Goal: Task Accomplishment & Management: Manage account settings

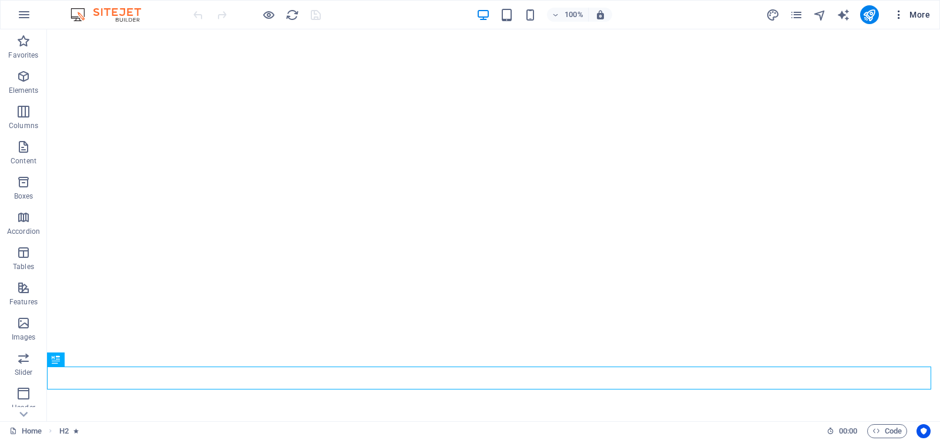
click at [899, 14] on icon "button" at bounding box center [899, 15] width 12 height 12
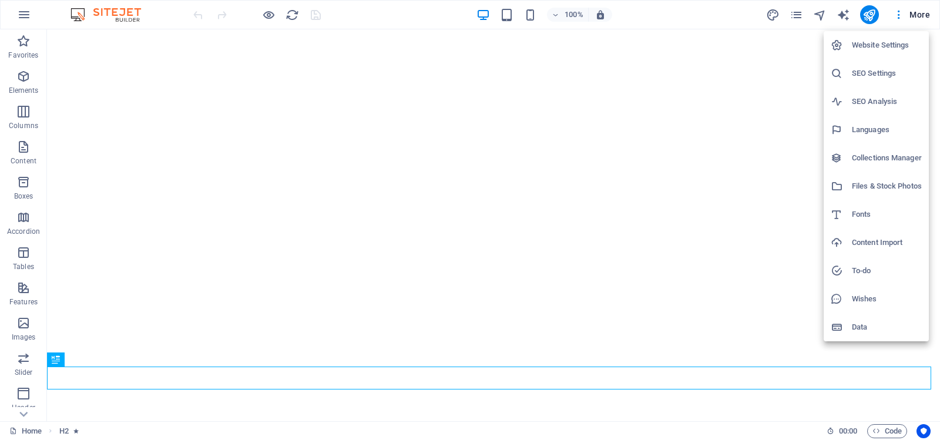
click at [873, 44] on h6 "Website Settings" at bounding box center [886, 45] width 70 height 14
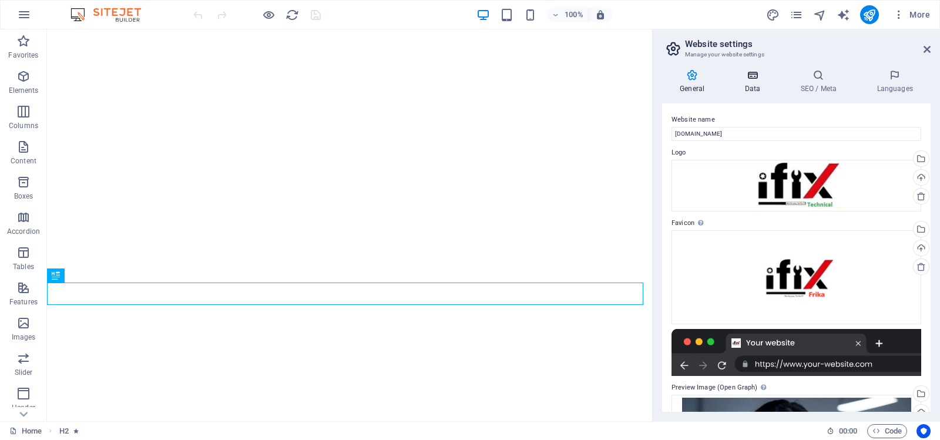
click at [755, 74] on icon at bounding box center [751, 75] width 51 height 12
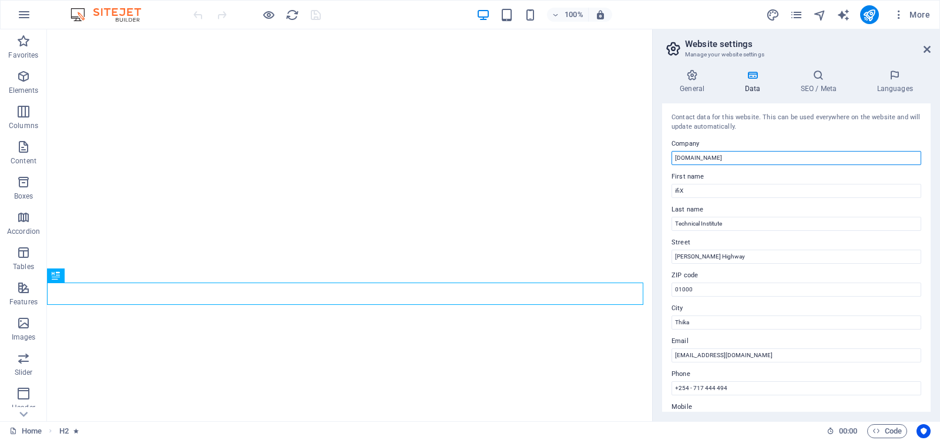
click at [755, 157] on input "[DOMAIN_NAME]" at bounding box center [796, 158] width 250 height 14
type input "i"
type input "ifiX Technical Institute"
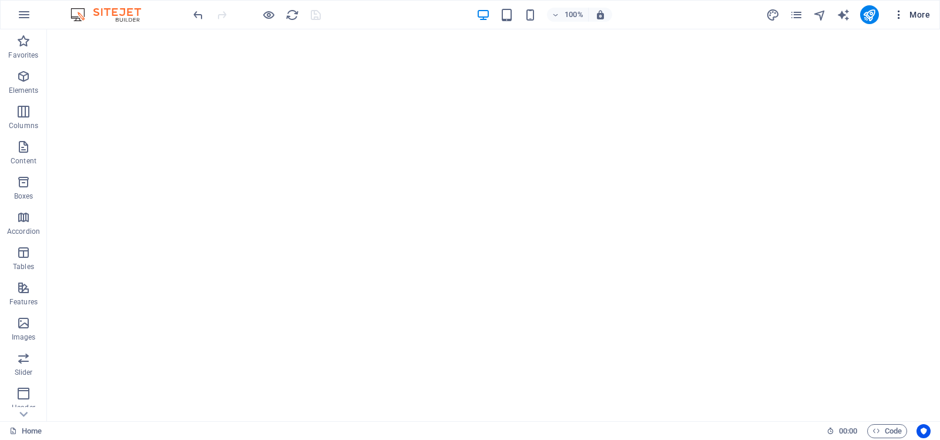
click at [900, 13] on icon "button" at bounding box center [899, 15] width 12 height 12
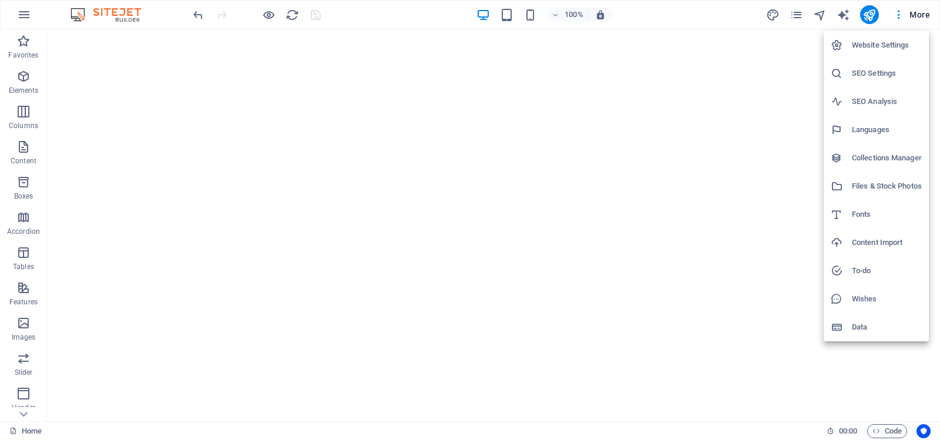
click at [878, 41] on h6 "Website Settings" at bounding box center [886, 45] width 70 height 14
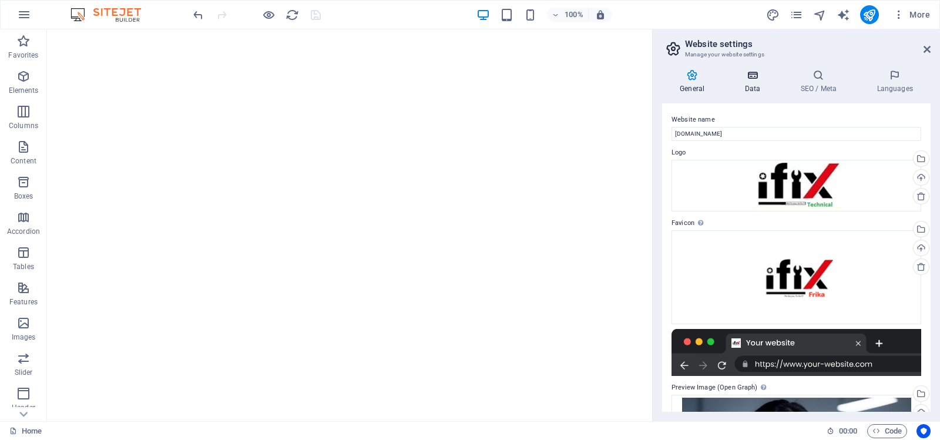
click at [751, 78] on icon at bounding box center [751, 75] width 51 height 12
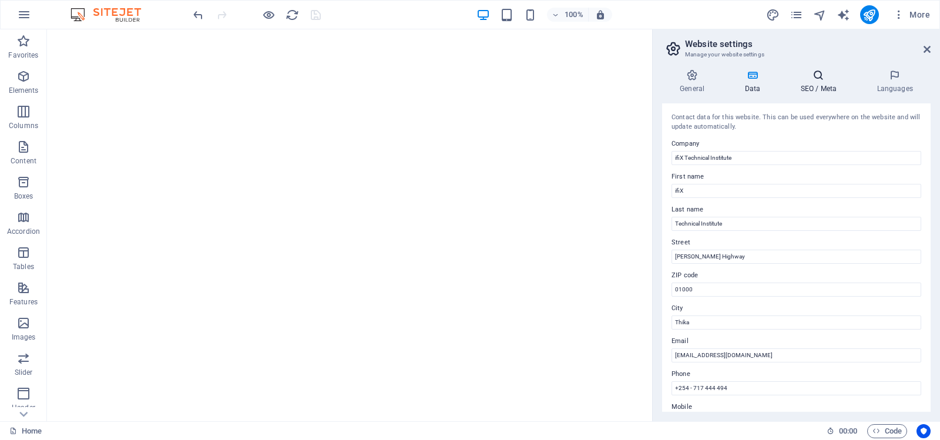
click at [817, 80] on icon at bounding box center [818, 75] width 72 height 12
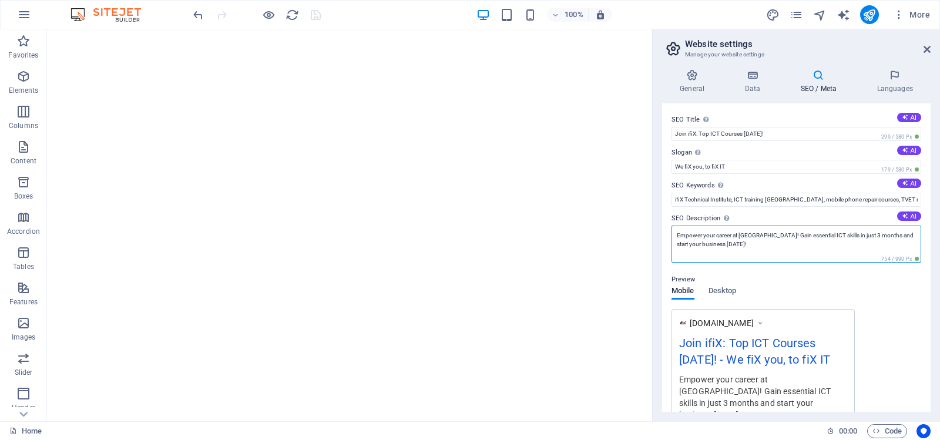
click at [750, 238] on textarea "Empower your career at ifiX Technical Institute! Gain essential ICT skills in j…" at bounding box center [796, 243] width 250 height 37
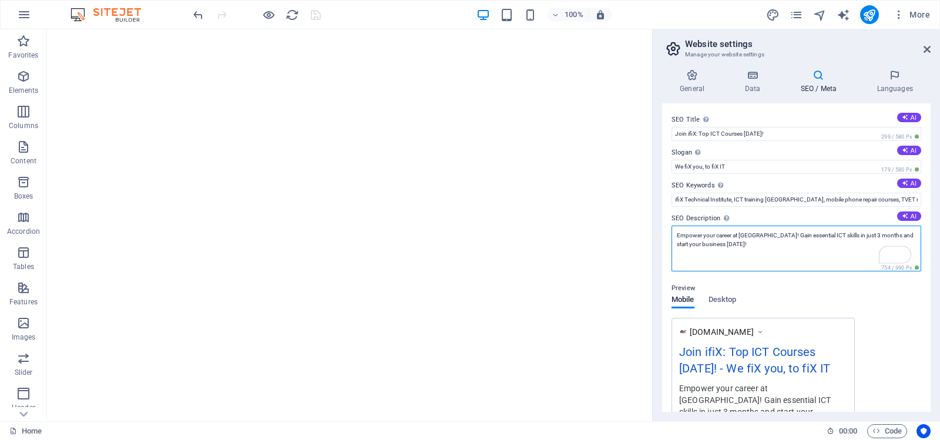
paste textarea "Join ifiX Technical Institute for hands‑on ICT, electronics, mobile repair, sal…"
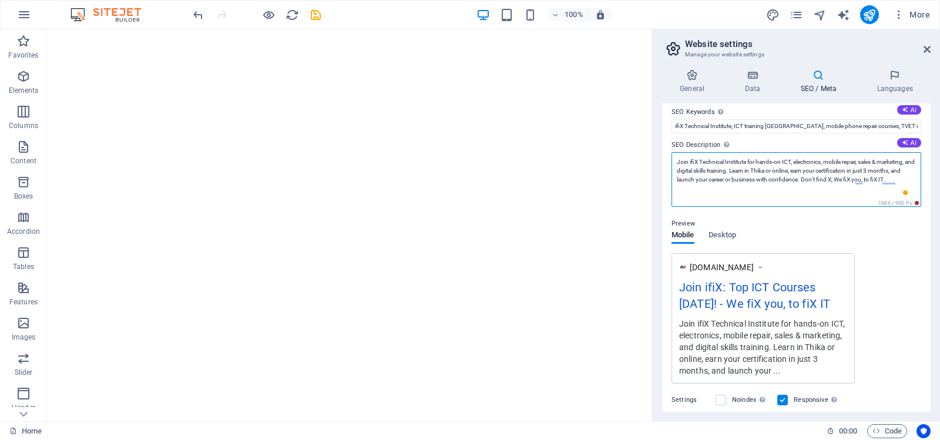
scroll to position [59, 0]
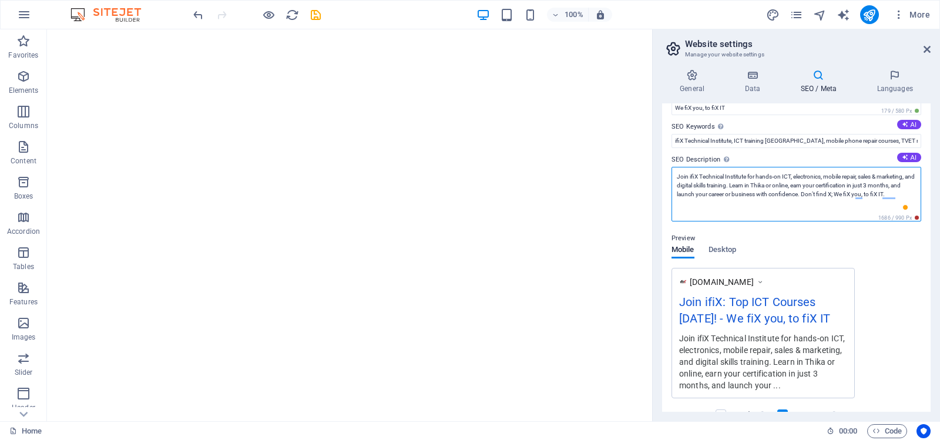
type textarea "Join ifiX Technical Institute for hands‑on ICT, electronics, mobile repair, sal…"
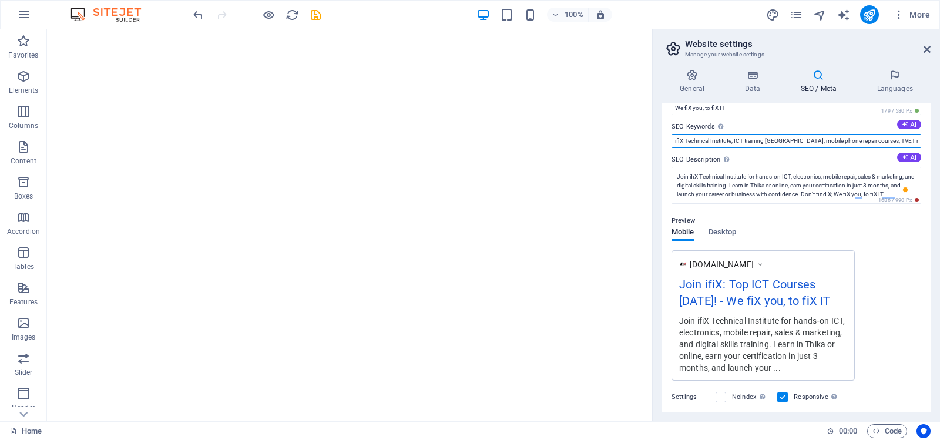
click at [807, 140] on input "ifiX Technical Institute, ICT training Kenya, mobile phone repair courses, TVET…" at bounding box center [796, 141] width 250 height 14
paste input "ICT training Kenya, mobile phone repair courses Thika, TVET institution Kenya, …"
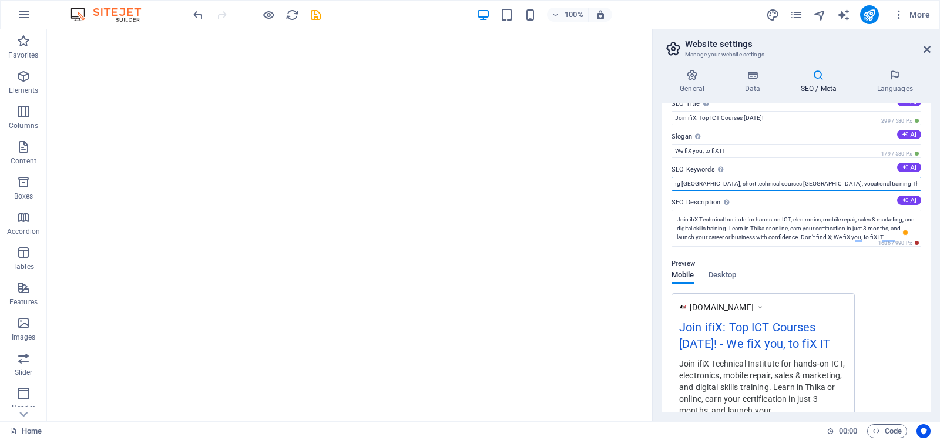
scroll to position [0, 0]
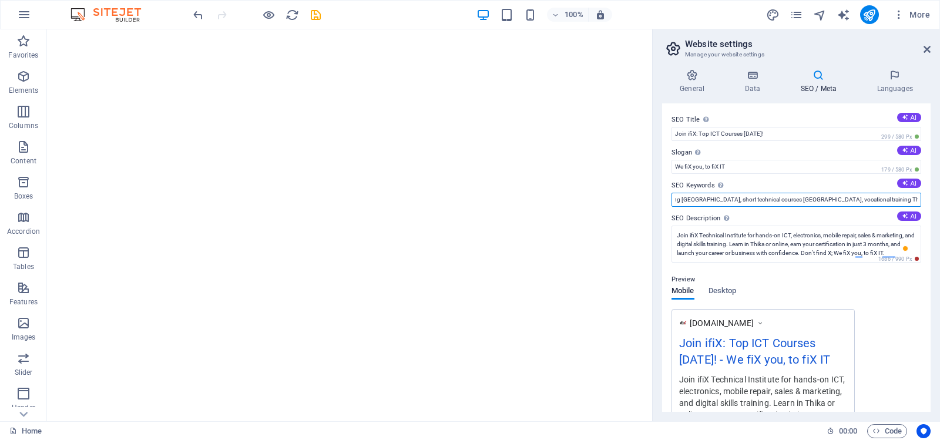
type input "ICT training Kenya, mobile phone repair courses Thika, TVET institution Kenya, …"
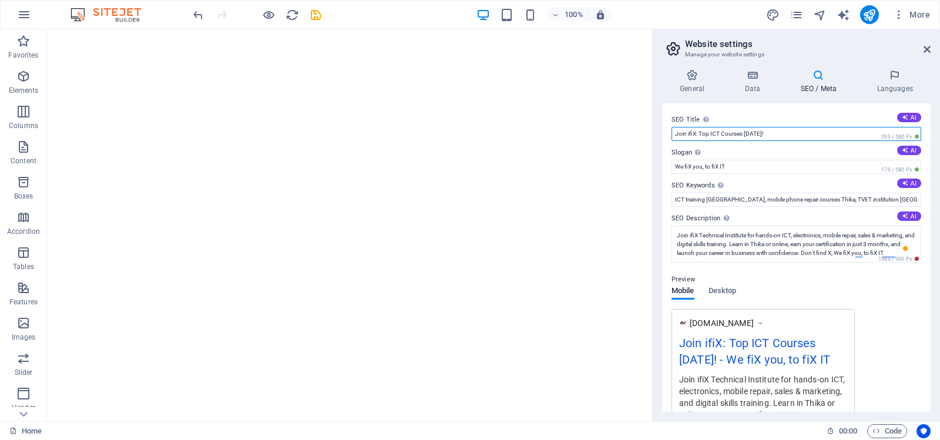
click at [770, 136] on input "Join ifiX: Top ICT Courses Today!" at bounding box center [796, 134] width 250 height 14
paste input "ifiX Technical Institute – ICT, Electronics, Digital & Vocational Training in T…"
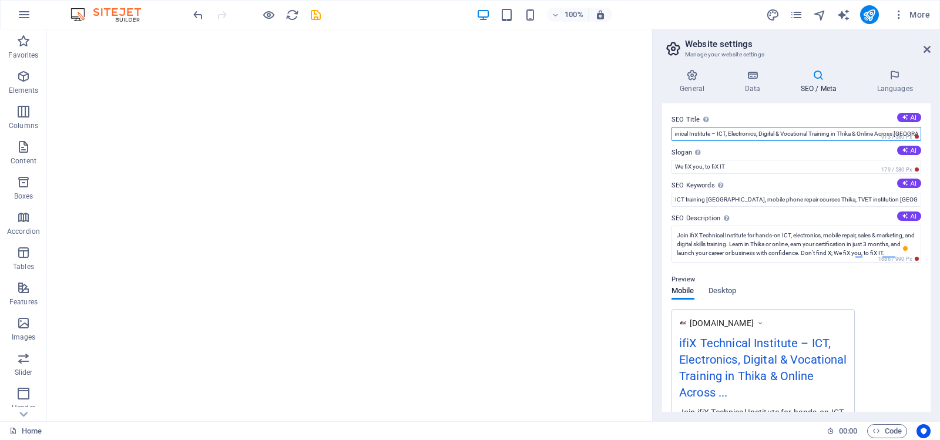
click at [758, 134] on input "ifiX Technical Institute – ICT, Electronics, Digital & Vocational Training in T…" at bounding box center [796, 134] width 250 height 14
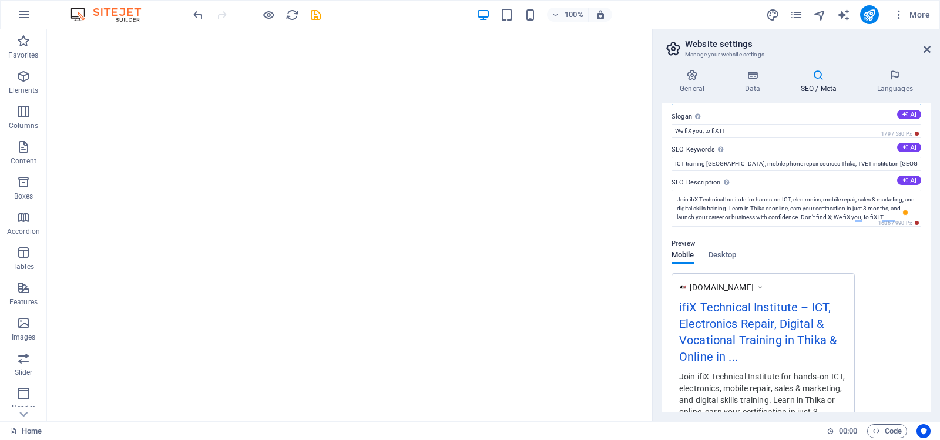
scroll to position [0, 0]
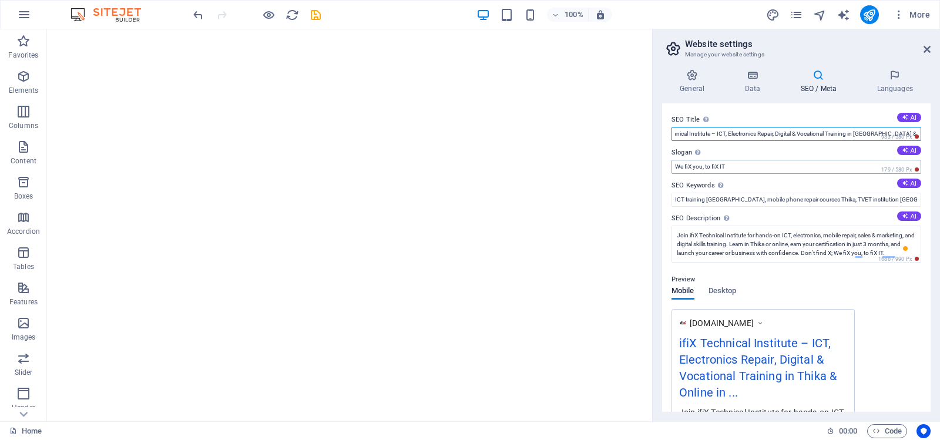
type input "ifiX Technical Institute – ICT, Electronics Repair, Digital & Vocational Traini…"
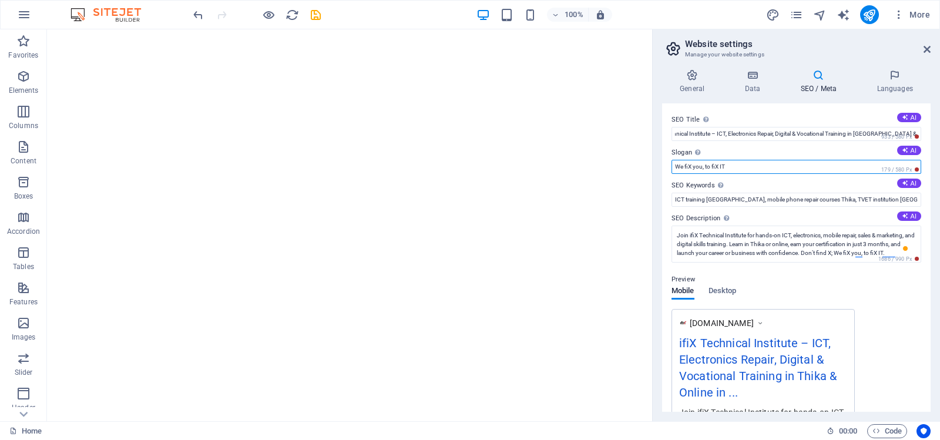
click at [675, 167] on input "We fiX you, to fiX IT" at bounding box center [796, 167] width 250 height 14
type input "Don't find X; We fiX you, to fiX IT"
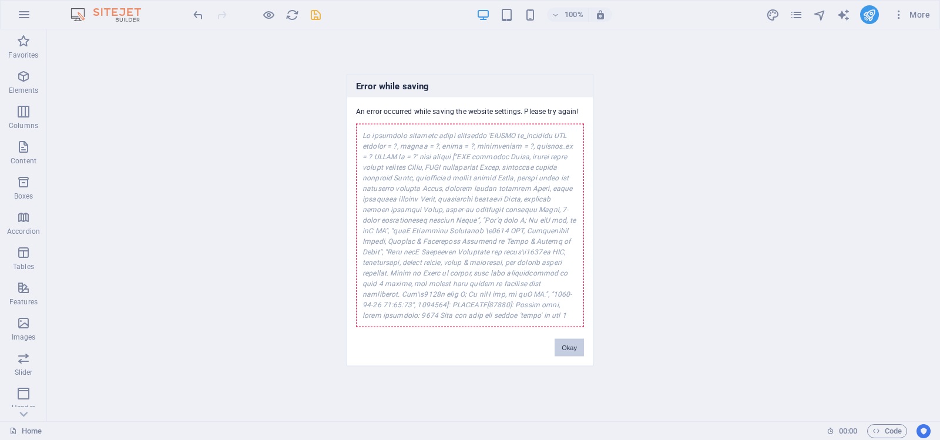
click at [565, 339] on button "Okay" at bounding box center [568, 347] width 29 height 18
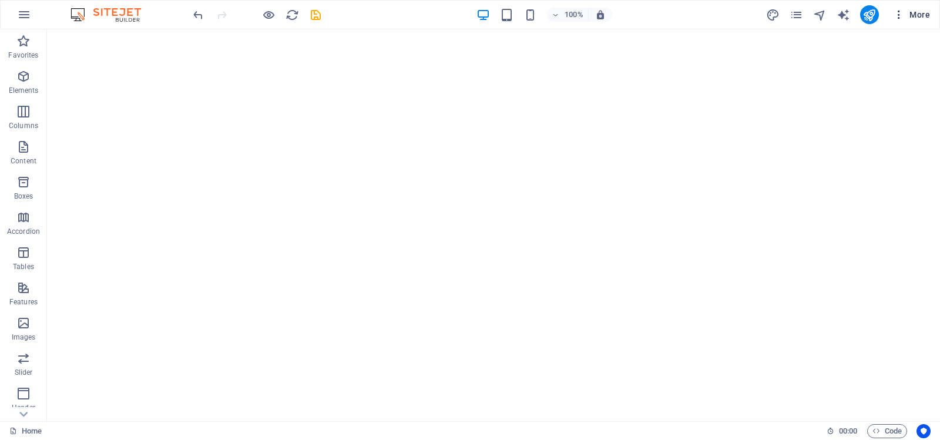
click at [900, 13] on icon "button" at bounding box center [899, 15] width 12 height 12
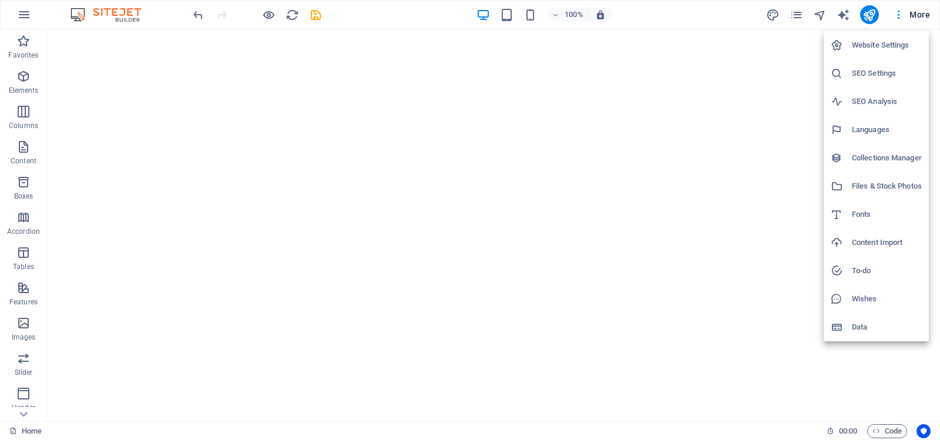
click at [863, 43] on h6 "Website Settings" at bounding box center [886, 45] width 70 height 14
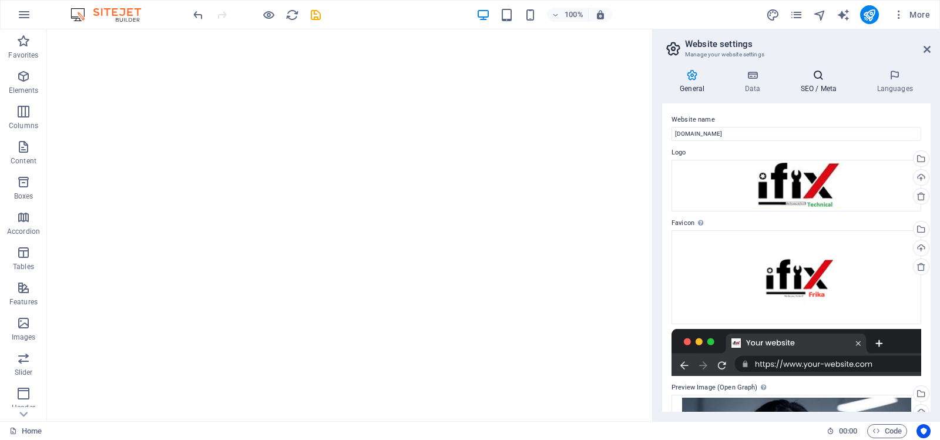
click at [820, 78] on icon at bounding box center [818, 75] width 72 height 12
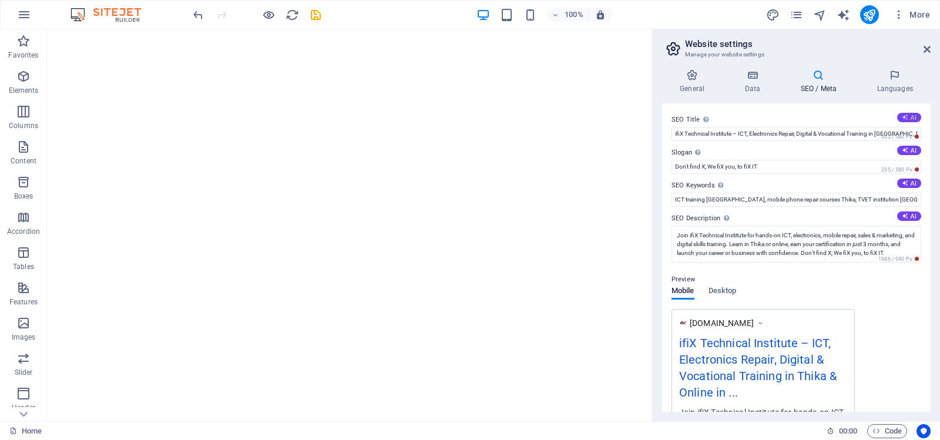
click at [907, 116] on button "AI" at bounding box center [909, 117] width 24 height 9
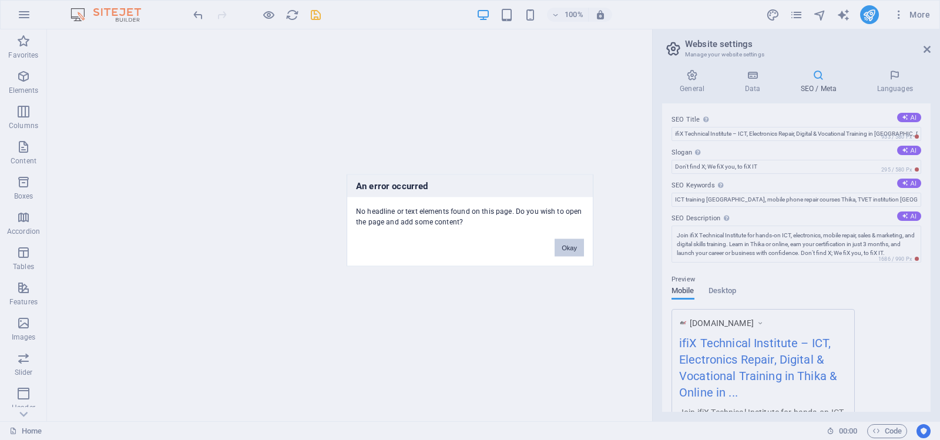
click at [568, 245] on button "Okay" at bounding box center [568, 247] width 29 height 18
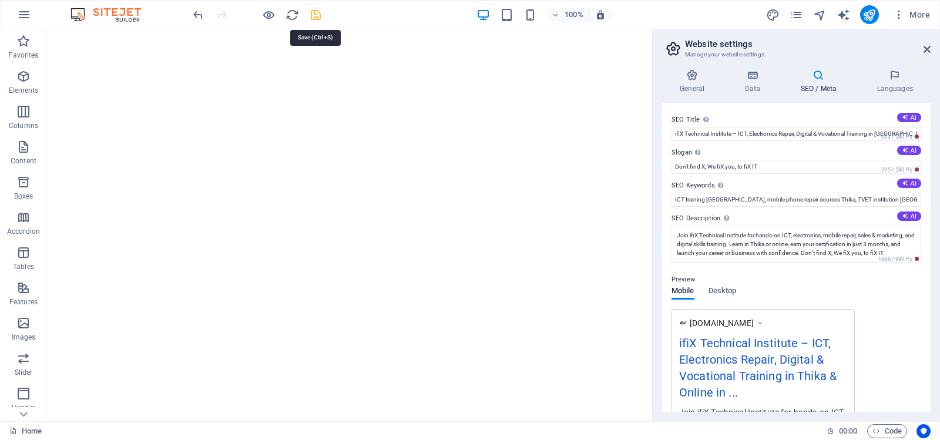
click at [314, 13] on icon "save" at bounding box center [316, 15] width 14 height 14
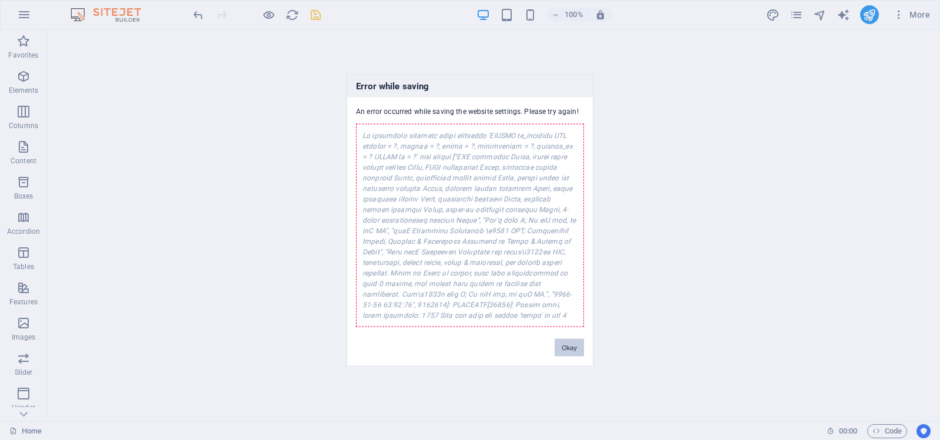
click at [573, 339] on button "Okay" at bounding box center [568, 347] width 29 height 18
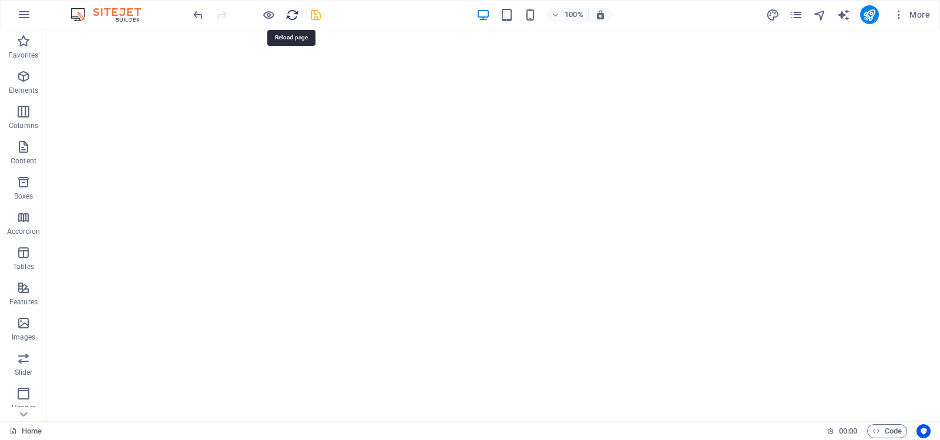
click at [291, 13] on icon "reload" at bounding box center [292, 15] width 14 height 14
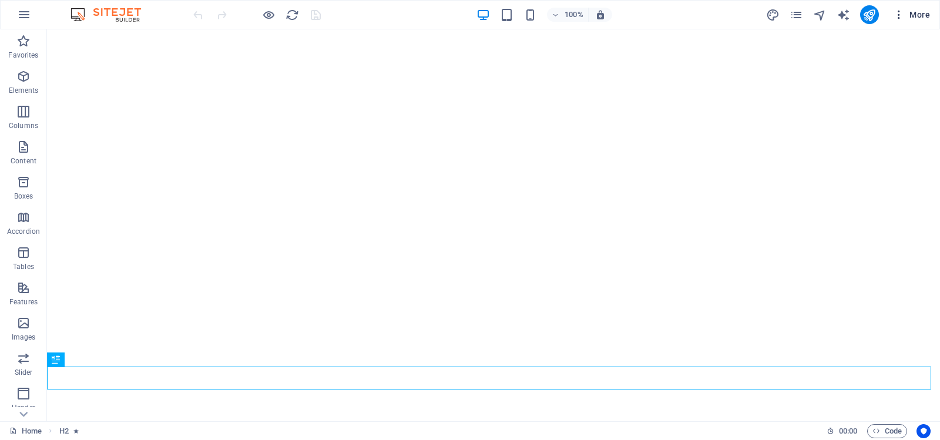
click at [900, 15] on icon "button" at bounding box center [899, 15] width 12 height 12
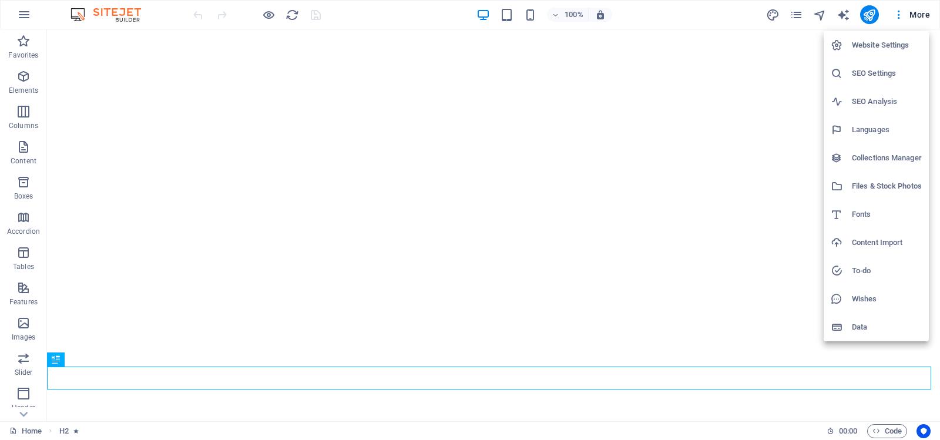
click at [881, 42] on h6 "Website Settings" at bounding box center [886, 45] width 70 height 14
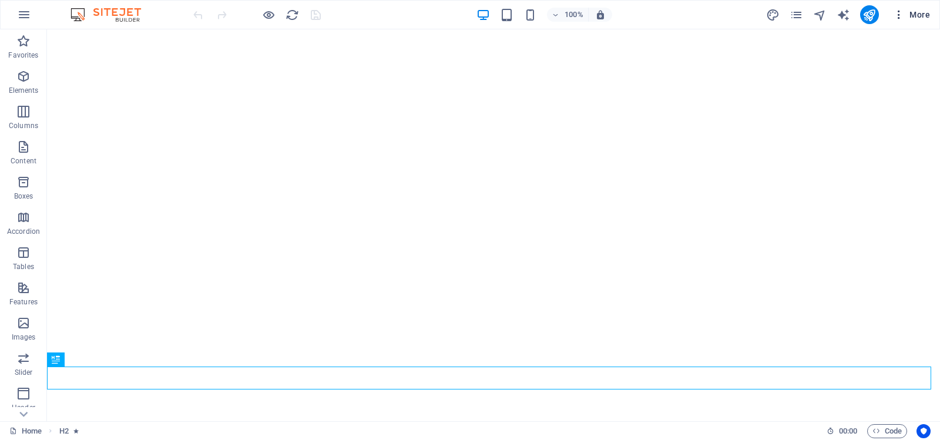
click at [898, 14] on icon "button" at bounding box center [899, 15] width 12 height 12
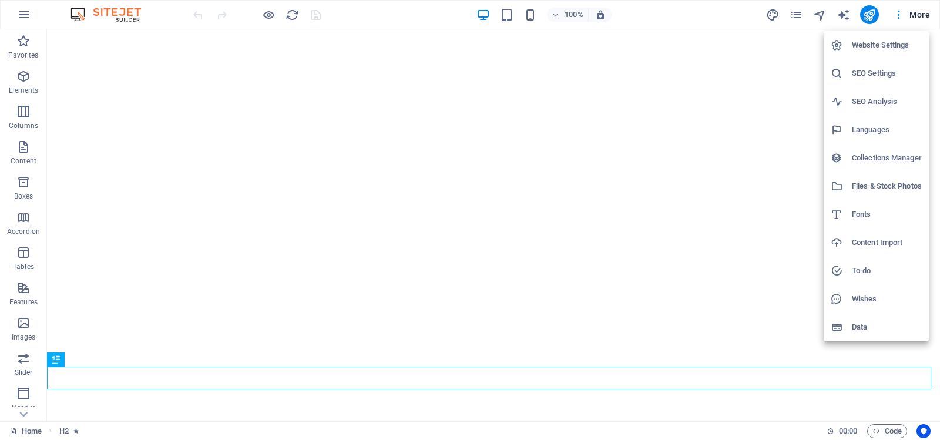
click at [876, 46] on h6 "Website Settings" at bounding box center [886, 45] width 70 height 14
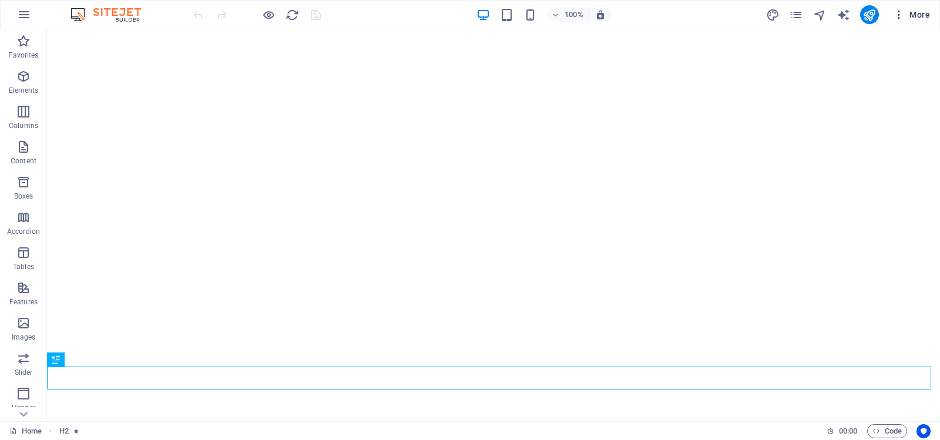
click at [920, 14] on span "More" at bounding box center [911, 15] width 37 height 12
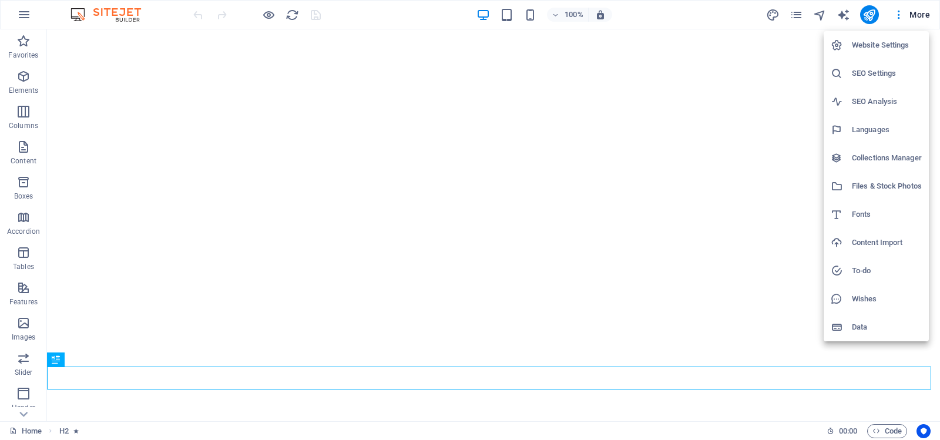
click at [888, 42] on h6 "Website Settings" at bounding box center [886, 45] width 70 height 14
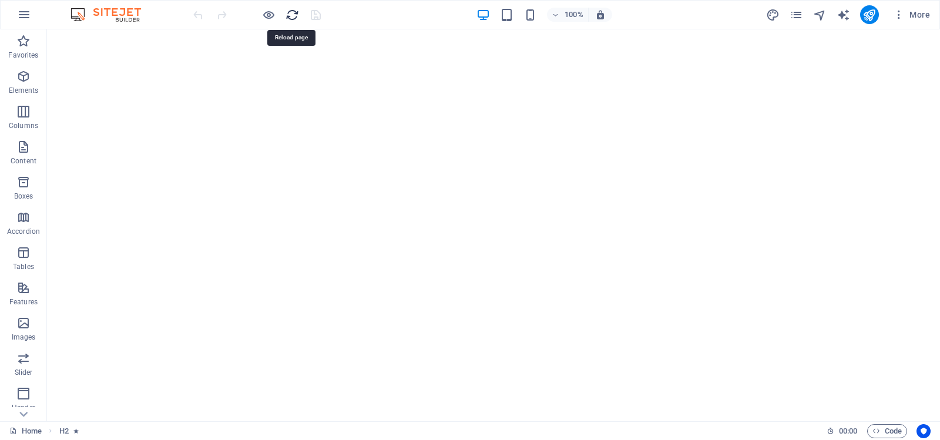
click at [290, 14] on icon "reload" at bounding box center [292, 15] width 14 height 14
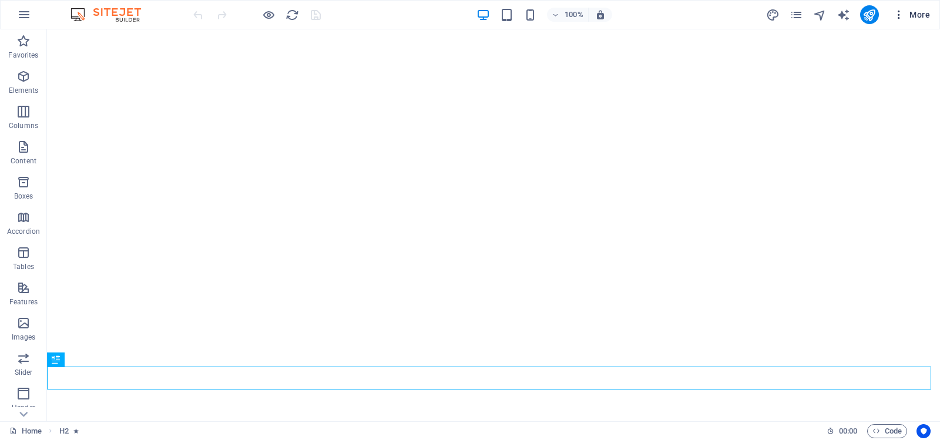
click at [914, 12] on span "More" at bounding box center [911, 15] width 37 height 12
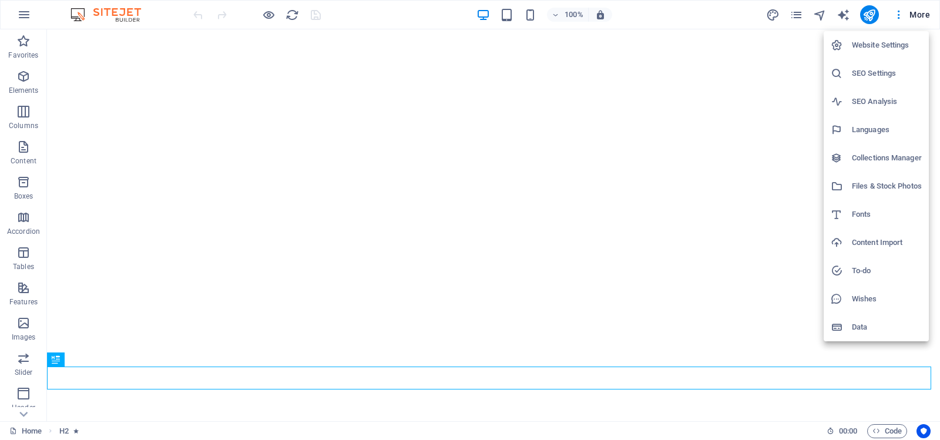
click at [876, 44] on h6 "Website Settings" at bounding box center [886, 45] width 70 height 14
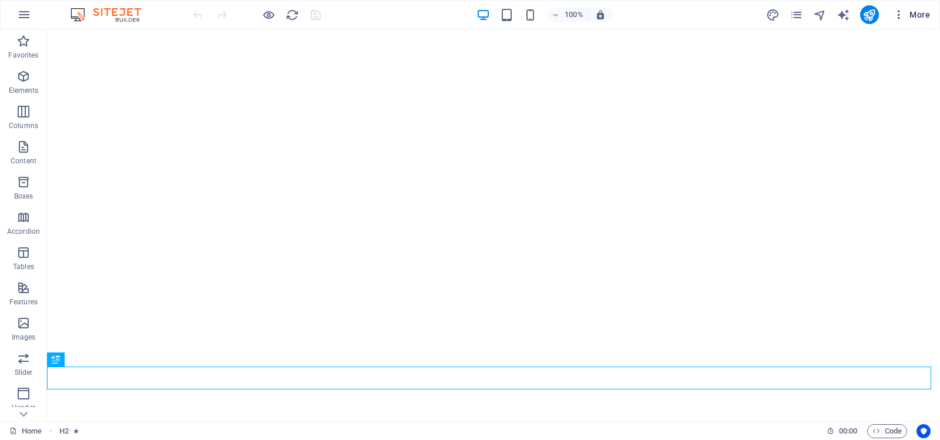
click at [921, 13] on span "More" at bounding box center [911, 15] width 37 height 12
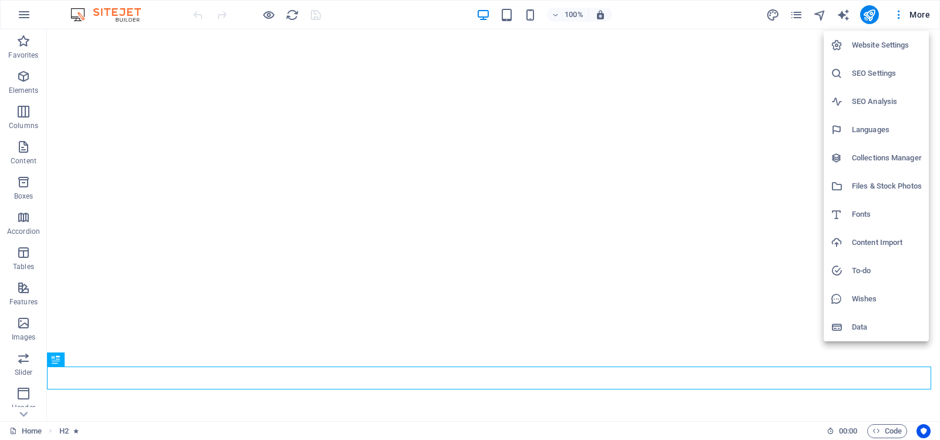
click at [878, 73] on h6 "SEO Settings" at bounding box center [886, 73] width 70 height 14
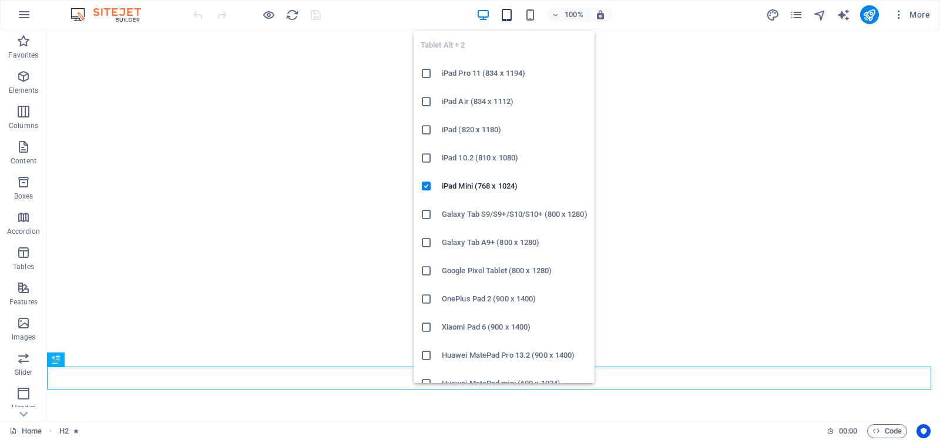
click at [504, 14] on icon "button" at bounding box center [507, 15] width 14 height 14
click at [509, 14] on icon "button" at bounding box center [507, 15] width 14 height 14
click at [505, 15] on icon "button" at bounding box center [507, 15] width 14 height 14
click at [504, 13] on icon "button" at bounding box center [507, 15] width 14 height 14
click at [466, 182] on h6 "iPad Mini (768 x 1024)" at bounding box center [515, 186] width 146 height 14
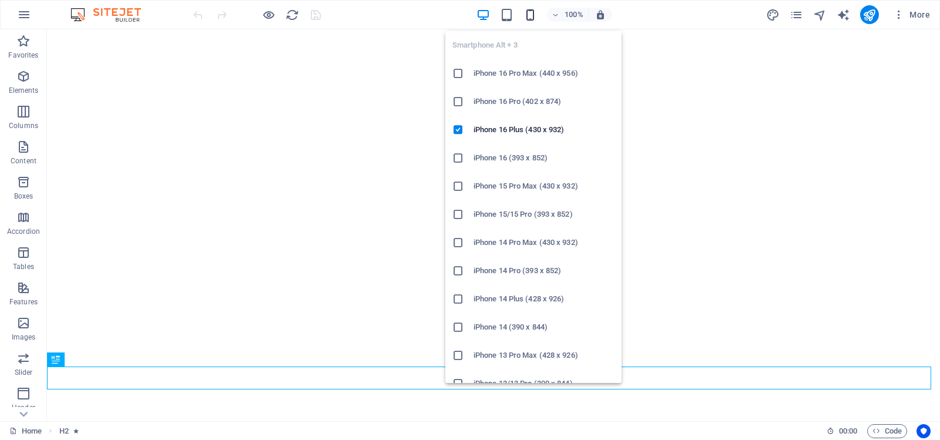
click at [529, 15] on icon "button" at bounding box center [530, 15] width 14 height 14
click at [530, 14] on icon "button" at bounding box center [530, 15] width 14 height 14
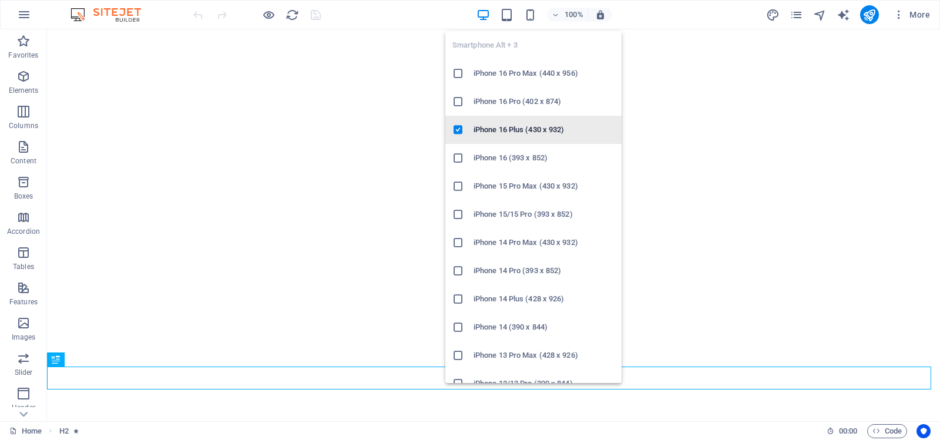
click at [531, 126] on h6 "iPhone 16 Plus (430 x 932)" at bounding box center [543, 130] width 141 height 14
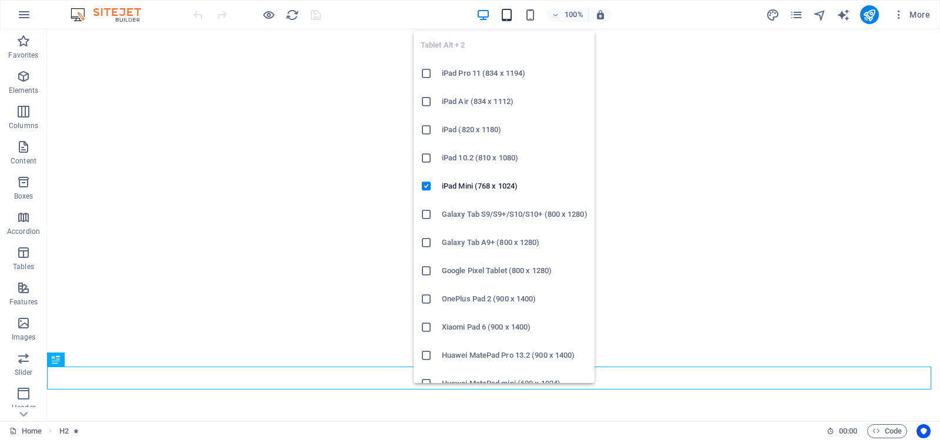
click at [506, 13] on icon "button" at bounding box center [507, 15] width 14 height 14
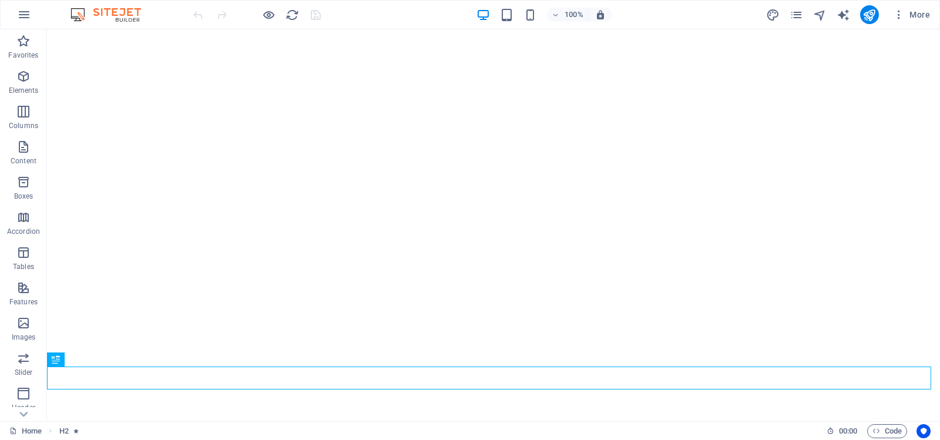
click at [655, 11] on div "100% More" at bounding box center [562, 14] width 743 height 19
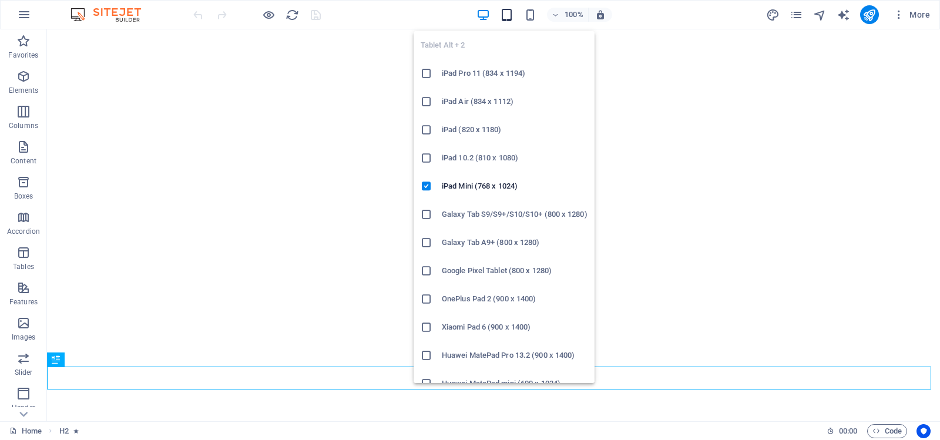
click at [509, 14] on icon "button" at bounding box center [507, 15] width 14 height 14
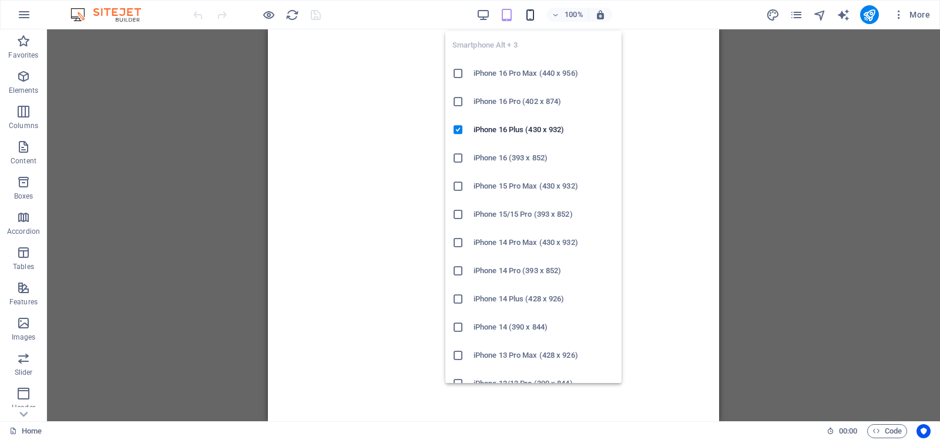
click at [531, 16] on icon "button" at bounding box center [530, 15] width 14 height 14
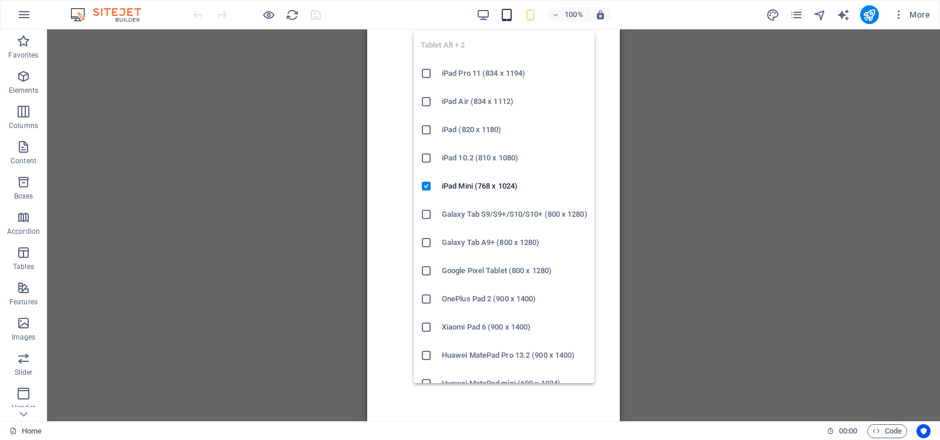
click at [505, 15] on icon "button" at bounding box center [507, 15] width 14 height 14
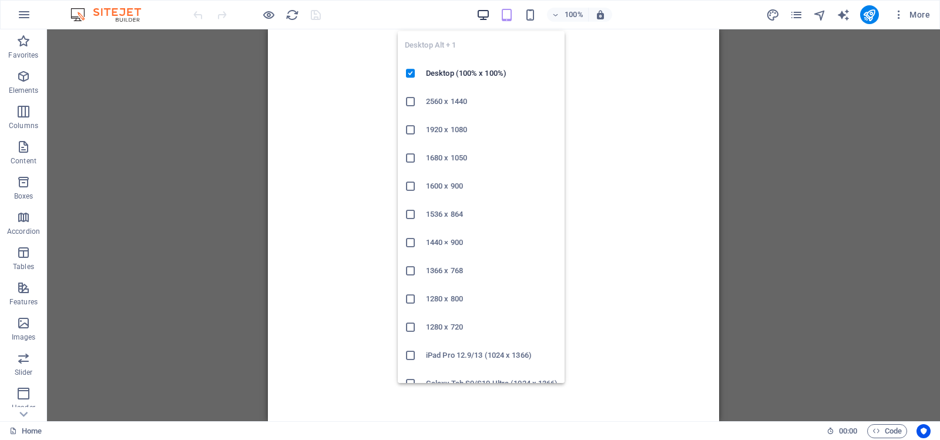
click at [487, 13] on icon "button" at bounding box center [483, 15] width 14 height 14
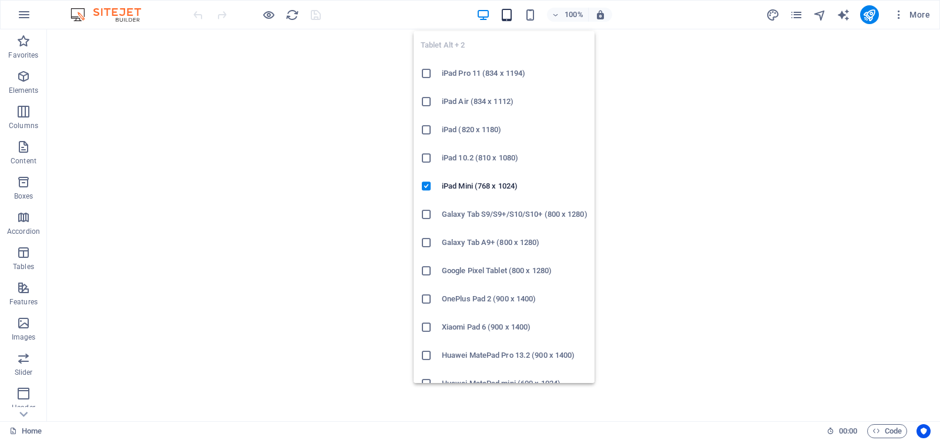
click at [507, 15] on icon "button" at bounding box center [507, 15] width 14 height 14
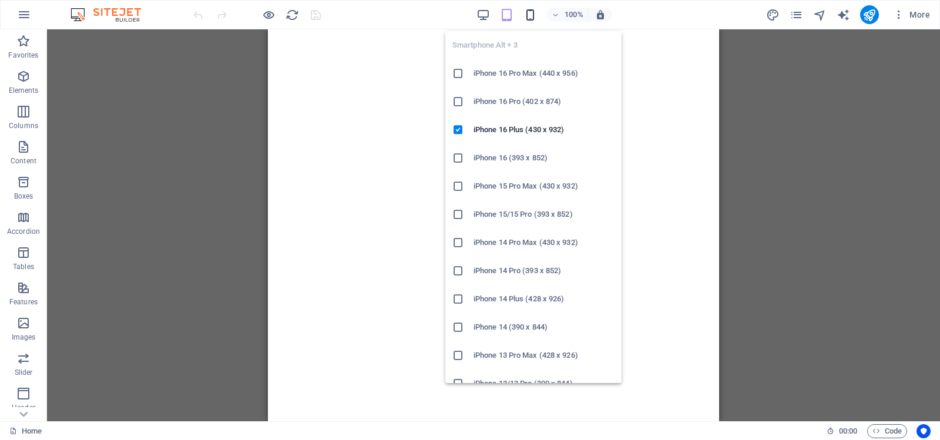
click at [531, 14] on icon "button" at bounding box center [530, 15] width 14 height 14
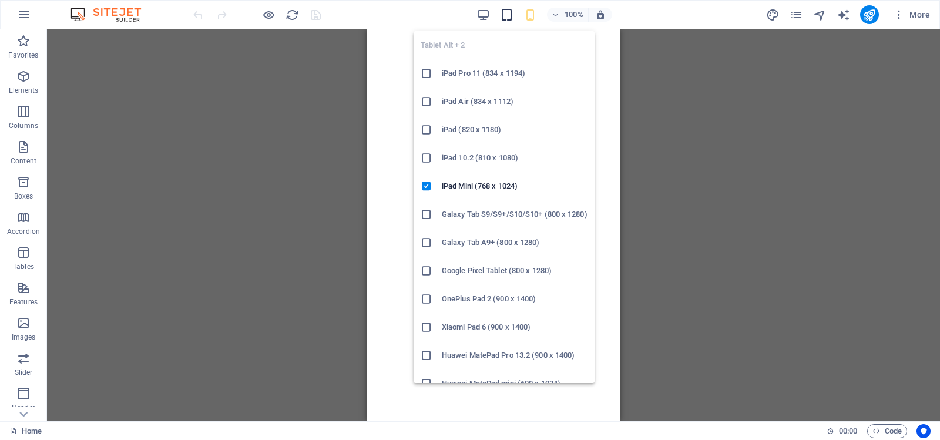
click at [509, 14] on icon "button" at bounding box center [507, 15] width 14 height 14
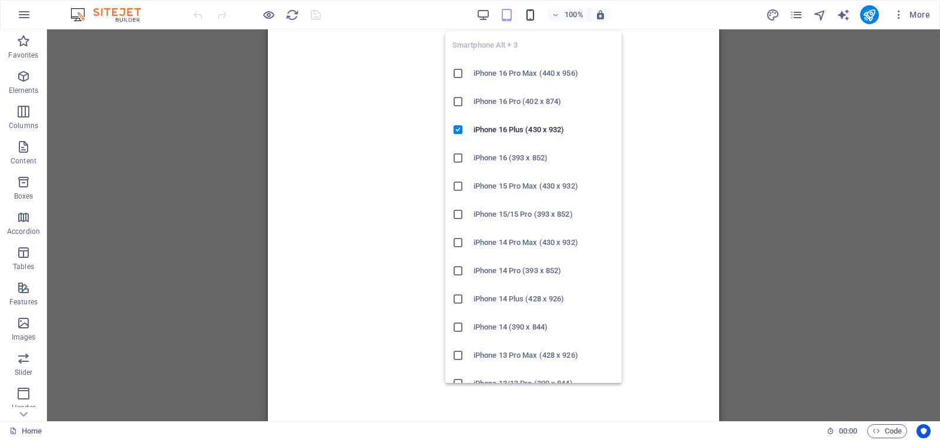
click at [530, 16] on icon "button" at bounding box center [530, 15] width 14 height 14
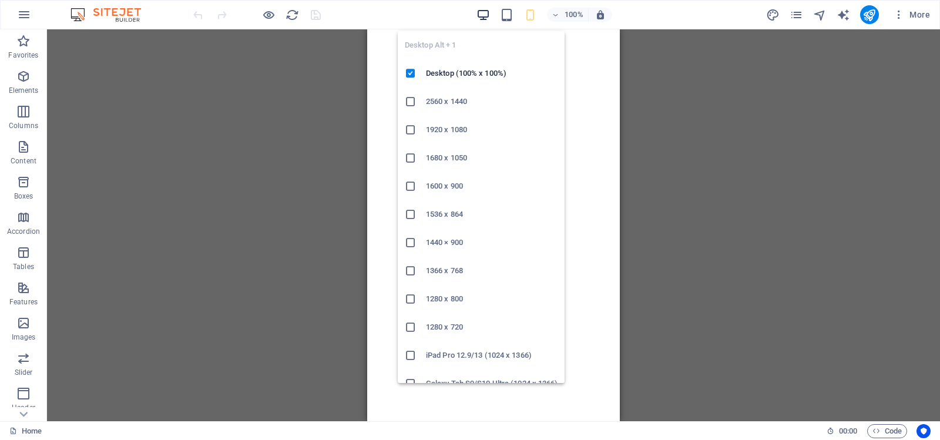
click at [487, 14] on icon "button" at bounding box center [483, 15] width 14 height 14
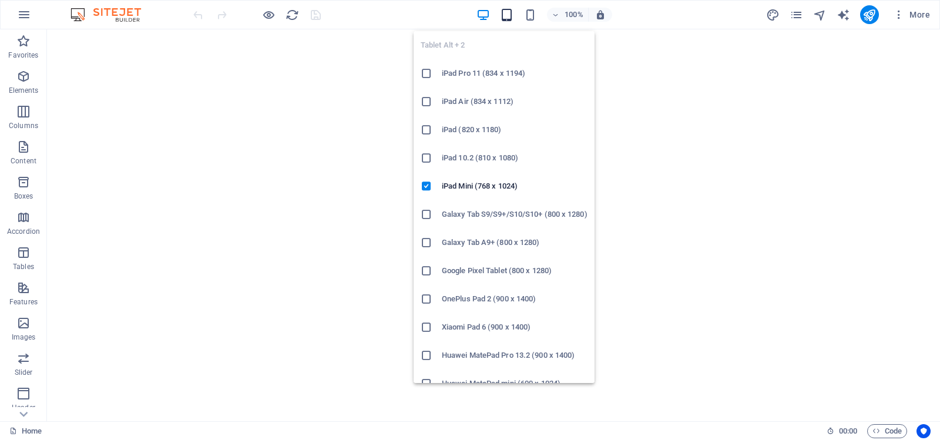
click at [506, 15] on icon "button" at bounding box center [507, 15] width 14 height 14
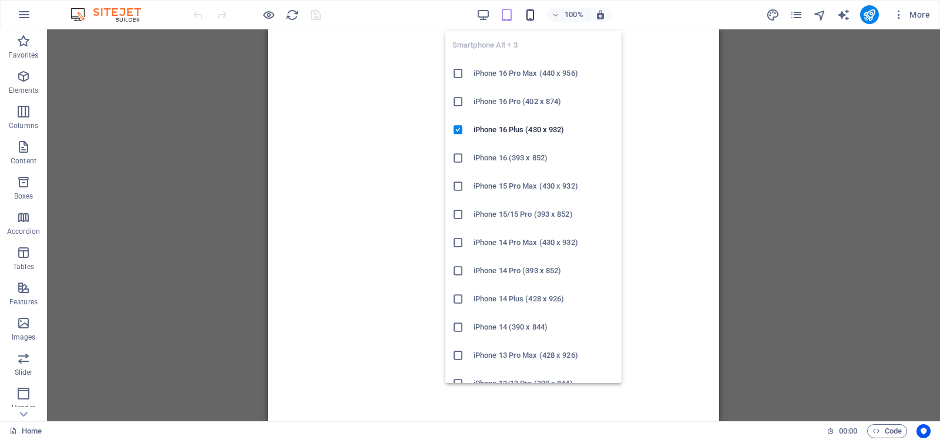
click at [531, 15] on icon "button" at bounding box center [530, 15] width 14 height 14
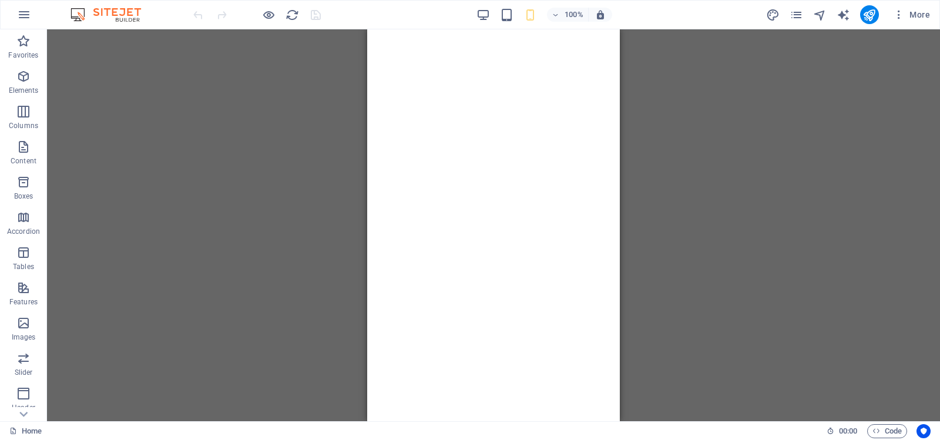
click at [743, 128] on div "Drag here to replace the existing content. Press “Ctrl” if you want to create a…" at bounding box center [493, 225] width 893 height 392
click at [289, 14] on icon "reload" at bounding box center [292, 15] width 14 height 14
click at [712, 116] on div "Container Logo Menu Bar Container" at bounding box center [493, 225] width 893 height 392
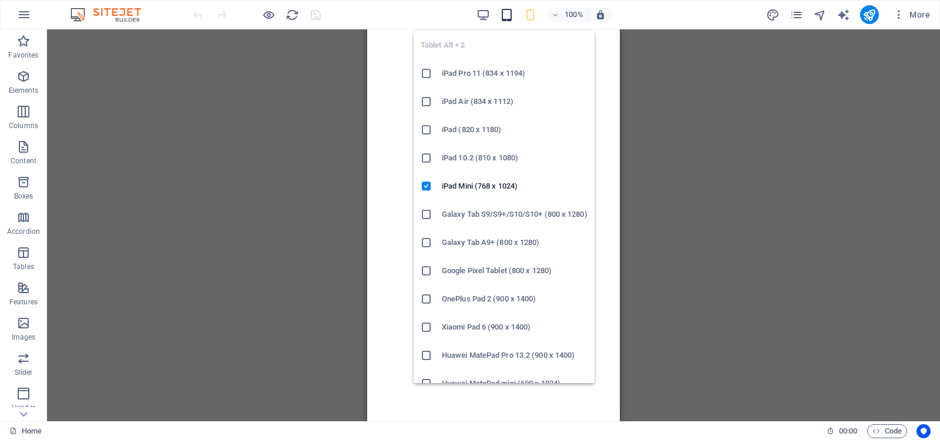
click at [506, 16] on icon "button" at bounding box center [507, 15] width 14 height 14
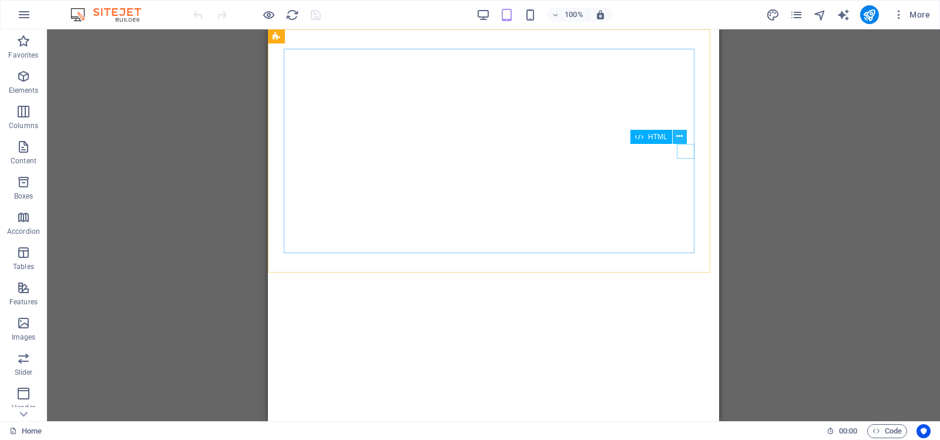
click at [681, 134] on icon at bounding box center [679, 136] width 6 height 12
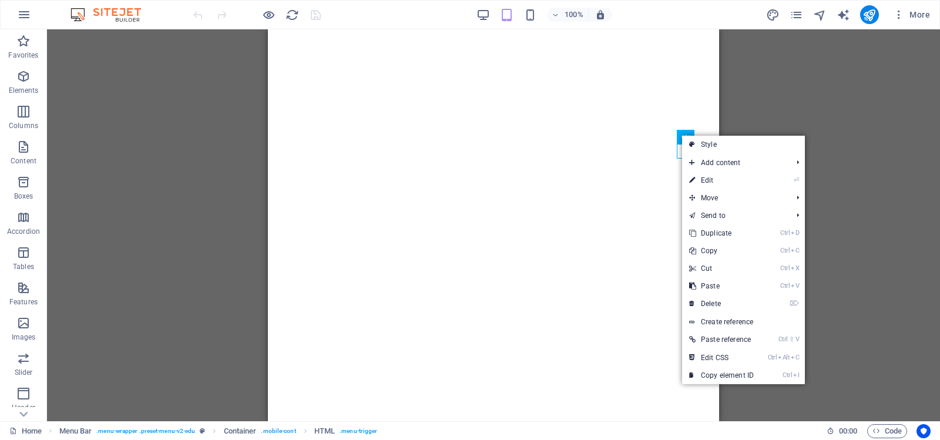
click at [871, 130] on div "Container Logo Menu Bar Container HTML" at bounding box center [493, 225] width 893 height 392
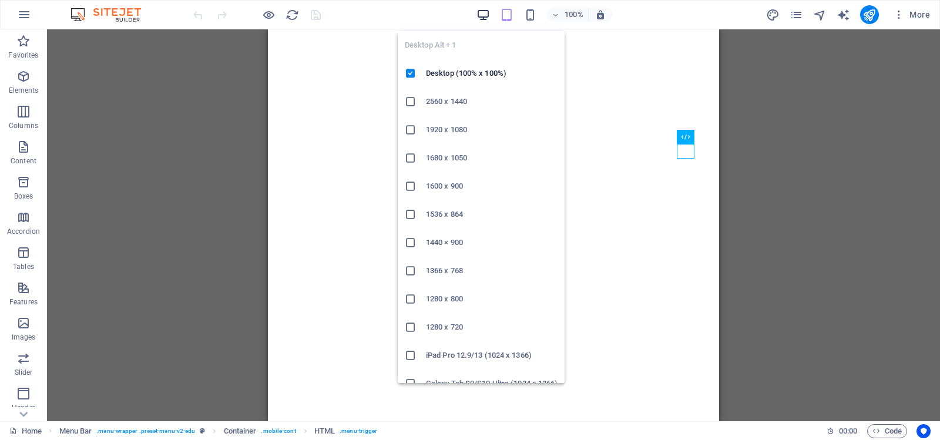
click at [484, 13] on icon "button" at bounding box center [483, 15] width 14 height 14
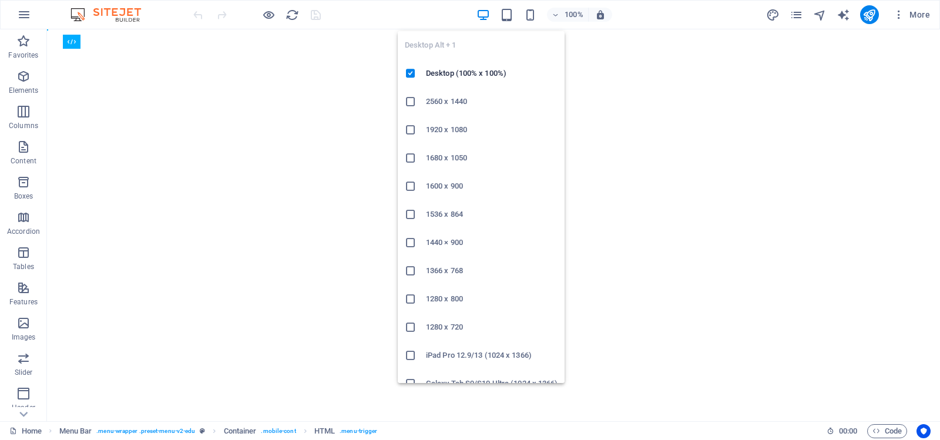
click at [410, 101] on icon at bounding box center [411, 102] width 12 height 12
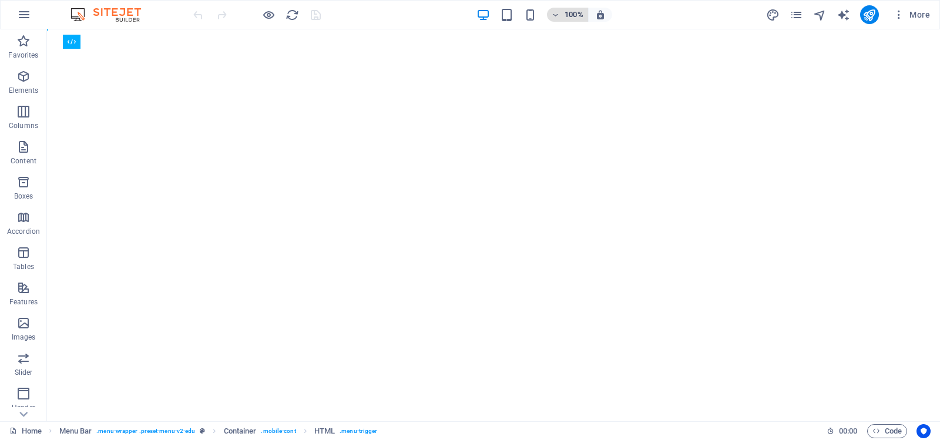
click at [556, 14] on icon "button" at bounding box center [555, 15] width 8 height 8
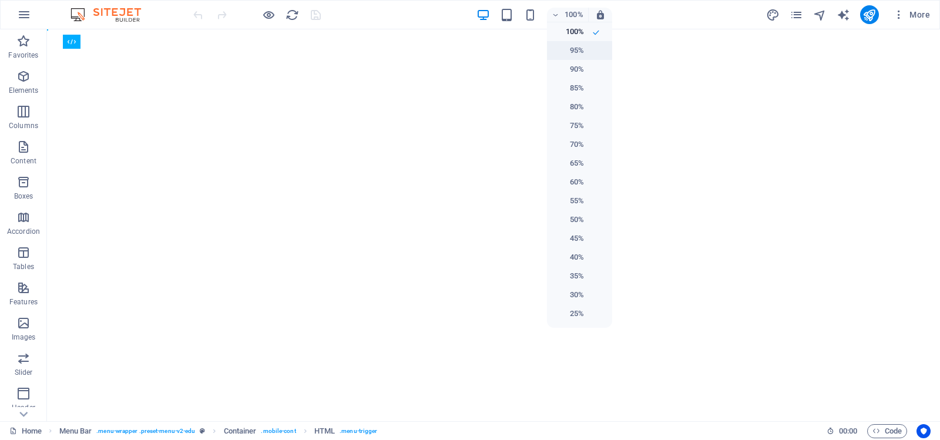
click at [567, 46] on h6 "95%" at bounding box center [569, 50] width 30 height 14
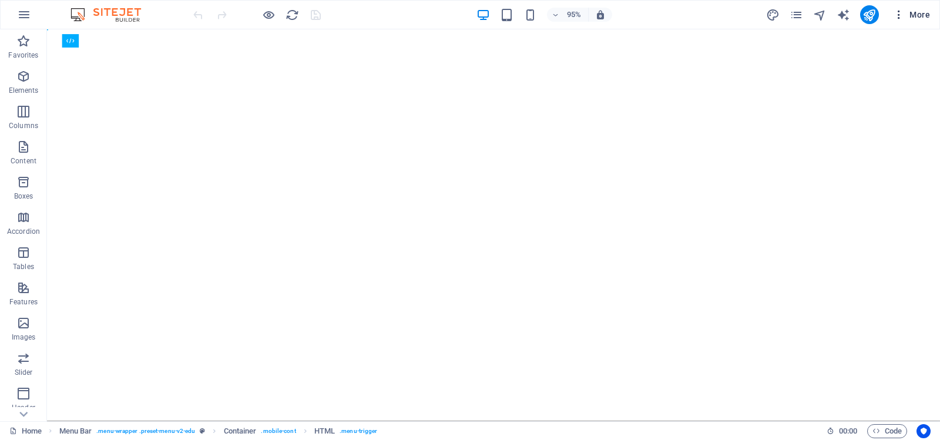
click at [898, 12] on icon "button" at bounding box center [899, 15] width 12 height 12
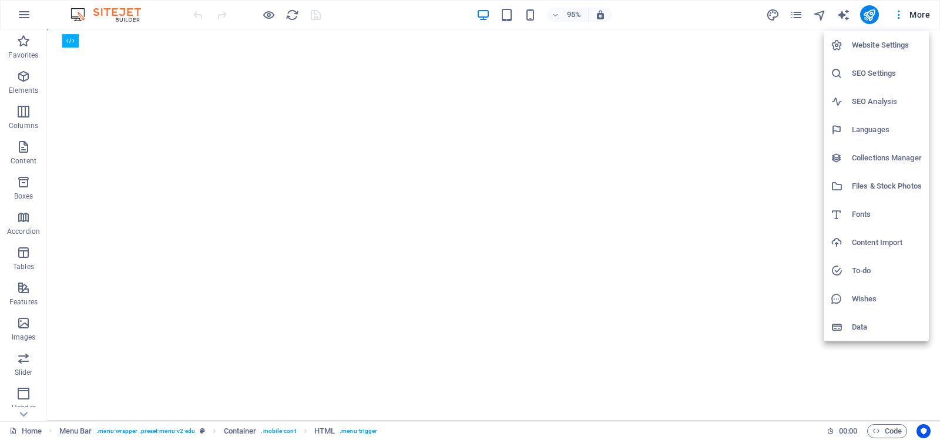
click at [884, 41] on h6 "Website Settings" at bounding box center [886, 45] width 70 height 14
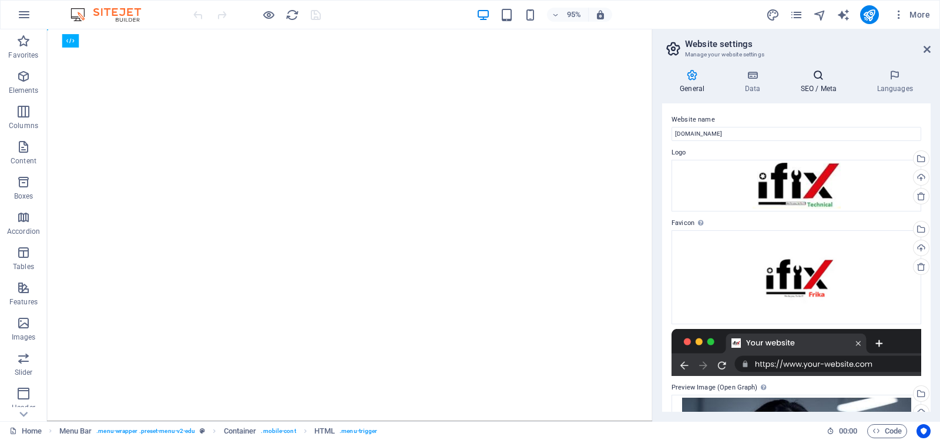
click at [819, 79] on icon at bounding box center [818, 75] width 72 height 12
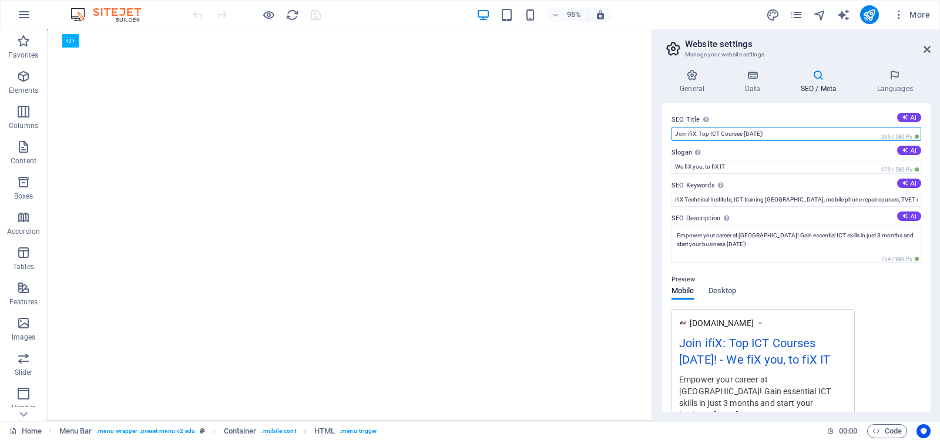
click at [796, 132] on input "Join ifiX: Top ICT Courses [DATE]!" at bounding box center [796, 134] width 250 height 14
paste input "ifiX Technical Institute – ICT, Electronics, Digital & Vocational Training in T…"
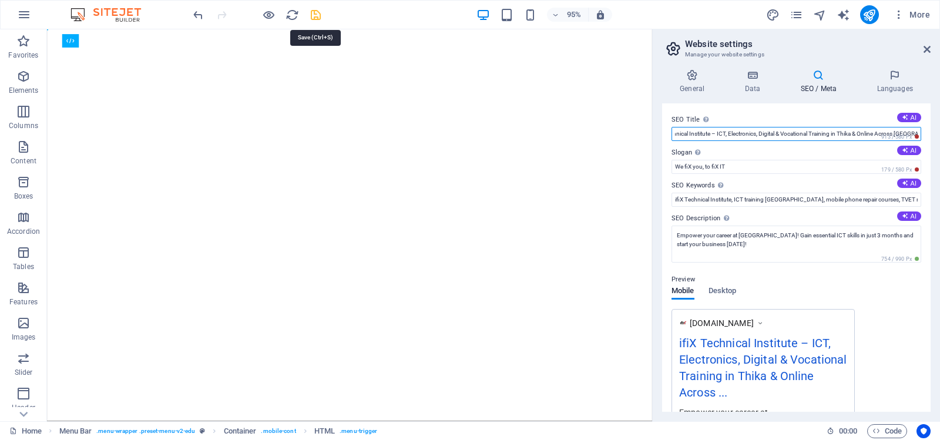
type input "ifiX Technical Institute – ICT, Electronics, Digital & Vocational Training in T…"
click at [316, 16] on icon "save" at bounding box center [316, 15] width 14 height 14
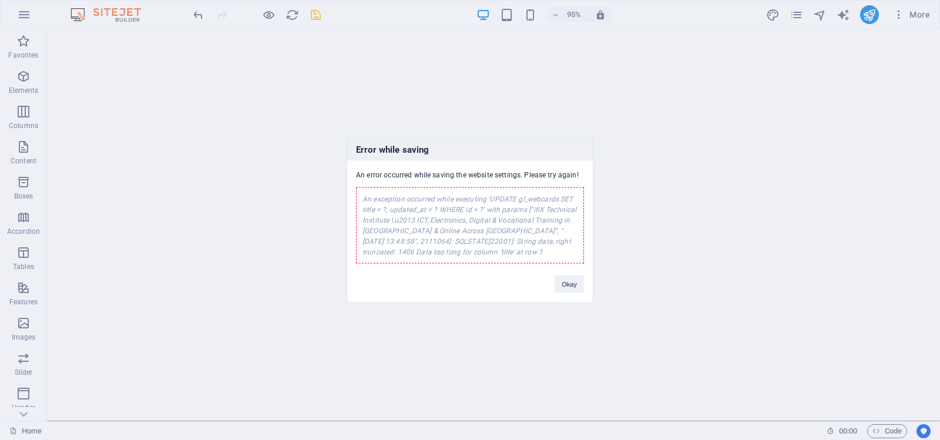
click at [510, 210] on div "An exception occurred while executing 'UPDATE gl_webcards SET title = ?, update…" at bounding box center [470, 225] width 228 height 76
copy body "Favorites Elements Columns Content Boxes Accordion Tables Features Images Slide…"
click at [668, 161] on div "Error while saving An error occurred while saving the website settings. Please …" at bounding box center [470, 220] width 940 height 440
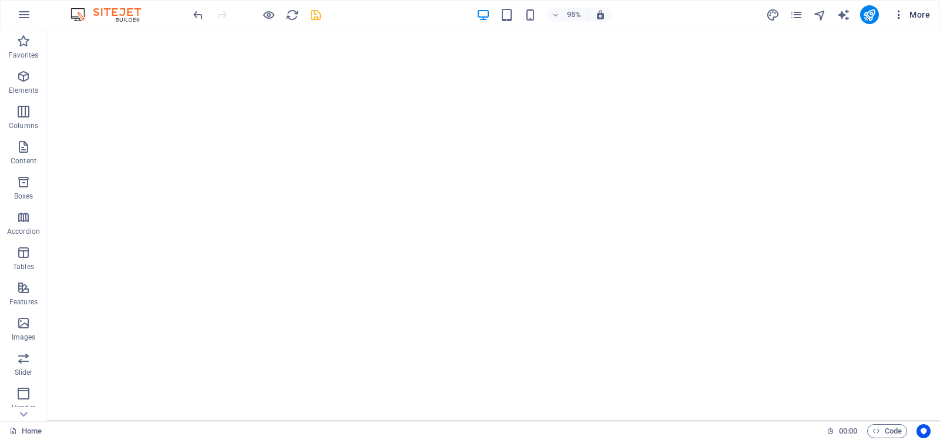
click at [902, 15] on icon "button" at bounding box center [899, 15] width 12 height 12
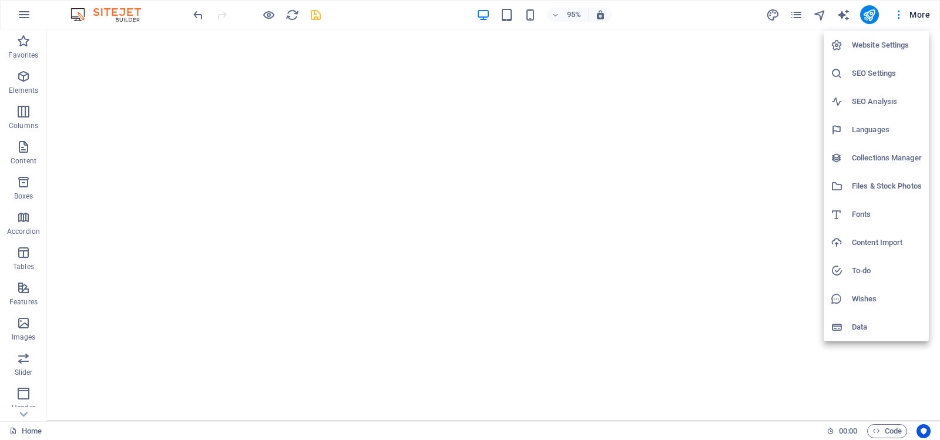
click at [873, 41] on h6 "Website Settings" at bounding box center [886, 45] width 70 height 14
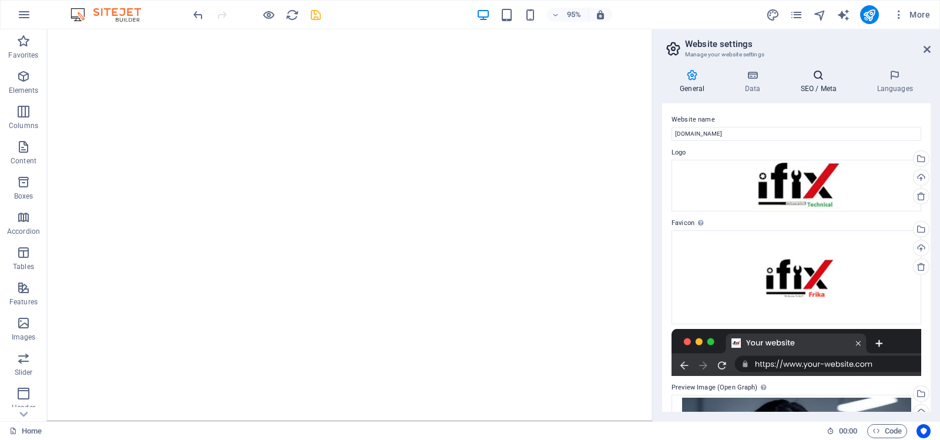
click at [817, 80] on icon at bounding box center [818, 75] width 72 height 12
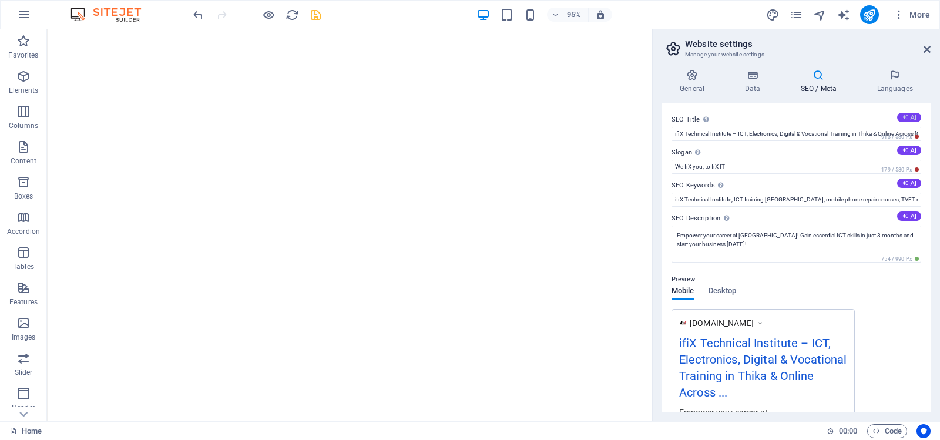
click at [904, 115] on icon at bounding box center [904, 117] width 6 height 6
click at [290, 15] on icon "reload" at bounding box center [292, 15] width 14 height 14
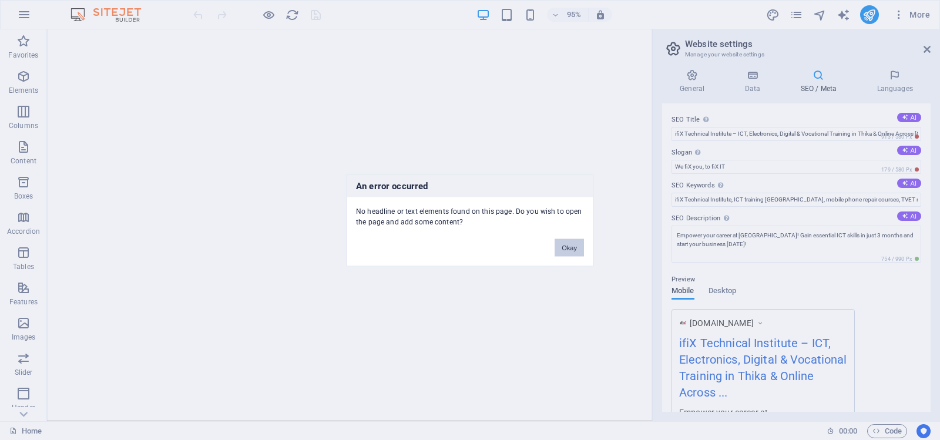
click at [570, 245] on button "Okay" at bounding box center [568, 247] width 29 height 18
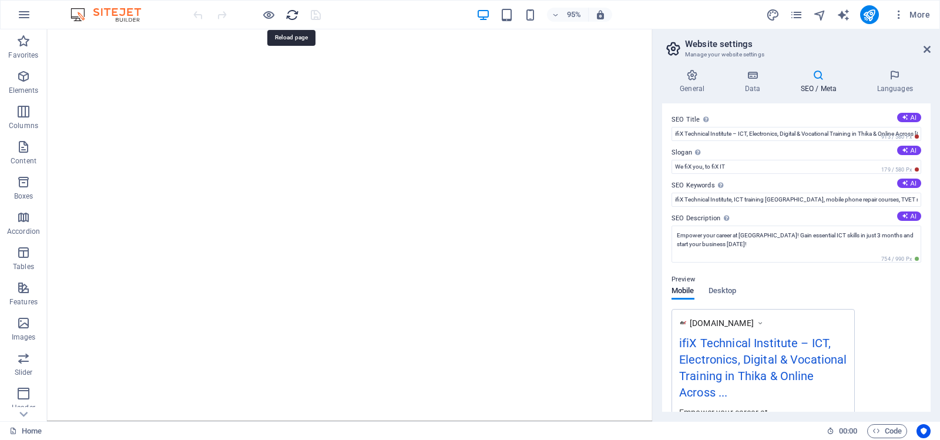
click at [291, 14] on icon "reload" at bounding box center [292, 15] width 14 height 14
click at [928, 48] on icon at bounding box center [926, 49] width 7 height 9
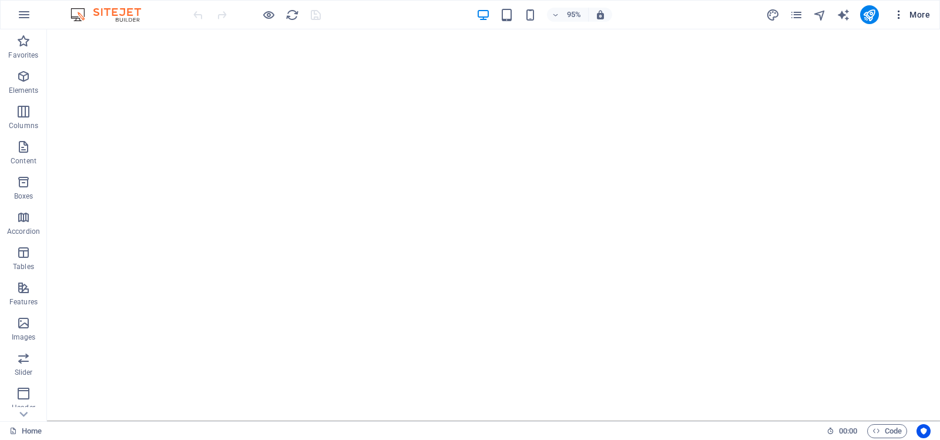
click at [911, 13] on span "More" at bounding box center [911, 15] width 37 height 12
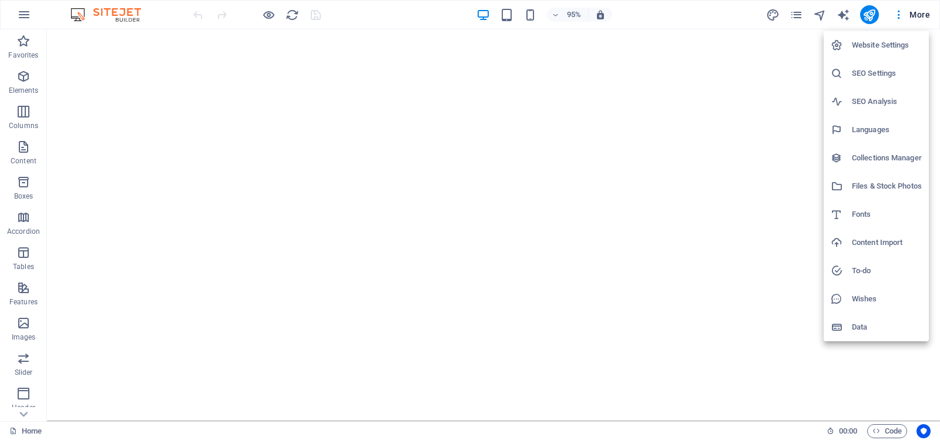
click at [871, 44] on h6 "Website Settings" at bounding box center [886, 45] width 70 height 14
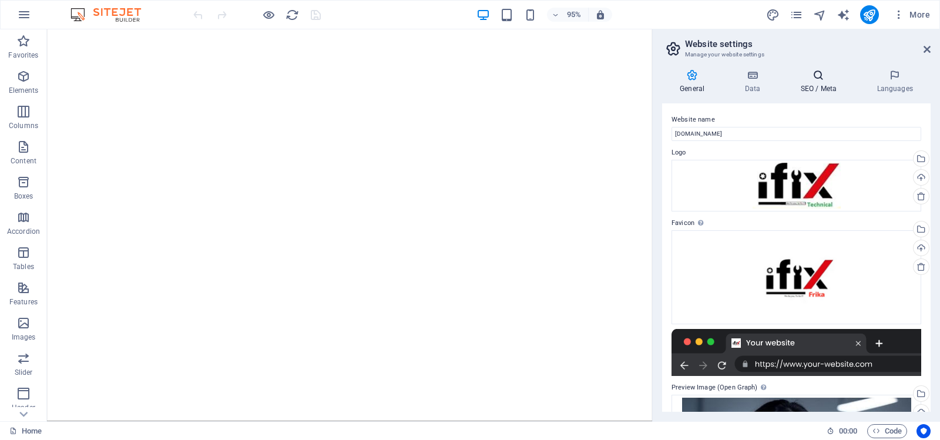
click at [820, 76] on icon at bounding box center [818, 75] width 72 height 12
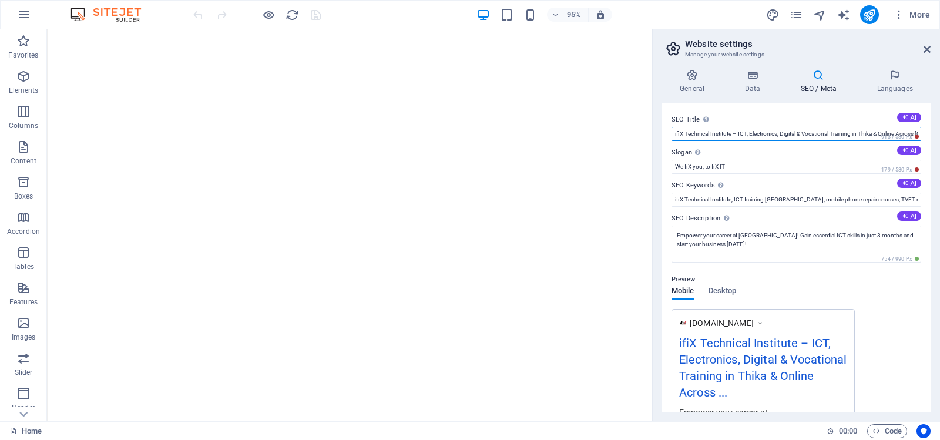
click at [760, 132] on input "ifiX Technical Institute – ICT, Electronics, Digital & Vocational Training in T…" at bounding box center [796, 134] width 250 height 14
click at [790, 131] on input "ifiX Technical Institute – ICT, Electronics, Digital & Vocational Training in T…" at bounding box center [796, 134] width 250 height 14
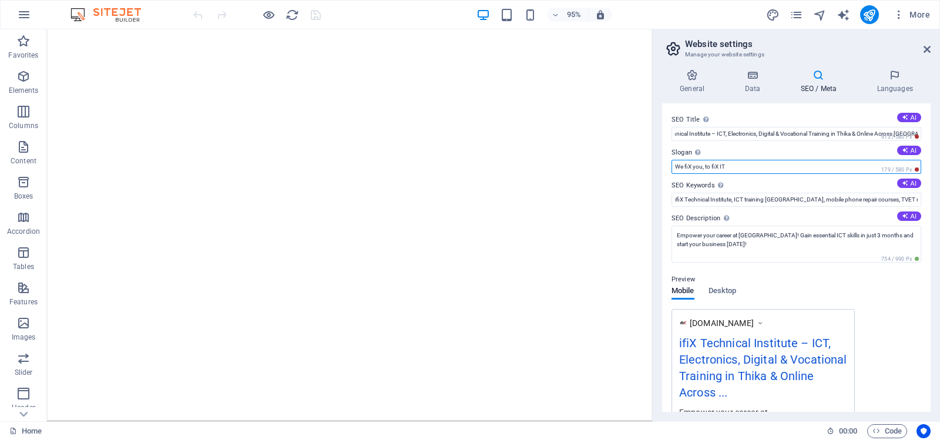
click at [675, 166] on input "We fiX you, to fiX IT" at bounding box center [796, 167] width 250 height 14
type input "Don't find X; We fiX you, to fiX IT"
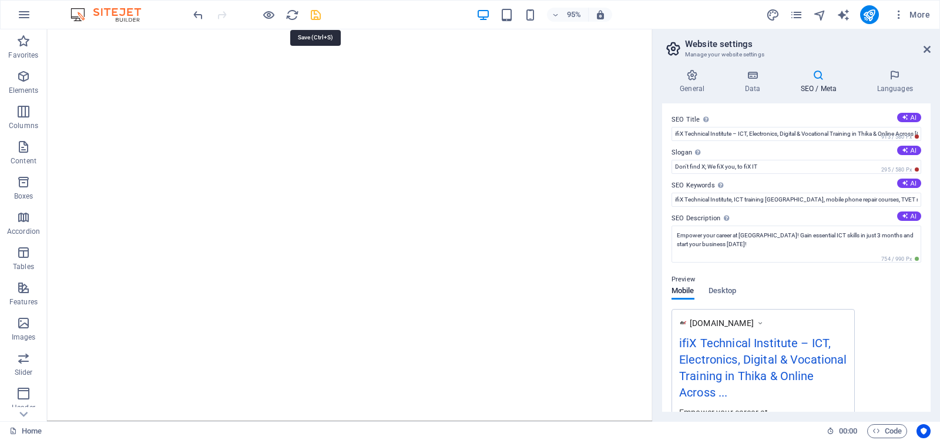
click at [314, 14] on icon "save" at bounding box center [316, 15] width 14 height 14
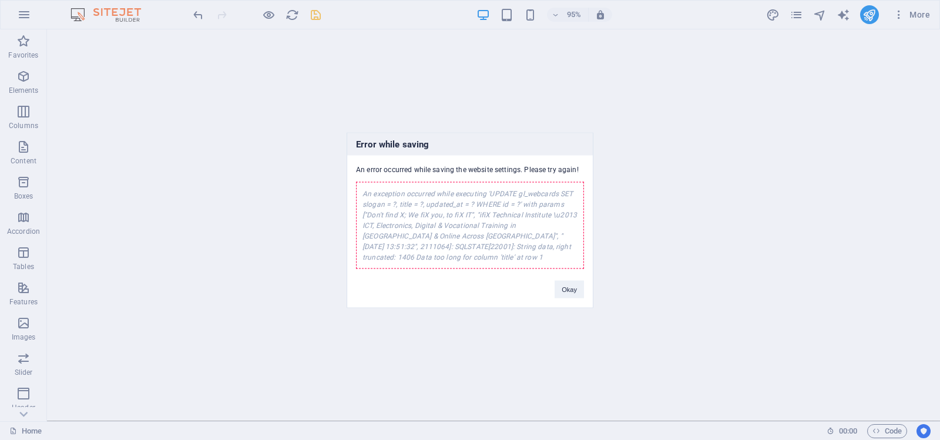
click at [455, 230] on div "An exception occurred while executing 'UPDATE gl_webcards SET slogan = ?, title…" at bounding box center [470, 224] width 228 height 87
drag, startPoint x: 452, startPoint y: 255, endPoint x: 357, endPoint y: 192, distance: 114.3
click at [357, 192] on div "An exception occurred while executing 'UPDATE gl_webcards SET slogan = ?, title…" at bounding box center [470, 224] width 228 height 87
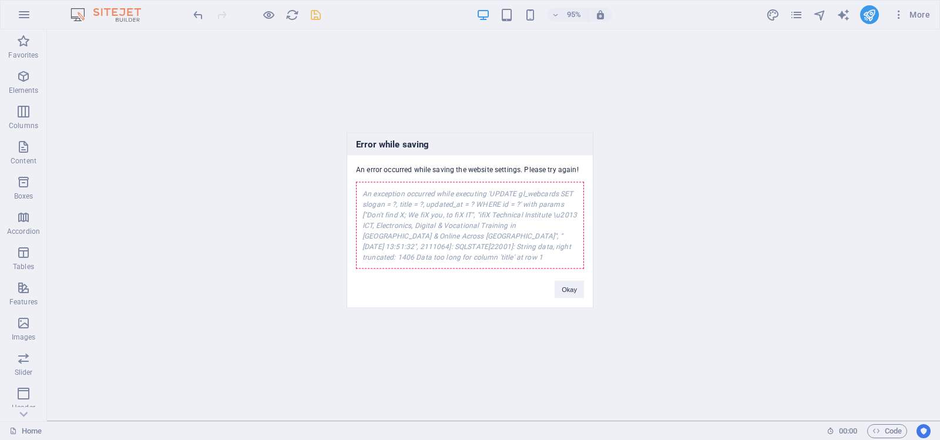
copy div "An exception occurred while executing 'UPDATE gl_webcards SET slogan = ?, title…"
click at [739, 176] on div "Error while saving An error occurred while saving the website settings. Please …" at bounding box center [470, 220] width 940 height 440
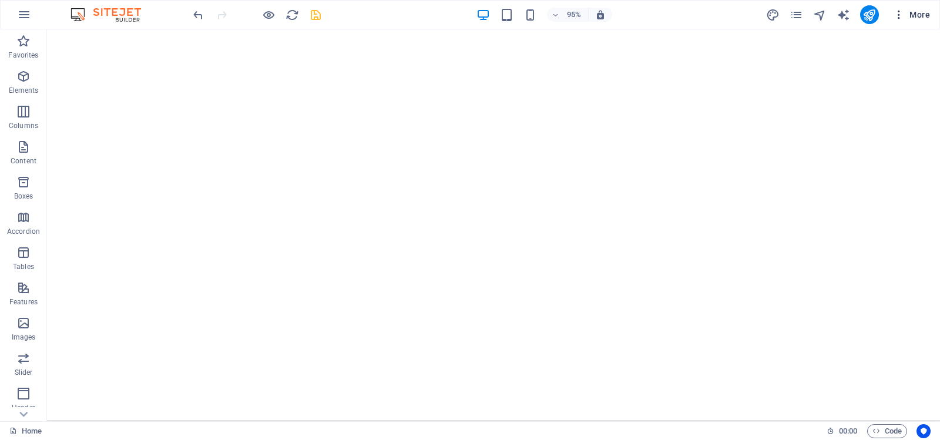
click at [900, 12] on icon "button" at bounding box center [899, 15] width 12 height 12
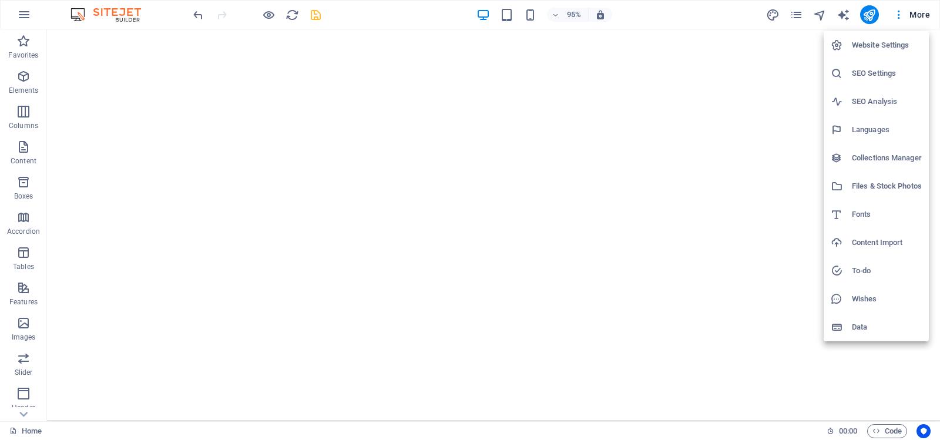
click at [869, 43] on h6 "Website Settings" at bounding box center [886, 45] width 70 height 14
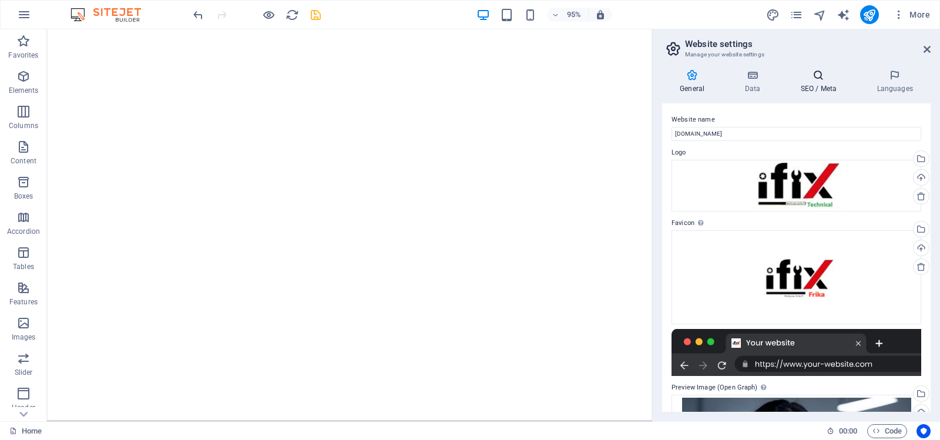
click at [819, 78] on icon at bounding box center [818, 75] width 72 height 12
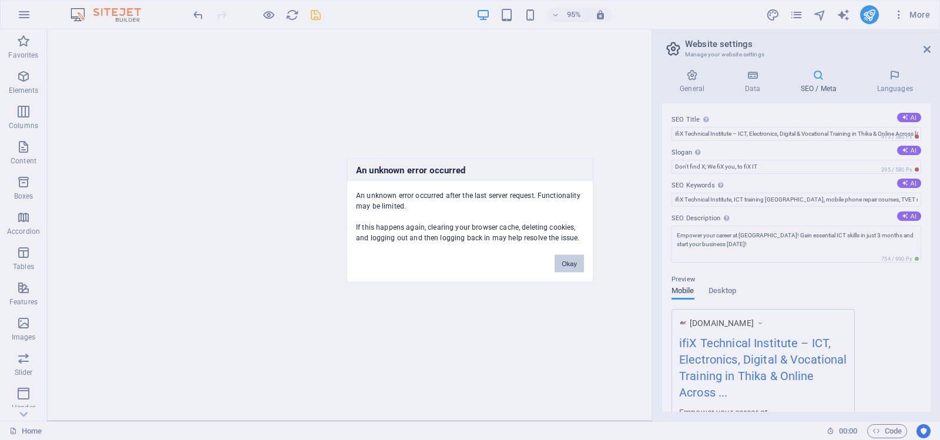
click at [569, 262] on button "Okay" at bounding box center [568, 263] width 29 height 18
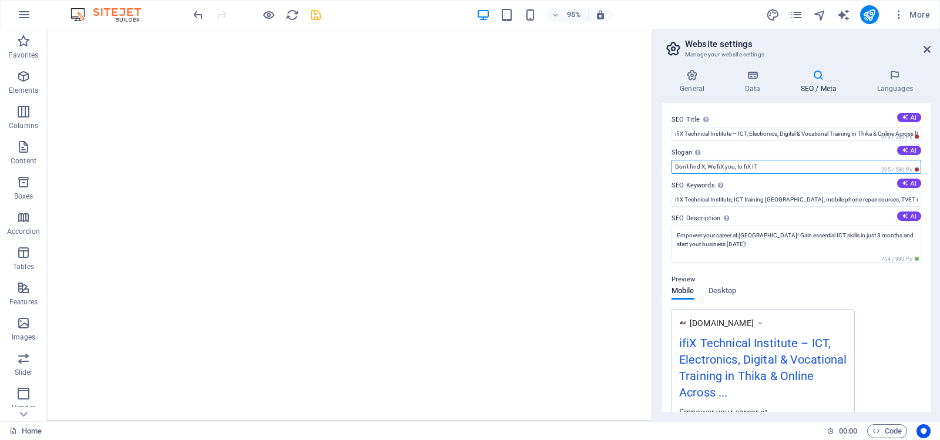
click at [708, 165] on input "Don't find X; We fiX you, to fiX IT" at bounding box center [796, 167] width 250 height 14
type input "We fiX you, to fiX IT"
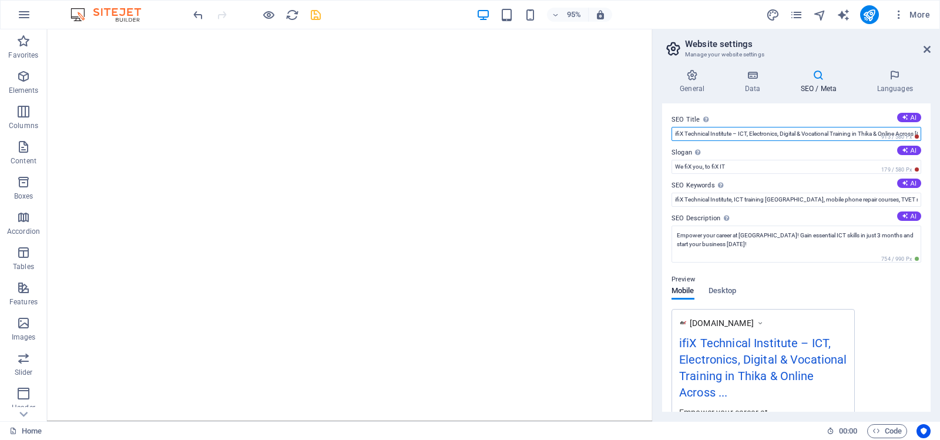
click at [738, 136] on input "ifiX Technical Institute – ICT, Electronics, Digital & Vocational Training in T…" at bounding box center [796, 134] width 250 height 14
paste input "& Digital Skills in Thika & Online"
type input "ifiX Technical Institute – ICT, Electronics & Digital Skills in Thika & Online"
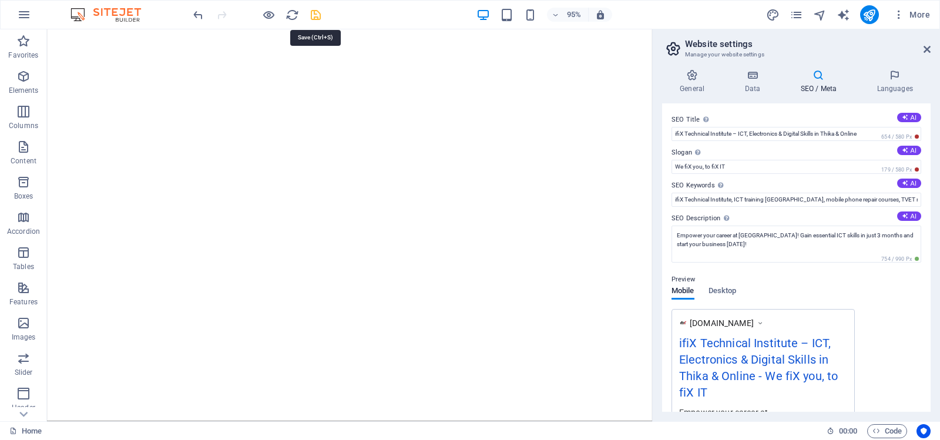
click at [312, 15] on icon "save" at bounding box center [316, 15] width 14 height 14
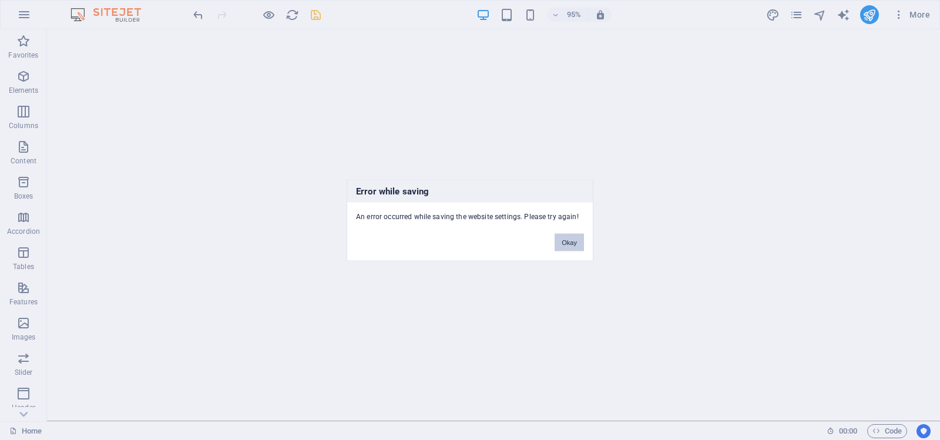
click at [568, 241] on button "Okay" at bounding box center [568, 242] width 29 height 18
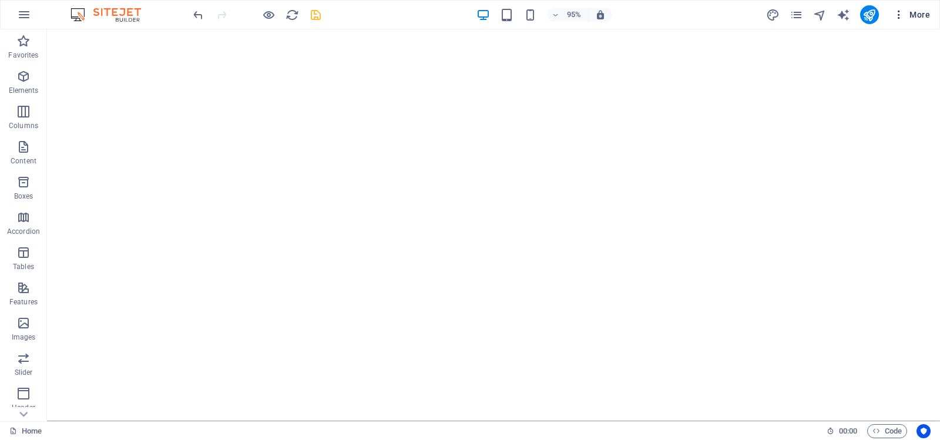
click at [909, 13] on span "More" at bounding box center [911, 15] width 37 height 12
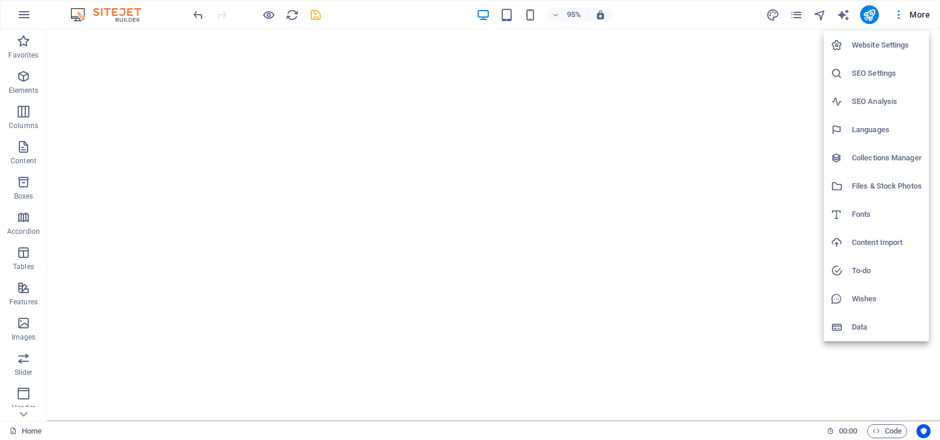
click at [864, 43] on h6 "Website Settings" at bounding box center [886, 45] width 70 height 14
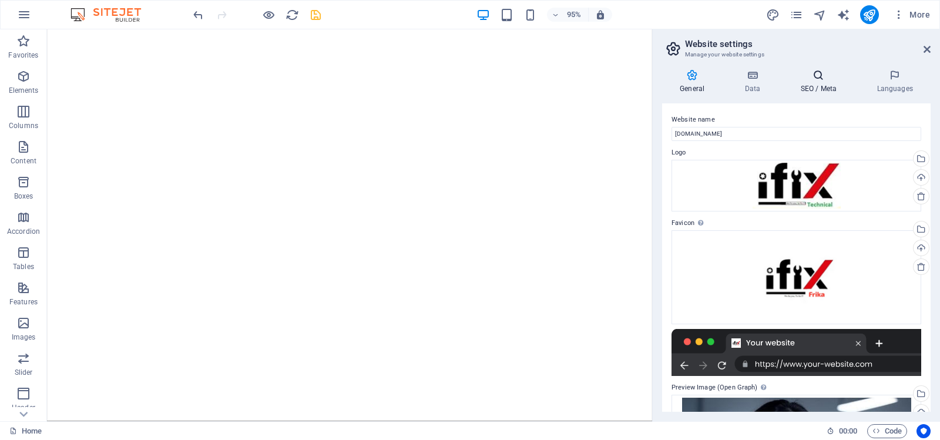
click at [820, 76] on icon at bounding box center [818, 75] width 72 height 12
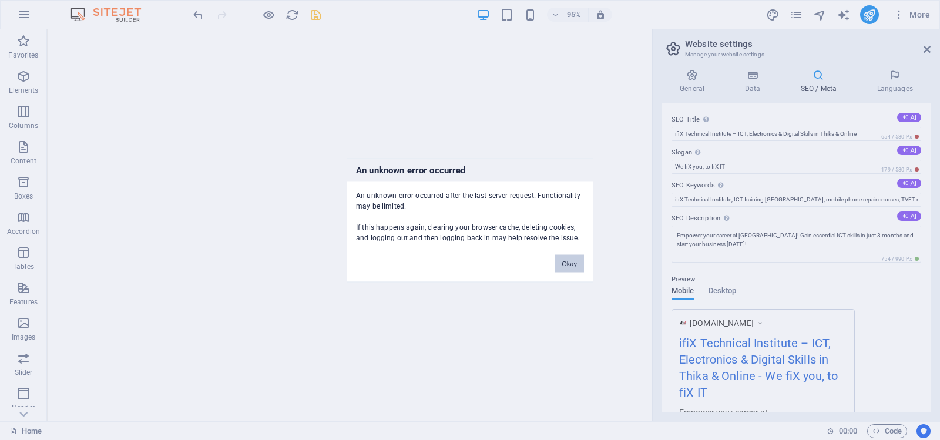
click at [565, 260] on button "Okay" at bounding box center [568, 263] width 29 height 18
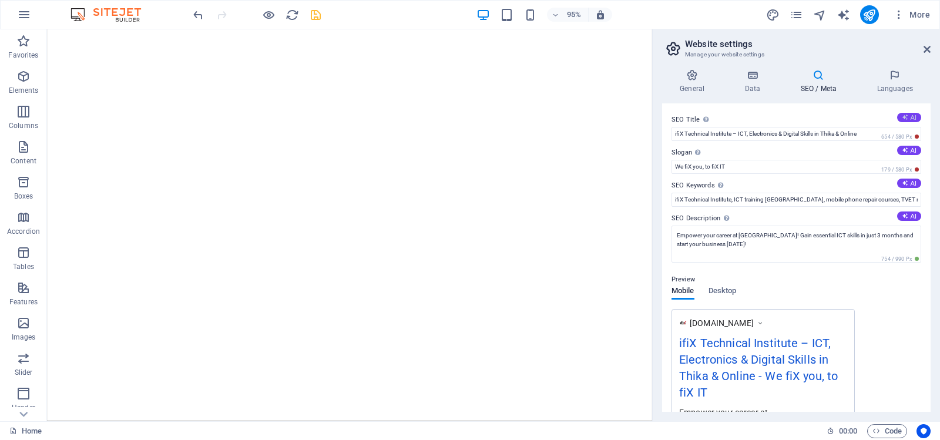
click at [907, 117] on button "AI" at bounding box center [909, 117] width 24 height 9
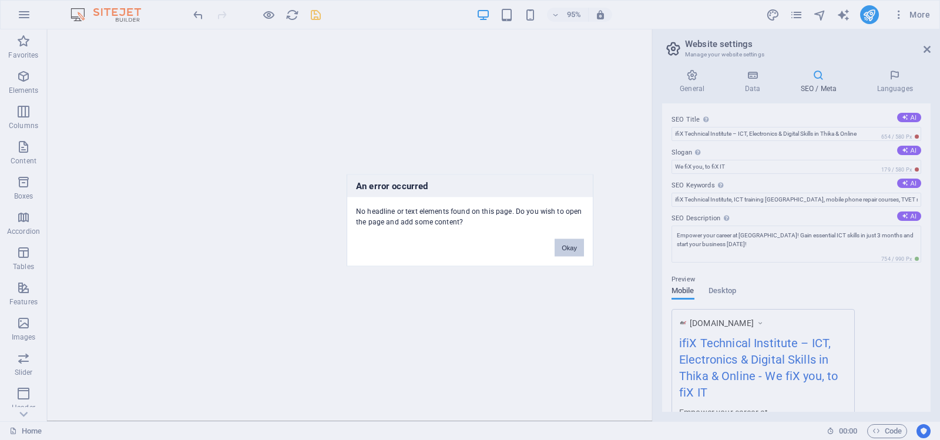
click at [570, 248] on button "Okay" at bounding box center [568, 247] width 29 height 18
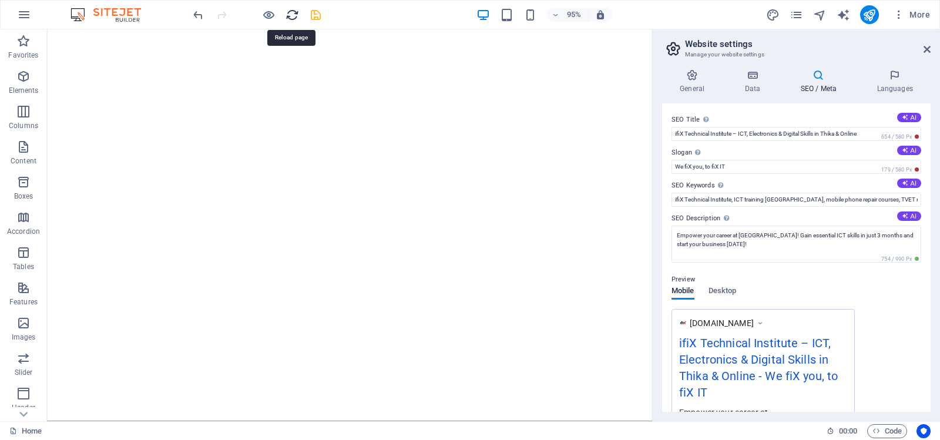
click at [292, 13] on icon "reload" at bounding box center [292, 15] width 14 height 14
click at [198, 15] on icon "undo" at bounding box center [198, 15] width 14 height 14
type input "ifiX Technical Institute – ICT, Electronics, Digital & Vocational Training in T…"
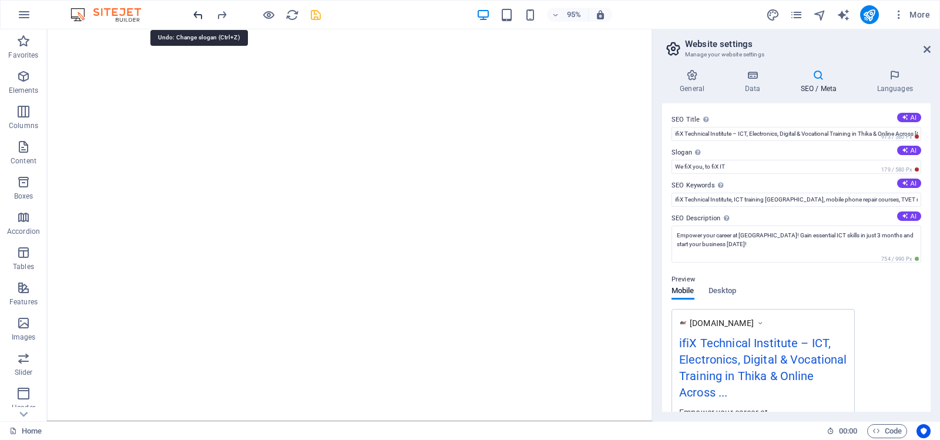
click at [198, 15] on icon "undo" at bounding box center [198, 15] width 14 height 14
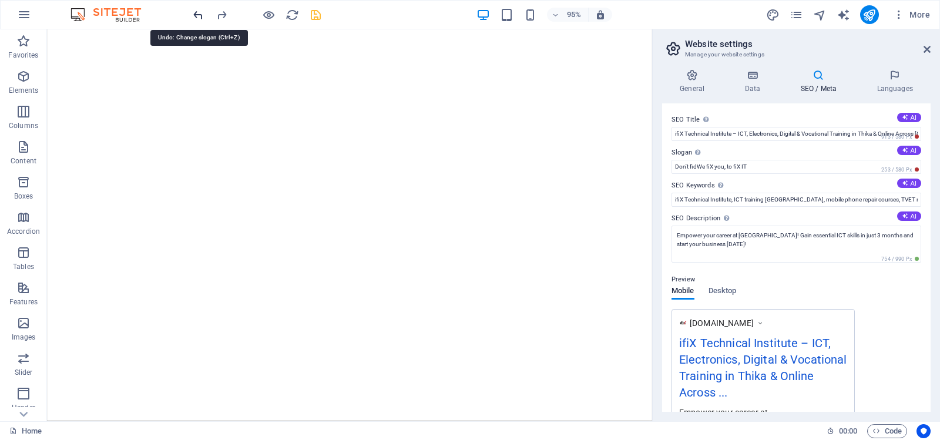
click at [198, 15] on icon "undo" at bounding box center [198, 15] width 14 height 14
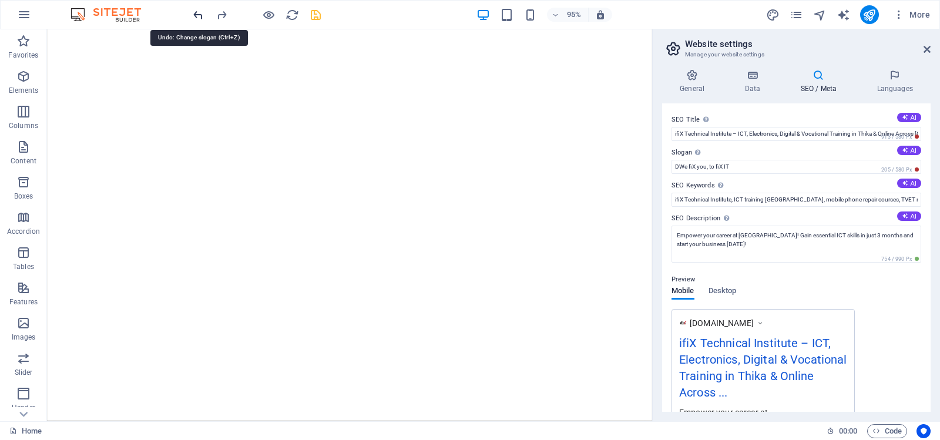
click at [198, 15] on icon "undo" at bounding box center [198, 15] width 14 height 14
type input "We fiX you, to fiX IT"
click at [198, 15] on icon "undo" at bounding box center [198, 15] width 14 height 14
type input "Join ifiX: Top ICT Courses [DATE]!"
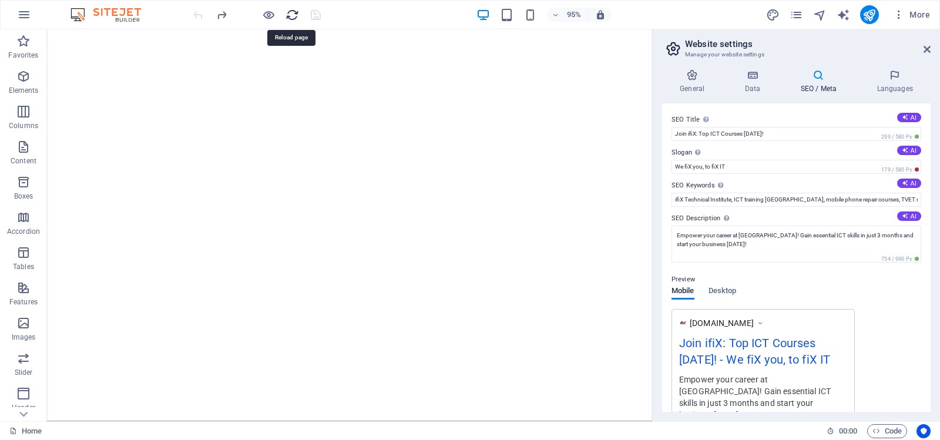
click at [291, 13] on icon "reload" at bounding box center [292, 15] width 14 height 14
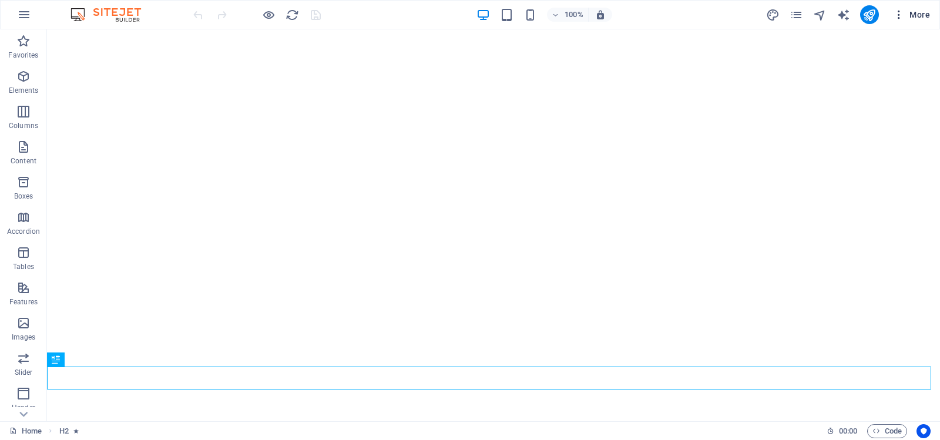
click at [910, 12] on span "More" at bounding box center [911, 15] width 37 height 12
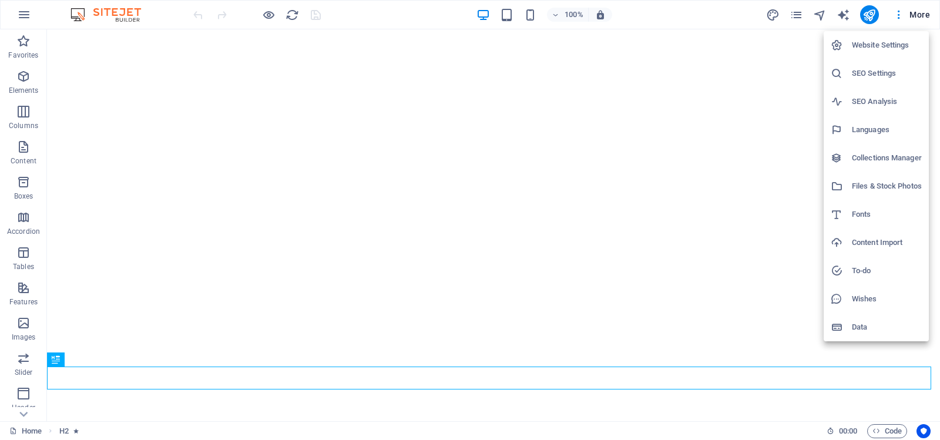
click at [864, 42] on h6 "Website Settings" at bounding box center [886, 45] width 70 height 14
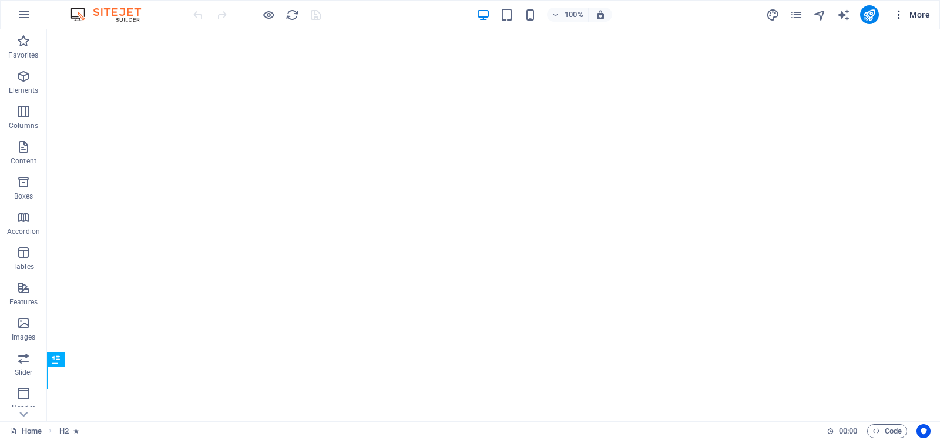
click at [898, 13] on icon "button" at bounding box center [899, 15] width 12 height 12
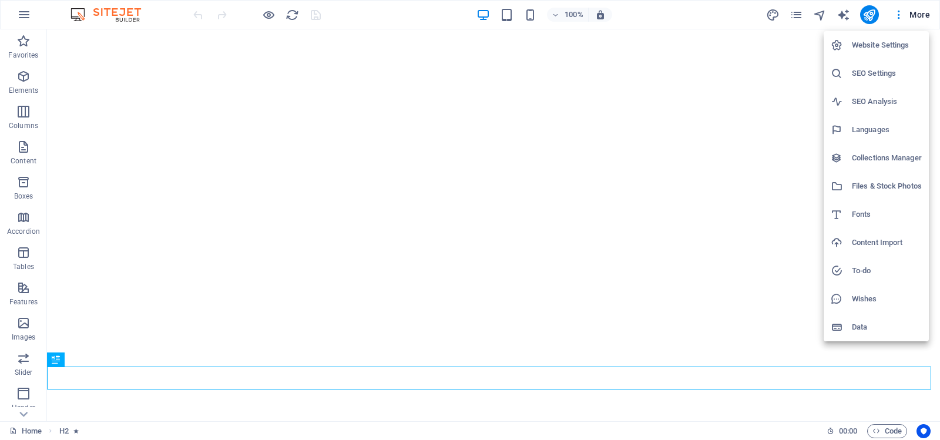
click at [869, 44] on h6 "Website Settings" at bounding box center [886, 45] width 70 height 14
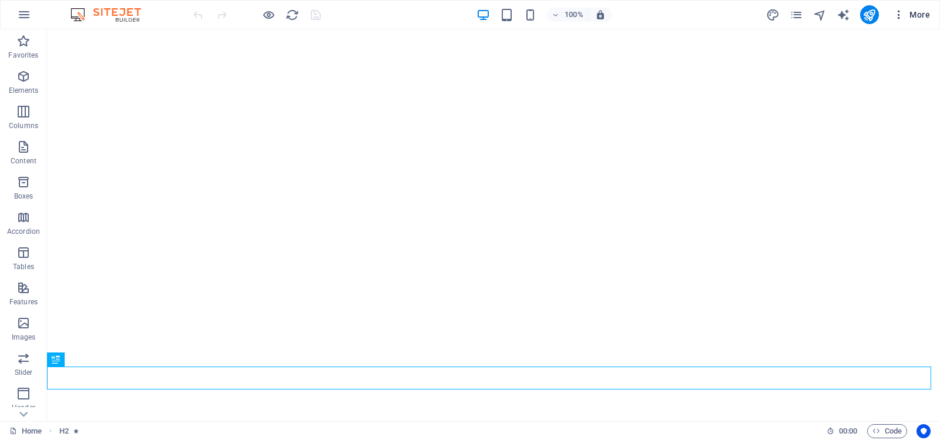
click at [925, 13] on span "More" at bounding box center [911, 15] width 37 height 12
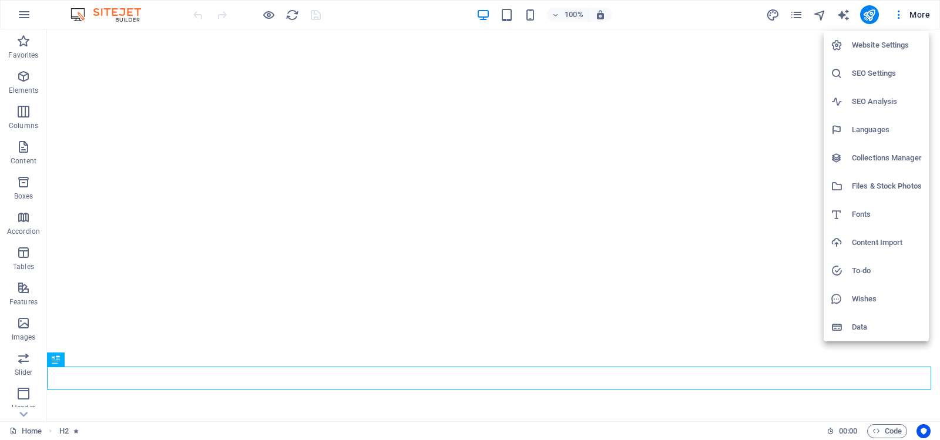
click at [883, 45] on h6 "Website Settings" at bounding box center [886, 45] width 70 height 14
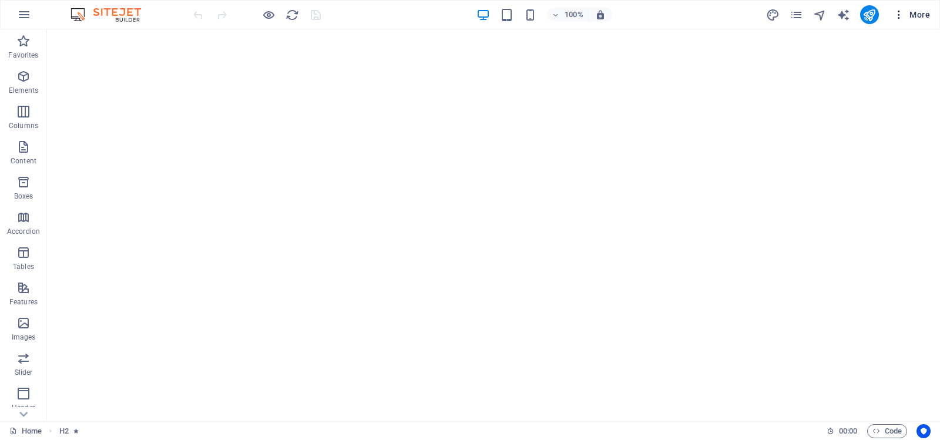
click at [899, 15] on icon "button" at bounding box center [899, 15] width 12 height 12
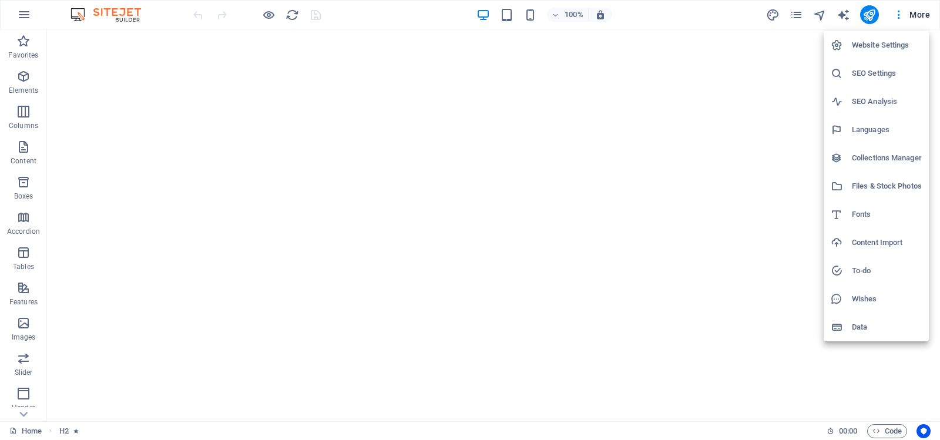
click at [714, 166] on div at bounding box center [470, 220] width 940 height 440
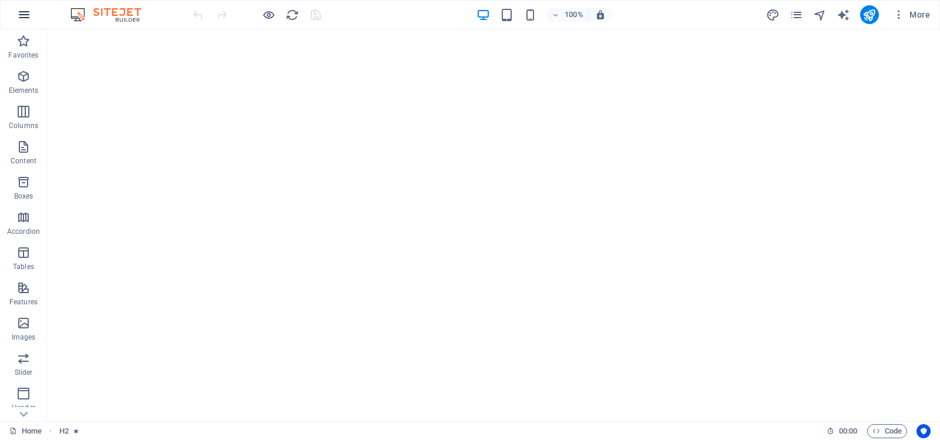
click at [23, 14] on icon "button" at bounding box center [24, 15] width 14 height 14
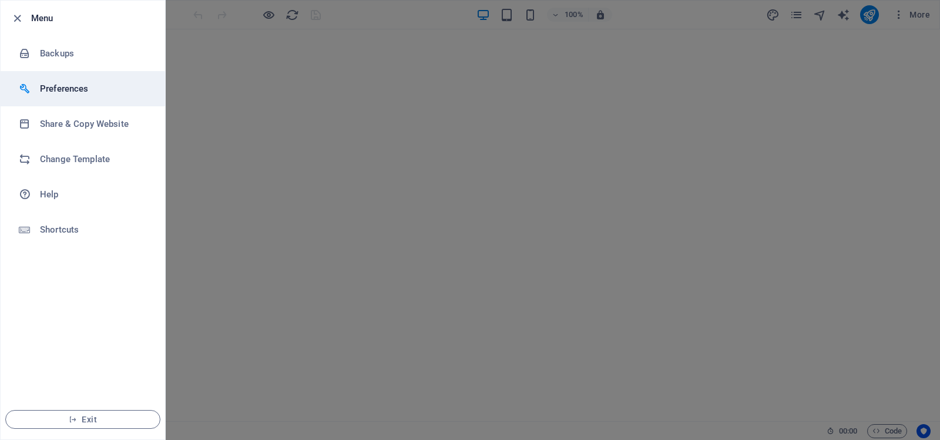
click at [52, 87] on h6 "Preferences" at bounding box center [94, 89] width 109 height 14
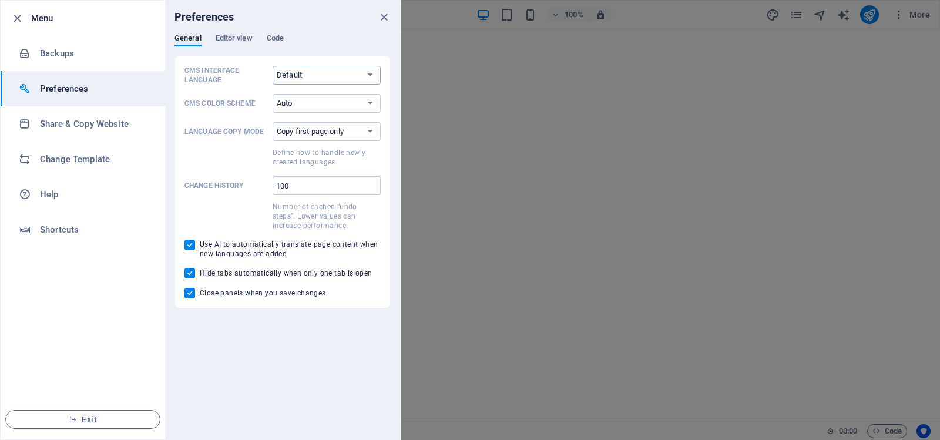
click at [369, 73] on select "Default Deutsch English Español Français Magyar Italiano Nederlands Polski Port…" at bounding box center [326, 75] width 108 height 19
click at [74, 122] on h6 "Share & Copy Website" at bounding box center [94, 124] width 109 height 14
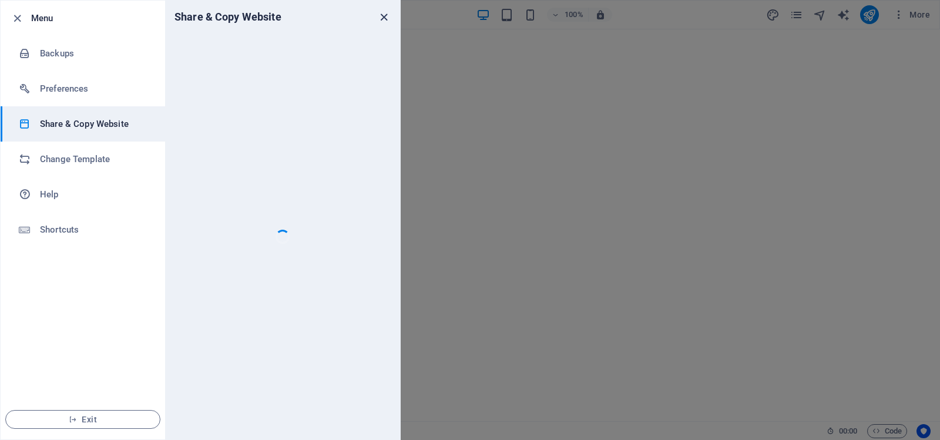
click at [383, 17] on icon "close" at bounding box center [384, 18] width 14 height 14
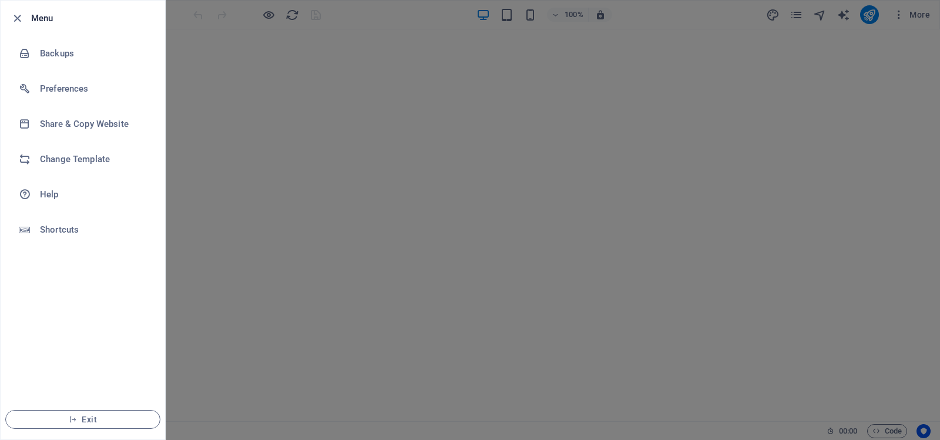
click at [211, 129] on div at bounding box center [470, 220] width 940 height 440
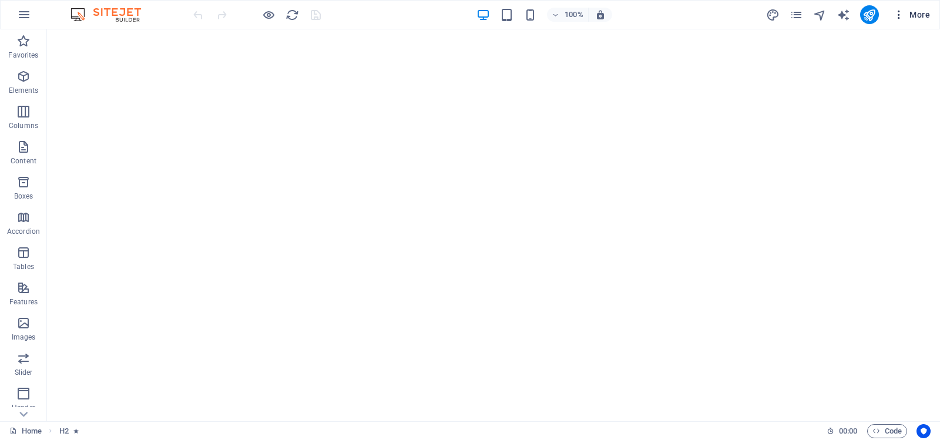
click at [899, 12] on icon "button" at bounding box center [899, 15] width 12 height 12
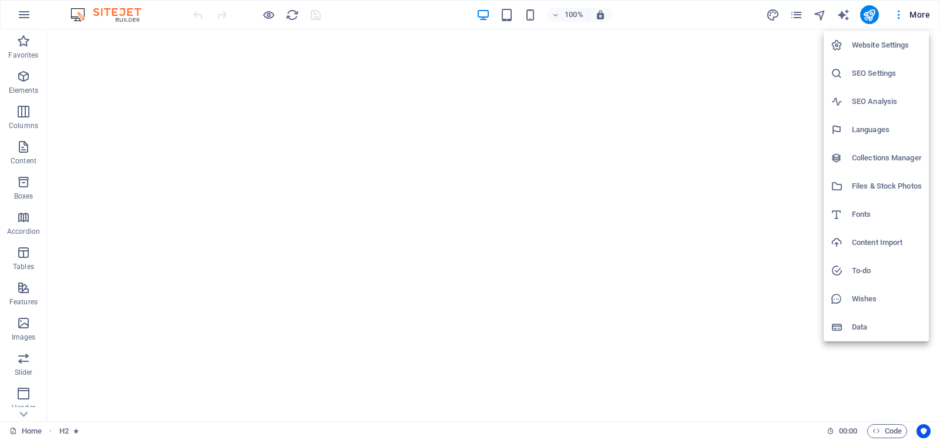
click at [883, 46] on h6 "Website Settings" at bounding box center [886, 45] width 70 height 14
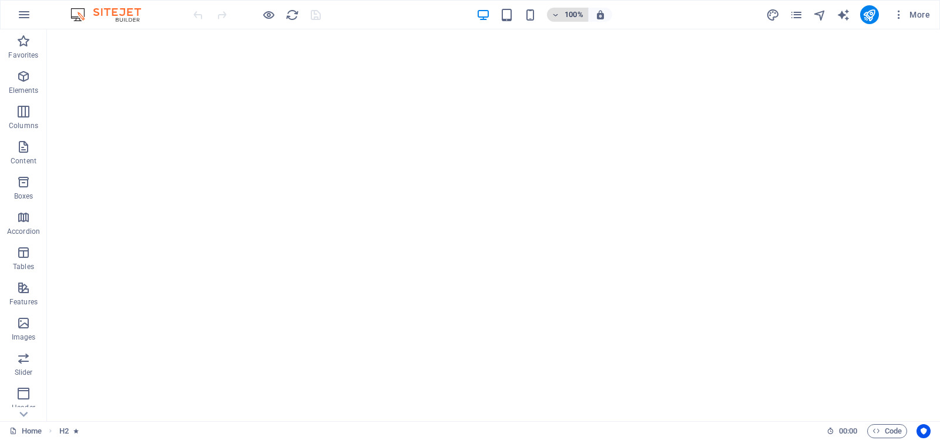
click at [556, 13] on icon "button" at bounding box center [555, 15] width 8 height 8
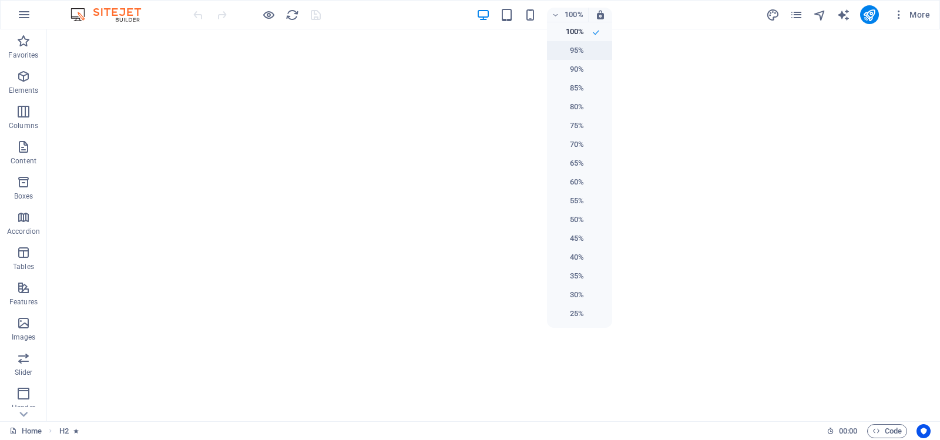
click at [567, 46] on h6 "95%" at bounding box center [569, 50] width 30 height 14
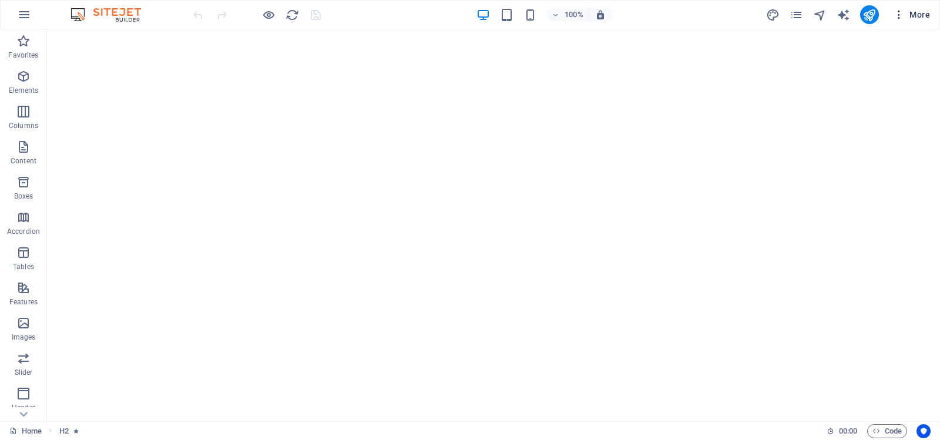
click at [898, 13] on icon "button" at bounding box center [899, 15] width 12 height 12
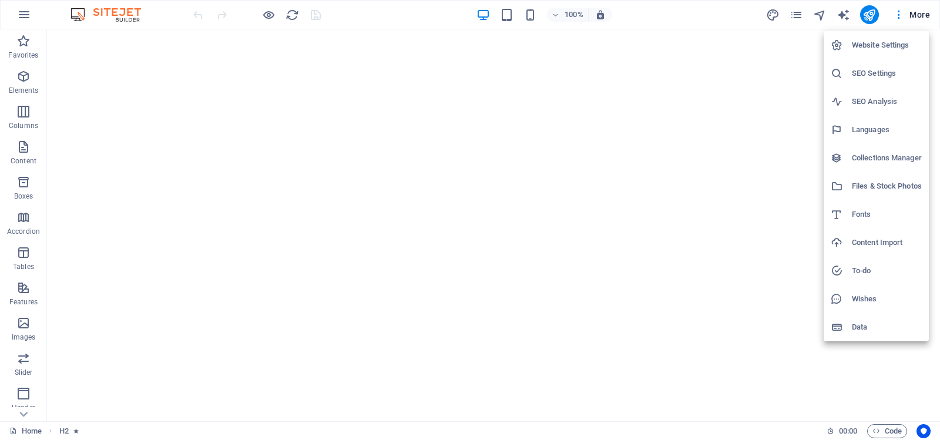
click at [876, 42] on h6 "Website Settings" at bounding box center [886, 45] width 70 height 14
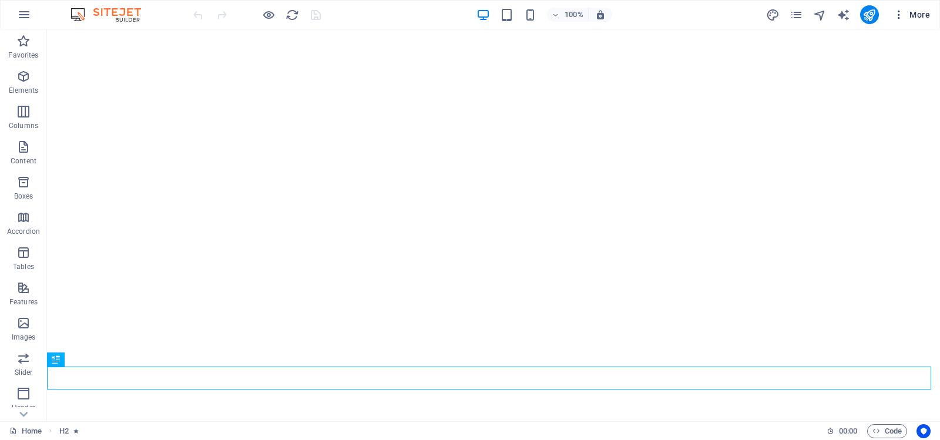
click at [899, 12] on icon "button" at bounding box center [899, 15] width 12 height 12
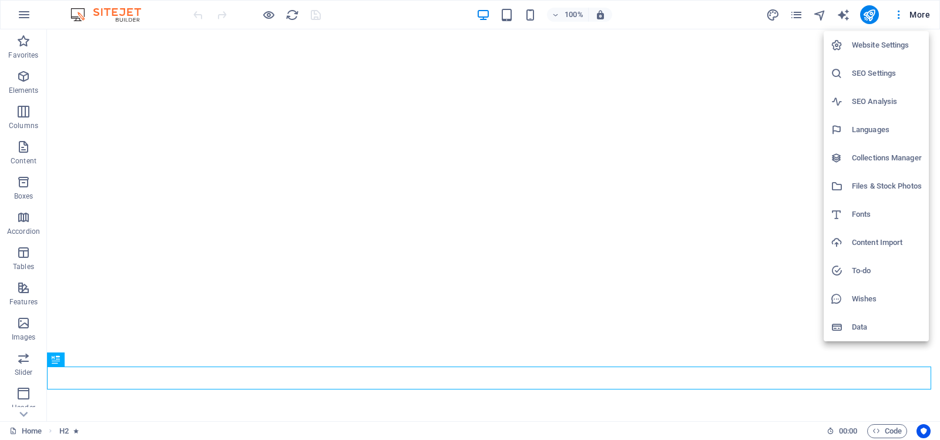
click at [874, 43] on h6 "Website Settings" at bounding box center [886, 45] width 70 height 14
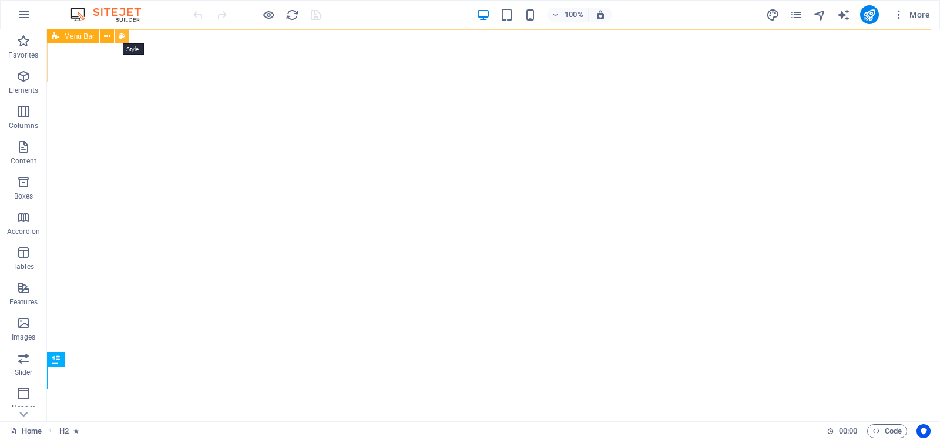
click at [120, 35] on icon at bounding box center [122, 37] width 6 height 12
select select "px"
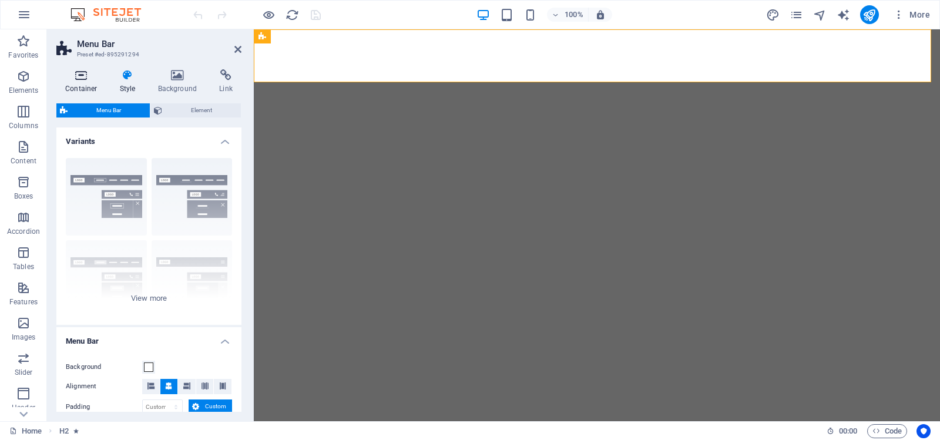
click at [80, 76] on icon at bounding box center [81, 75] width 50 height 12
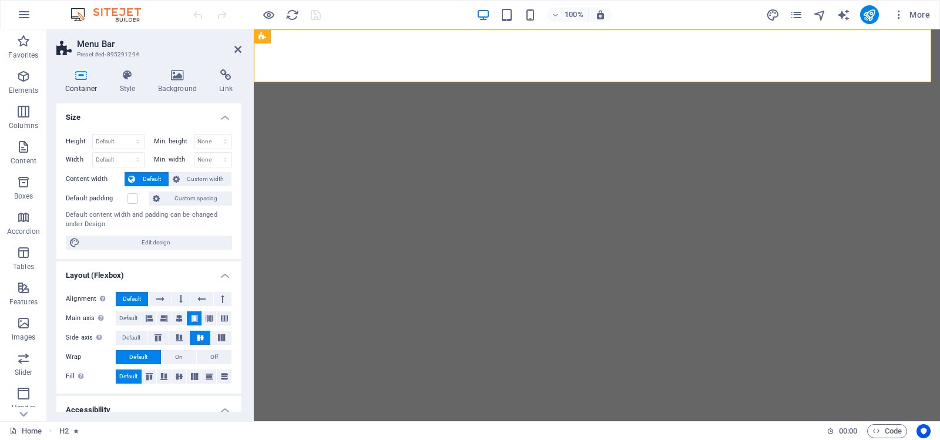
scroll to position [147, 0]
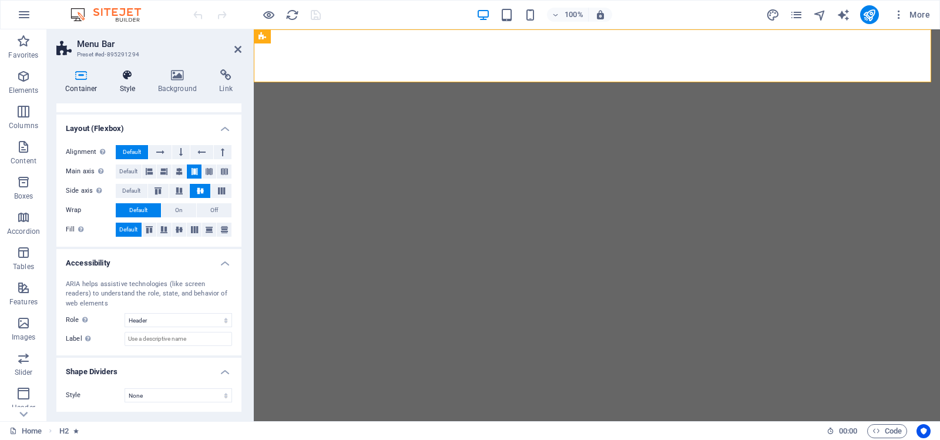
click at [127, 73] on icon at bounding box center [127, 75] width 33 height 12
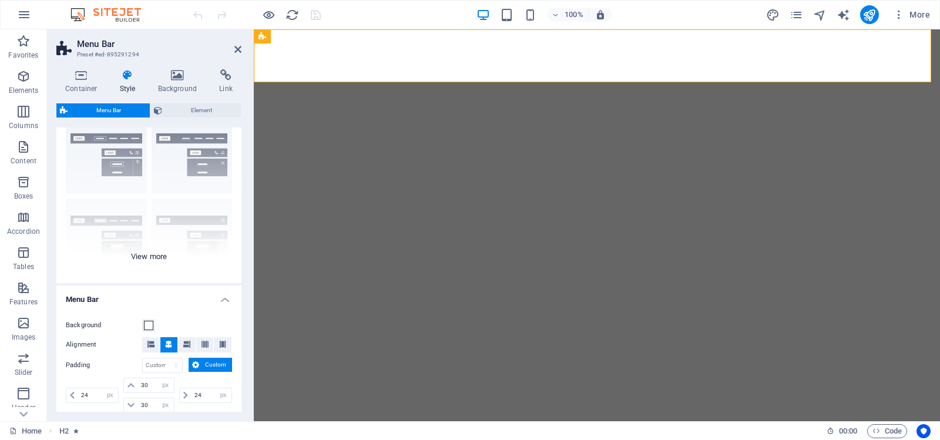
scroll to position [0, 0]
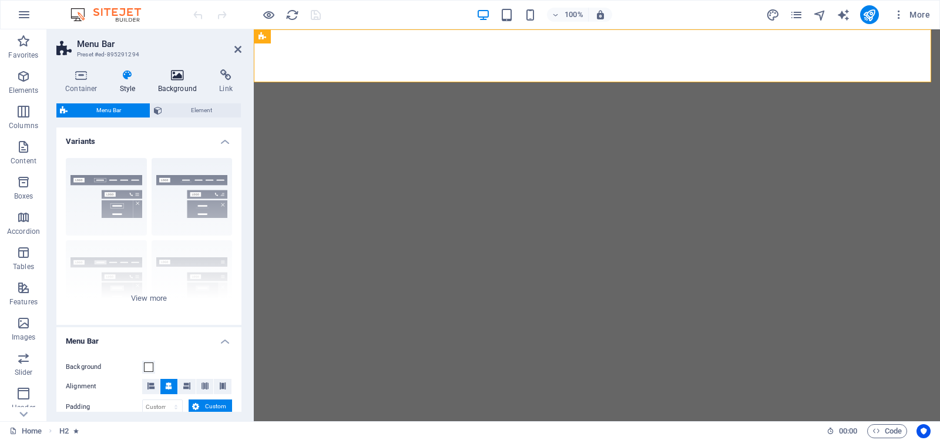
click at [174, 75] on icon at bounding box center [177, 75] width 57 height 12
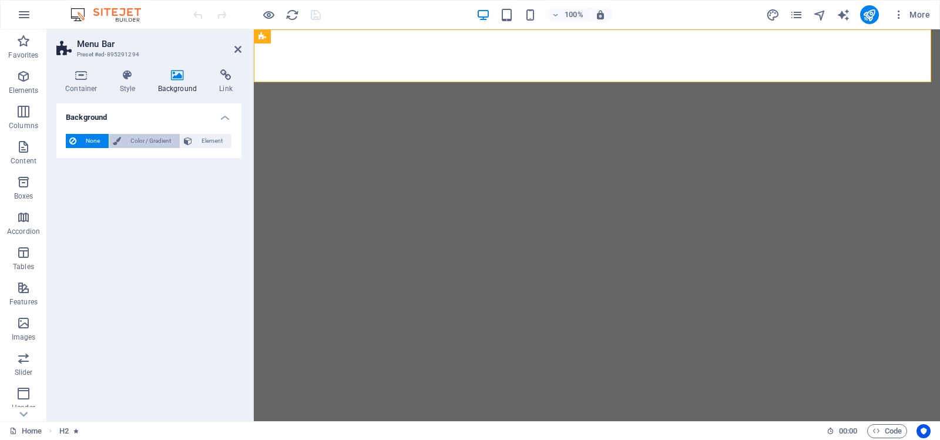
click at [143, 141] on span "Color / Gradient" at bounding box center [150, 141] width 52 height 14
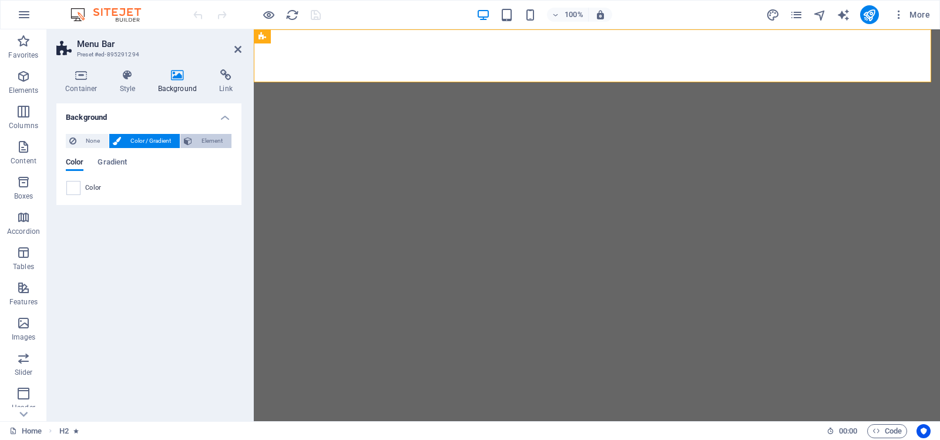
click at [213, 139] on span "Element" at bounding box center [212, 141] width 32 height 14
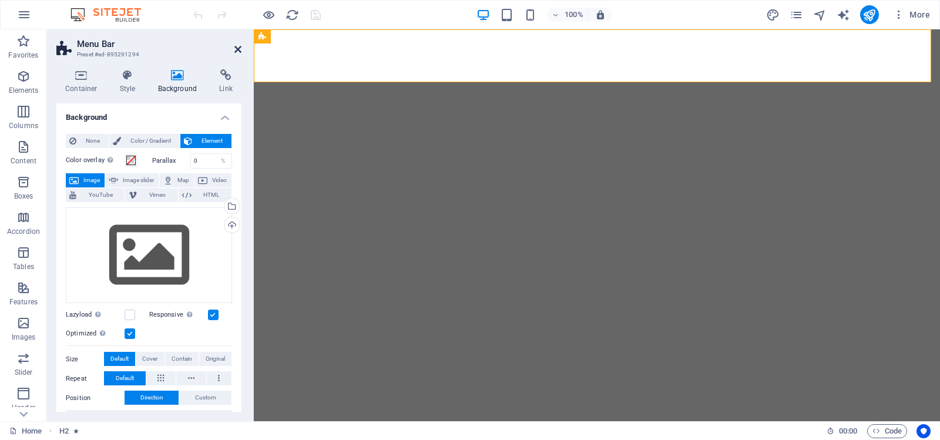
click at [237, 46] on icon at bounding box center [237, 49] width 7 height 9
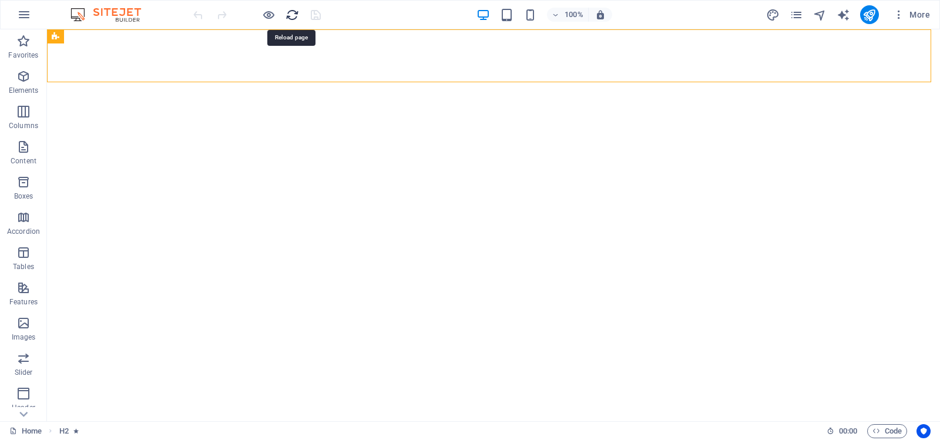
click at [290, 12] on icon "reload" at bounding box center [292, 15] width 14 height 14
click at [292, 13] on icon "reload" at bounding box center [292, 15] width 14 height 14
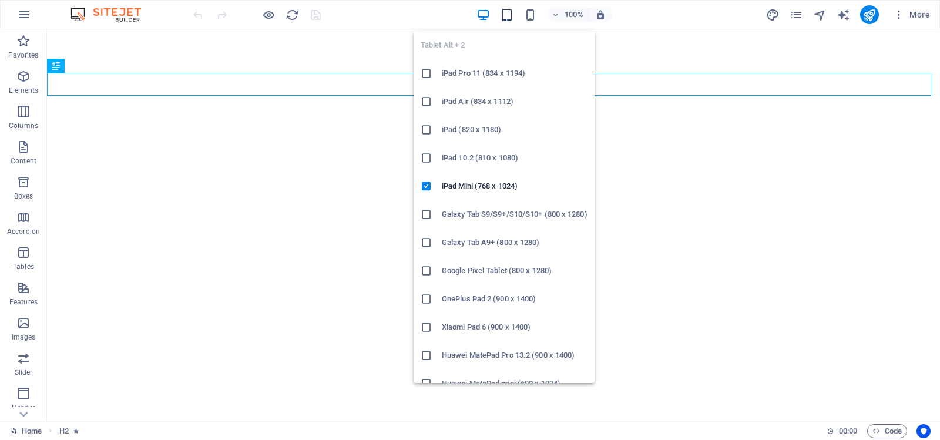
click at [505, 13] on icon "button" at bounding box center [507, 15] width 14 height 14
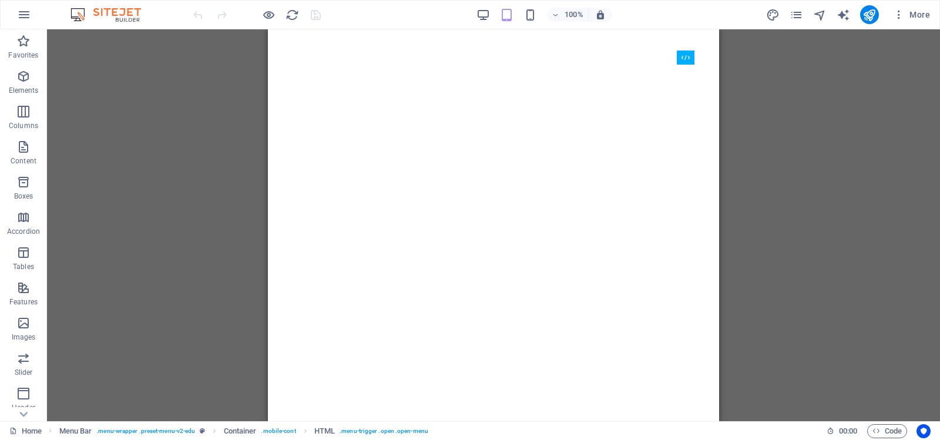
click at [787, 133] on div "Drag here to replace the existing content. Press “Ctrl” if you want to create a…" at bounding box center [493, 225] width 893 height 392
click at [754, 122] on div "Drag here to replace the existing content. Press “Ctrl” if you want to create a…" at bounding box center [493, 225] width 893 height 392
click at [634, 40] on icon at bounding box center [635, 42] width 6 height 12
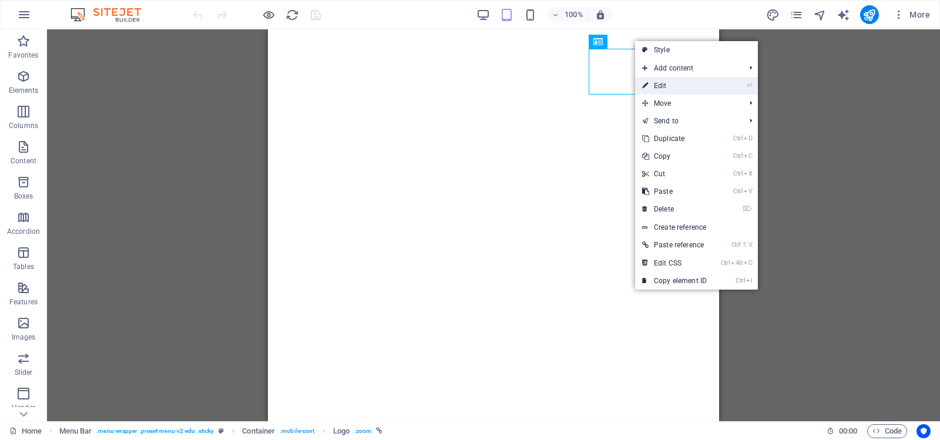
click at [728, 85] on li "⏎ Edit" at bounding box center [696, 86] width 123 height 18
click at [655, 83] on link "⏎ Edit" at bounding box center [674, 86] width 79 height 18
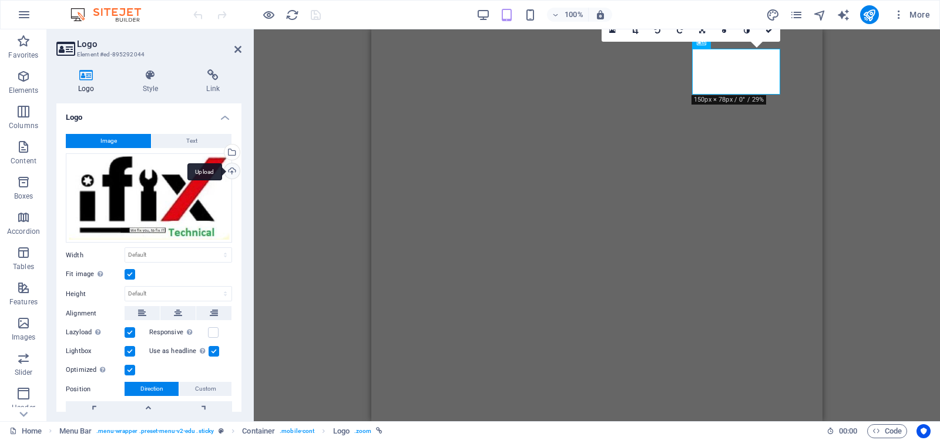
click at [230, 170] on div "Upload" at bounding box center [231, 172] width 18 height 18
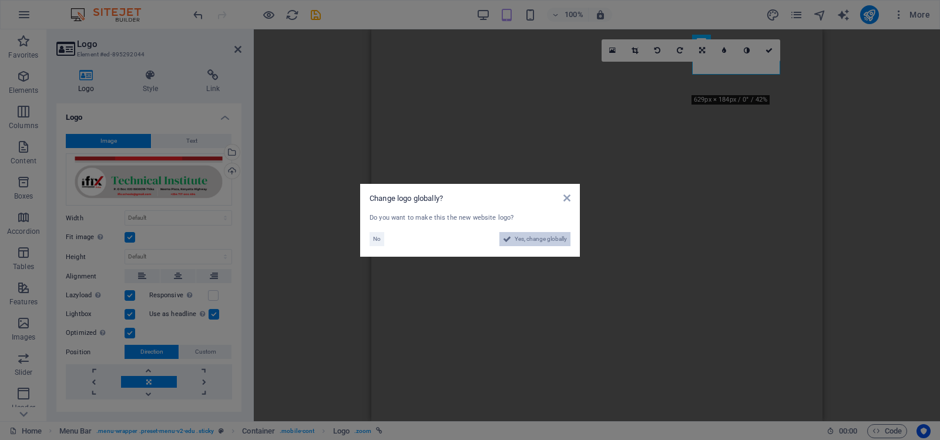
click at [534, 237] on span "Yes, change globally" at bounding box center [540, 239] width 52 height 14
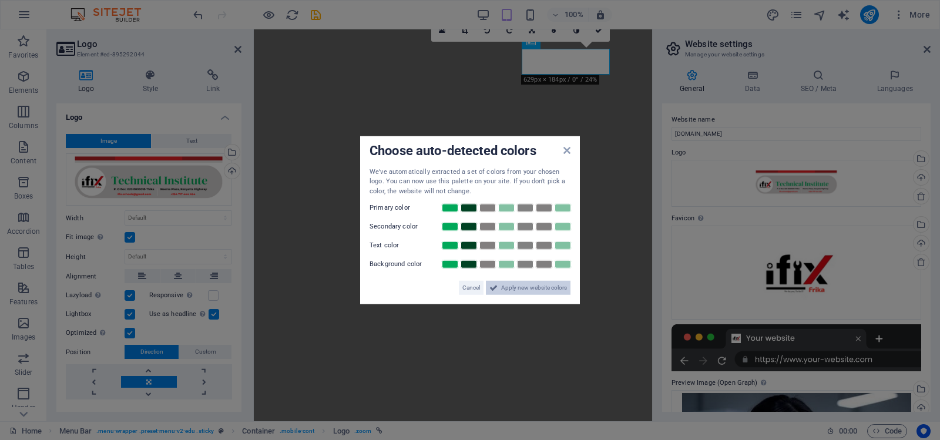
click at [534, 288] on span "Apply new website colors" at bounding box center [534, 288] width 66 height 14
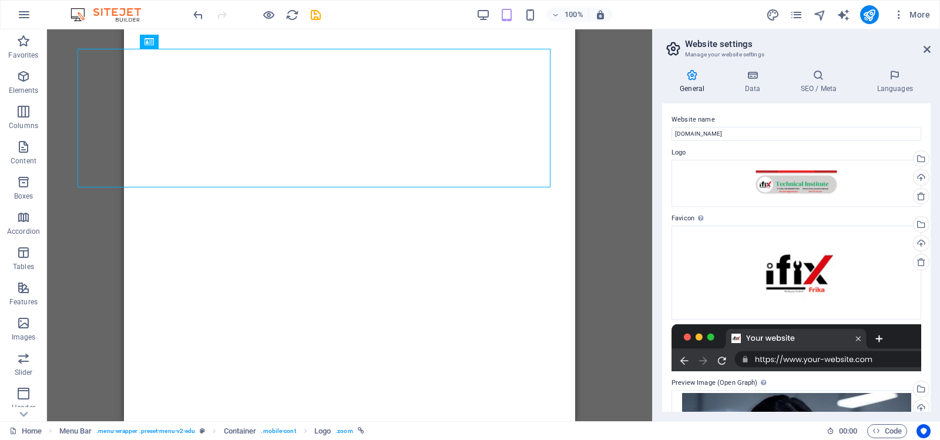
click at [611, 116] on div "Drag here to replace the existing content. Press “Ctrl” if you want to create a…" at bounding box center [349, 225] width 605 height 392
click at [194, 12] on icon "undo" at bounding box center [198, 15] width 14 height 14
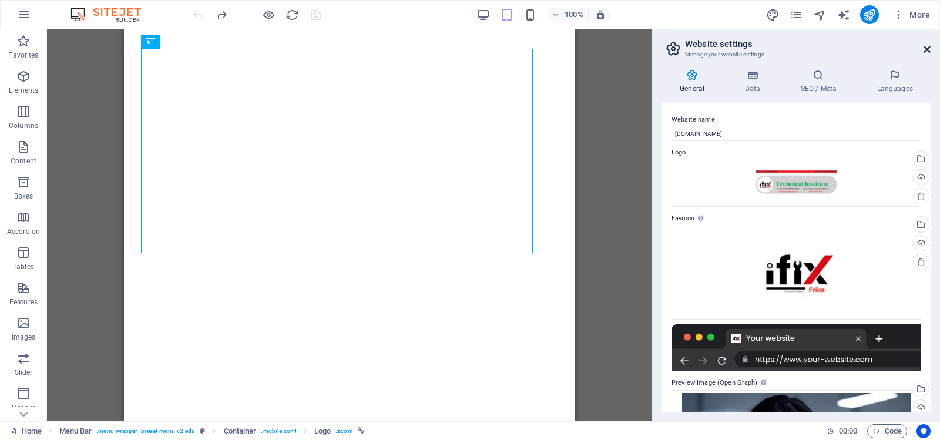
click at [927, 48] on icon at bounding box center [926, 49] width 7 height 9
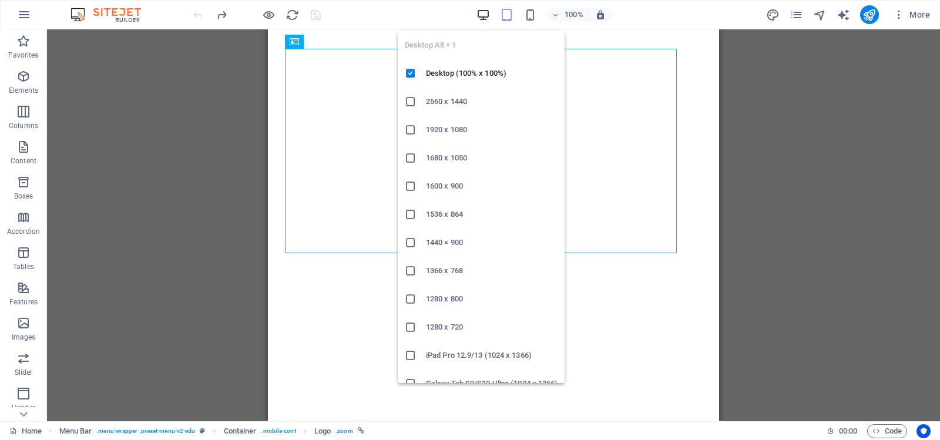
click at [482, 13] on icon "button" at bounding box center [483, 15] width 14 height 14
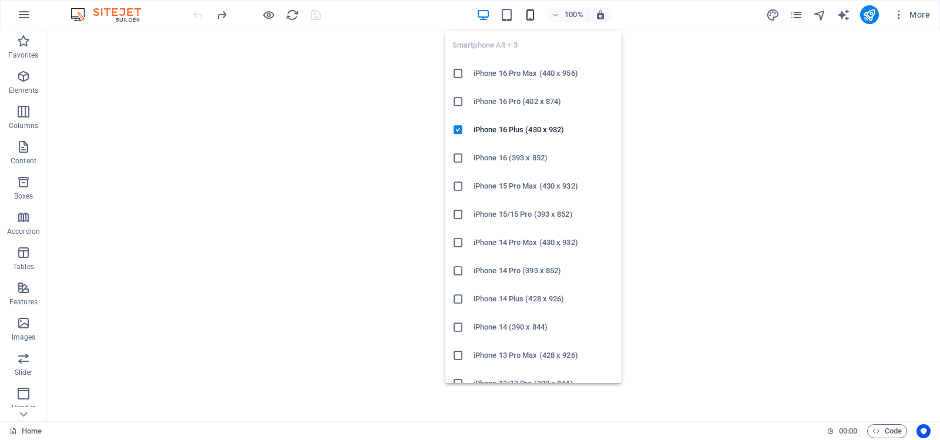
click at [528, 13] on icon "button" at bounding box center [530, 15] width 14 height 14
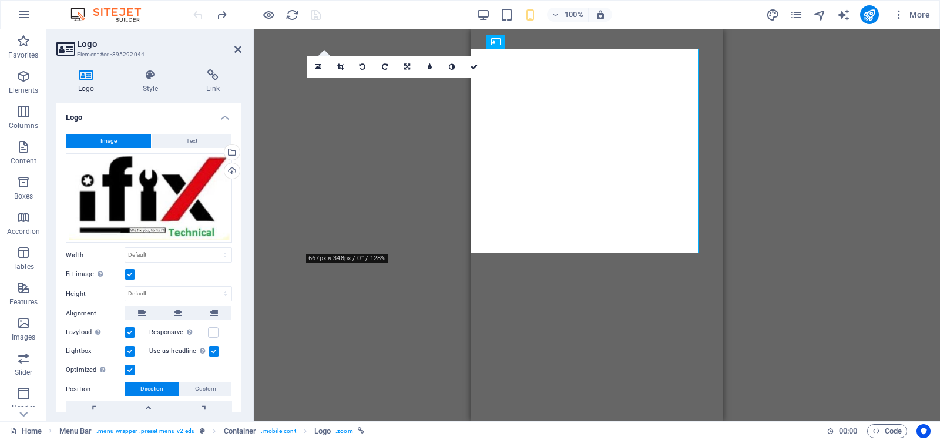
click at [130, 272] on label at bounding box center [129, 274] width 11 height 11
click at [0, 0] on input "Fit image Automatically fit image to a fixed width and height" at bounding box center [0, 0] width 0 height 0
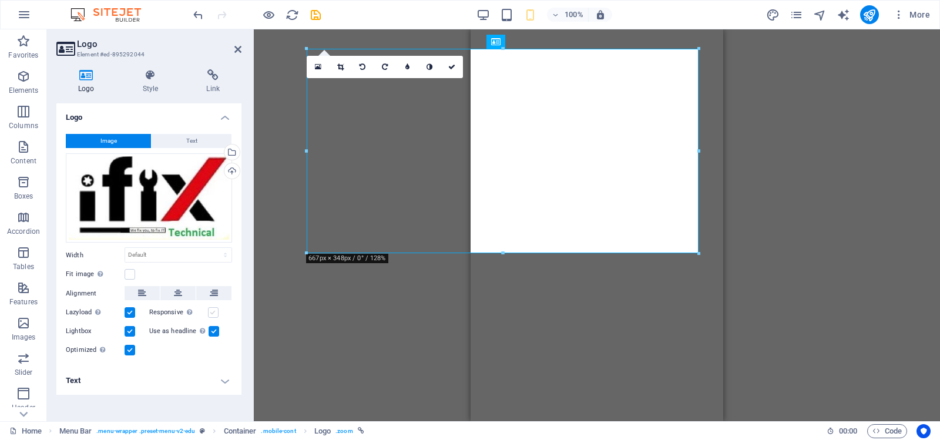
click at [213, 314] on label at bounding box center [213, 312] width 11 height 11
click at [0, 0] on input "Responsive Automatically load retina image and smartphone optimized sizes." at bounding box center [0, 0] width 0 height 0
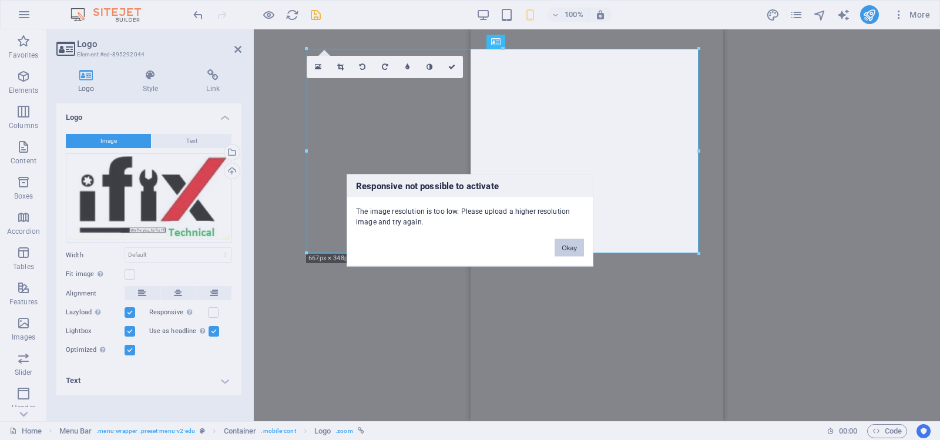
click at [565, 244] on button "Okay" at bounding box center [568, 247] width 29 height 18
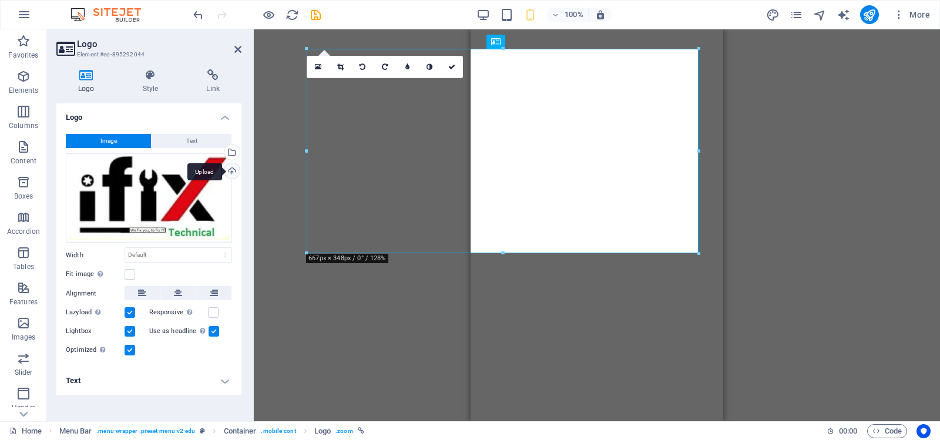
click at [232, 170] on div "Upload" at bounding box center [231, 172] width 18 height 18
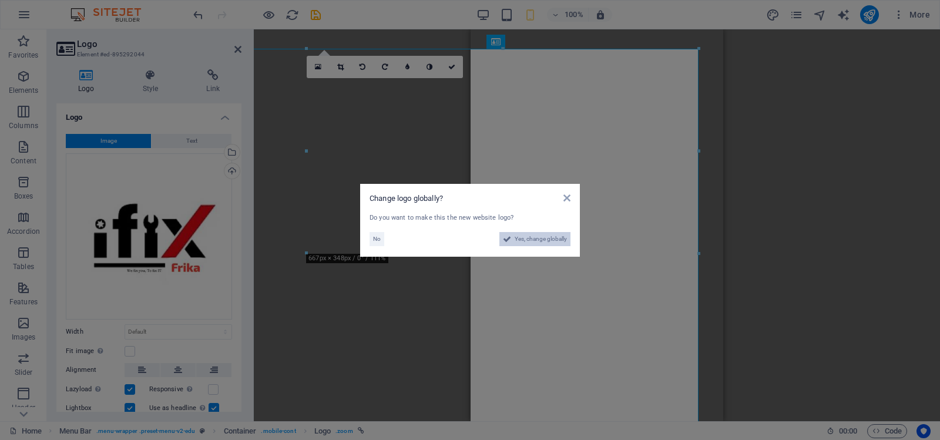
click at [534, 235] on span "Yes, change globally" at bounding box center [540, 239] width 52 height 14
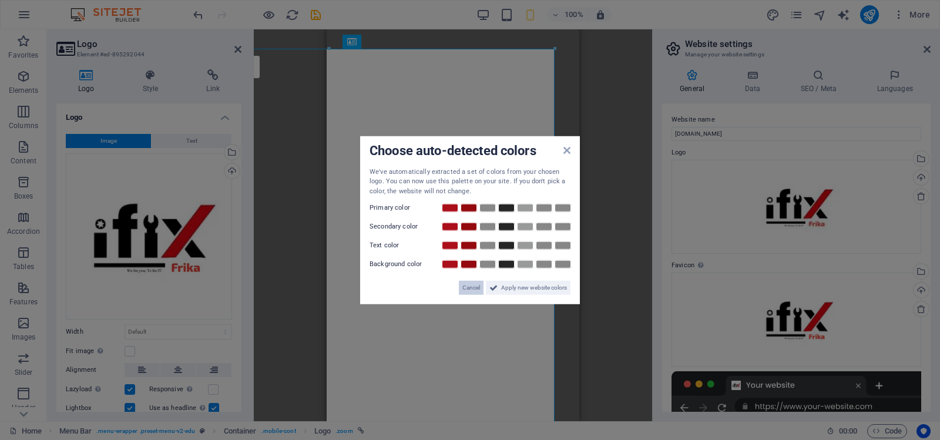
click at [468, 285] on span "Cancel" at bounding box center [471, 288] width 18 height 14
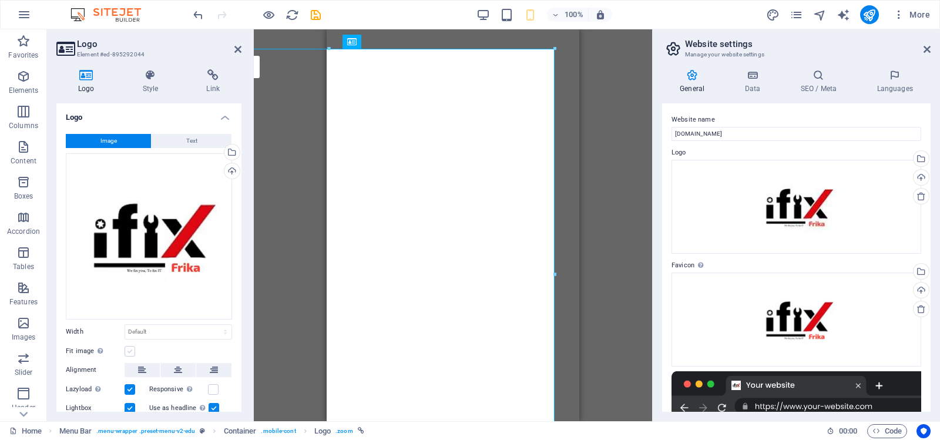
click at [127, 348] on label at bounding box center [129, 351] width 11 height 11
click at [0, 0] on input "Fit image Automatically fit image to a fixed width and height" at bounding box center [0, 0] width 0 height 0
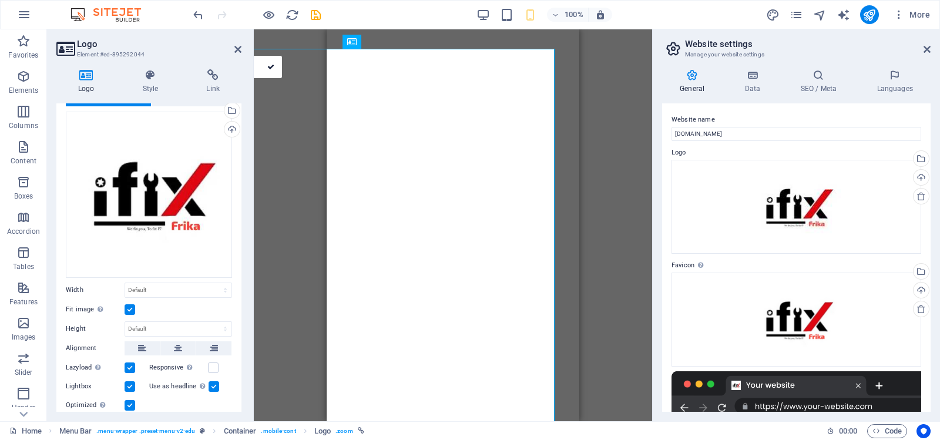
scroll to position [59, 0]
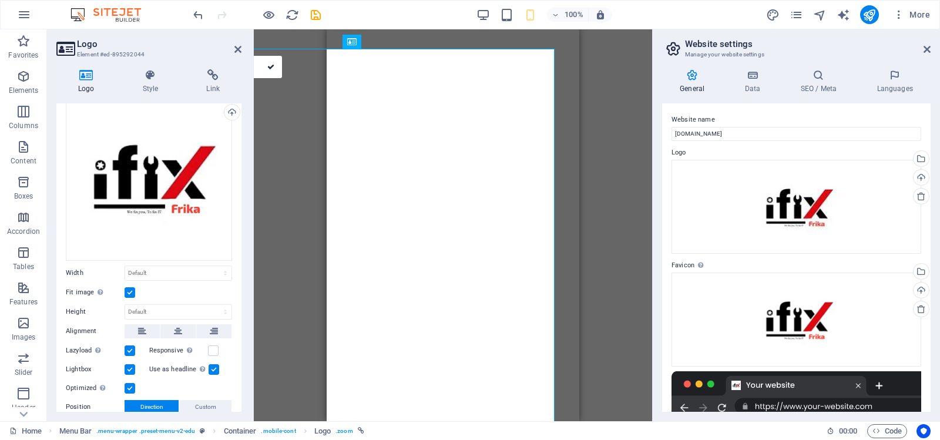
click at [128, 288] on label at bounding box center [129, 292] width 11 height 11
click at [0, 0] on input "Fit image Automatically fit image to a fixed width and height" at bounding box center [0, 0] width 0 height 0
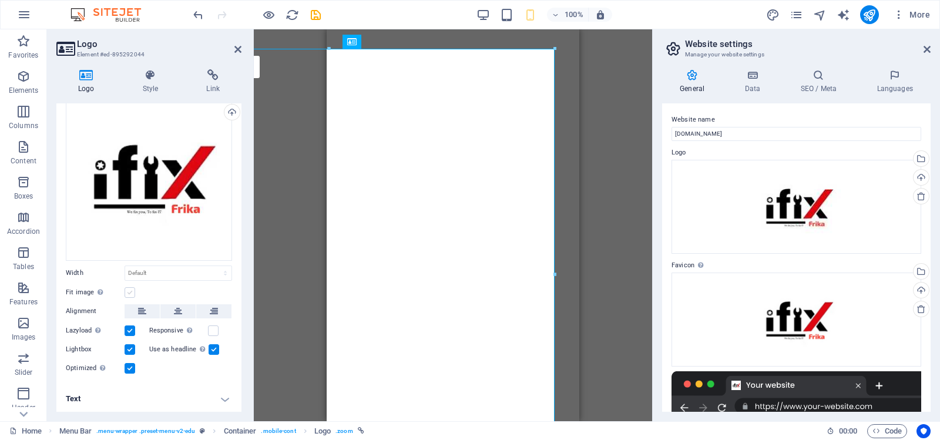
scroll to position [58, 0]
click at [213, 328] on label at bounding box center [213, 331] width 11 height 11
click at [0, 0] on input "Responsive Automatically load retina image and smartphone optimized sizes." at bounding box center [0, 0] width 0 height 0
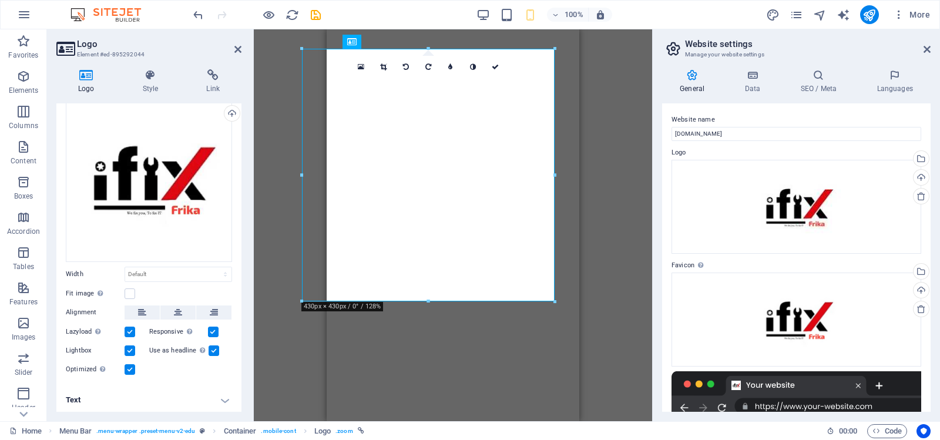
click at [129, 347] on label at bounding box center [129, 350] width 11 height 11
click at [0, 0] on input "Lightbox" at bounding box center [0, 0] width 0 height 0
click at [129, 347] on label at bounding box center [129, 350] width 11 height 11
click at [0, 0] on input "Lightbox" at bounding box center [0, 0] width 0 height 0
click at [129, 292] on label at bounding box center [129, 293] width 11 height 11
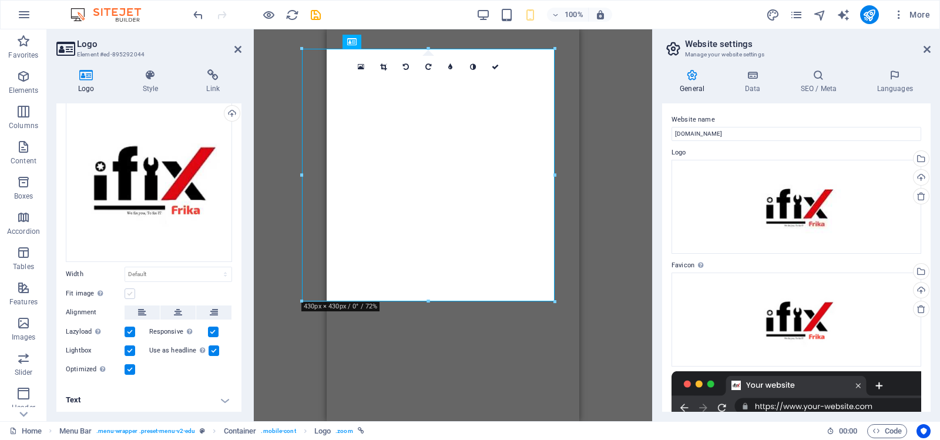
click at [0, 0] on input "Fit image Automatically fit image to a fixed width and height" at bounding box center [0, 0] width 0 height 0
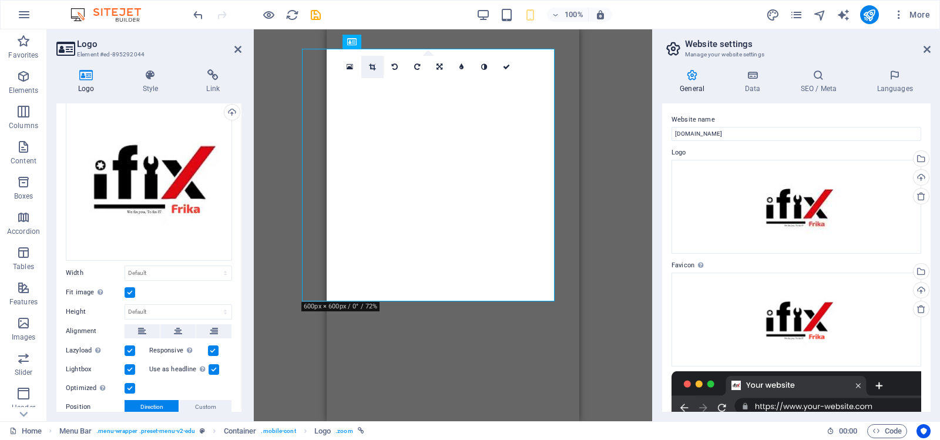
click at [373, 66] on icon at bounding box center [372, 66] width 6 height 7
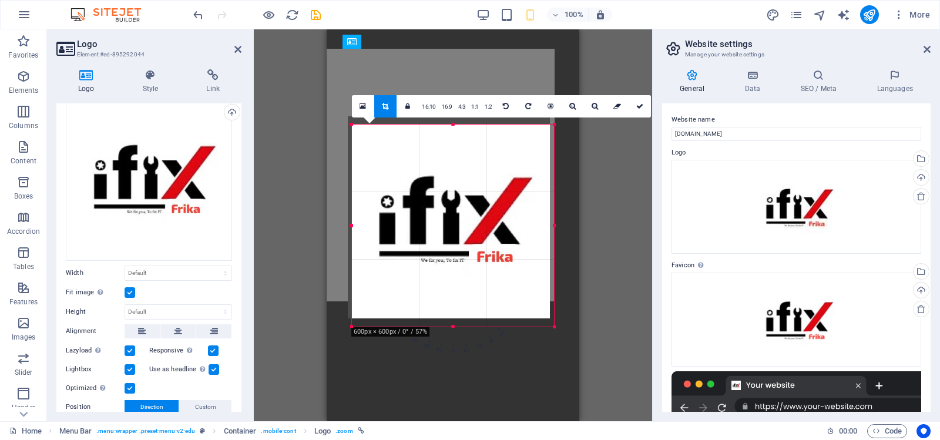
drag, startPoint x: 479, startPoint y: 260, endPoint x: 474, endPoint y: 252, distance: 9.2
click at [474, 252] on div at bounding box center [449, 217] width 202 height 202
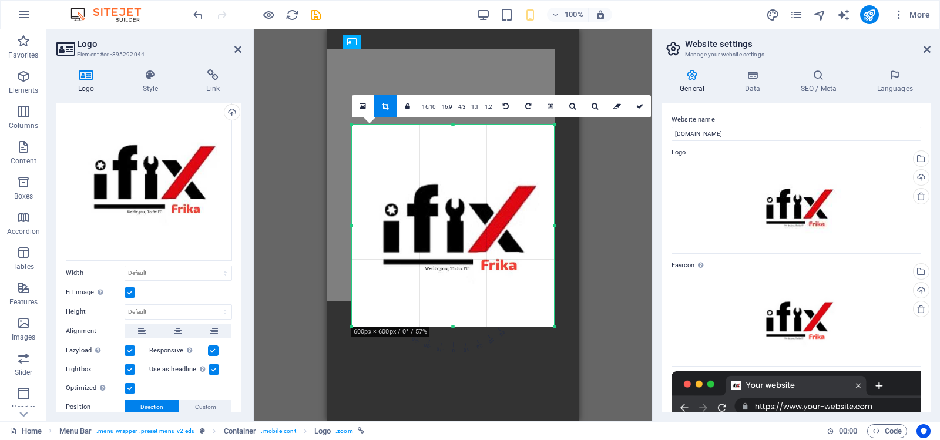
click at [603, 184] on div "Drag here to replace the existing content. Press “Ctrl” if you want to create a…" at bounding box center [453, 225] width 398 height 392
click at [617, 178] on div "Drag here to replace the existing content. Press “Ctrl” if you want to create a…" at bounding box center [453, 225] width 398 height 392
click at [523, 60] on div "Drag here to replace the existing content. Press “Ctrl” if you want to create a…" at bounding box center [452, 225] width 253 height 392
click at [638, 105] on icon at bounding box center [639, 106] width 7 height 7
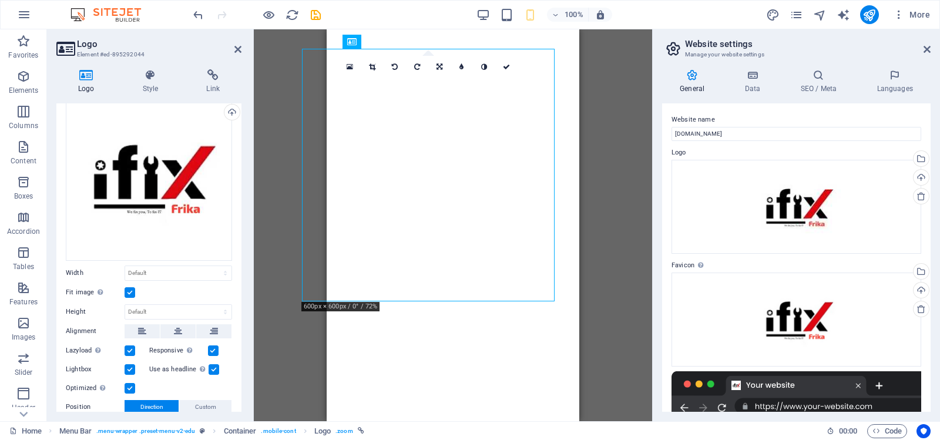
click at [635, 245] on div "Drag here to replace the existing content. Press “Ctrl” if you want to create a…" at bounding box center [453, 225] width 398 height 392
click at [623, 249] on div "Drag here to replace the existing content. Press “Ctrl” if you want to create a…" at bounding box center [453, 225] width 398 height 392
click at [504, 66] on icon at bounding box center [506, 66] width 7 height 7
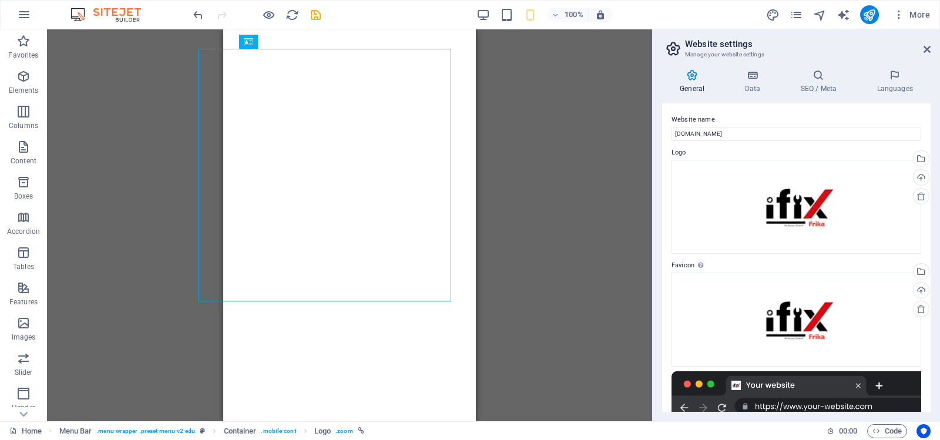
click at [586, 163] on div "Drag here to replace the existing content. Press “Ctrl” if you want to create a…" at bounding box center [349, 225] width 605 height 392
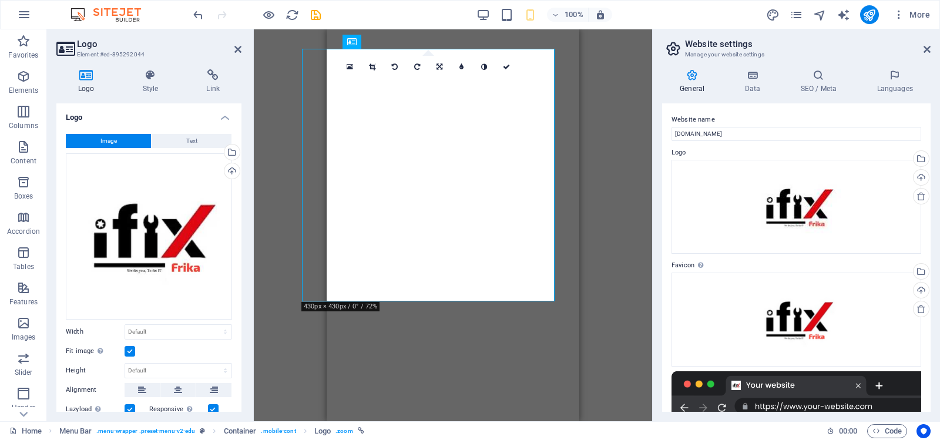
click at [128, 346] on label at bounding box center [129, 351] width 11 height 11
click at [0, 0] on input "Fit image Automatically fit image to a fixed width and height" at bounding box center [0, 0] width 0 height 0
click at [180, 364] on icon at bounding box center [178, 370] width 8 height 14
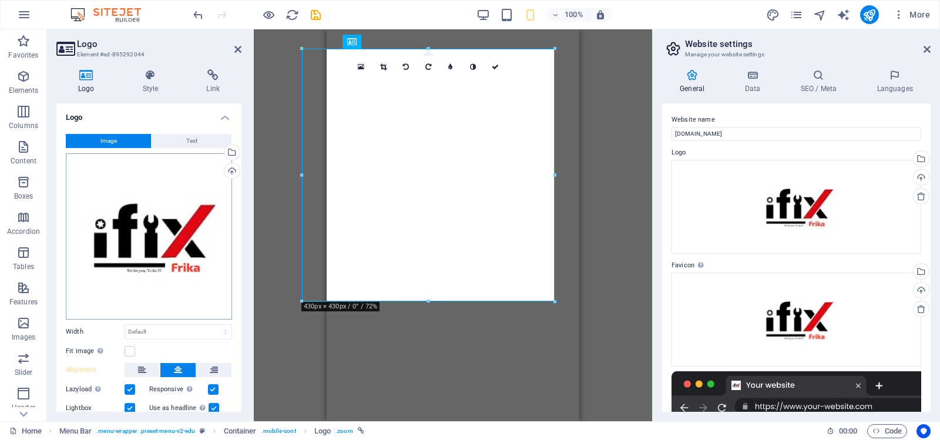
scroll to position [58, 0]
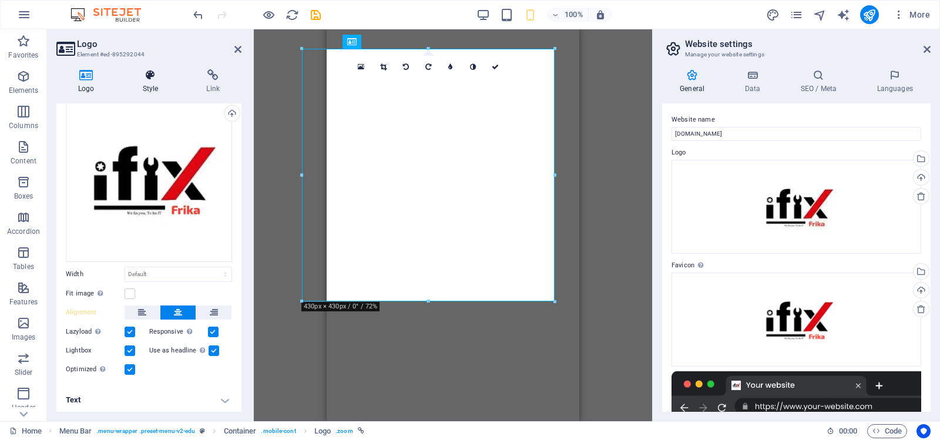
click at [153, 76] on icon at bounding box center [150, 75] width 59 height 12
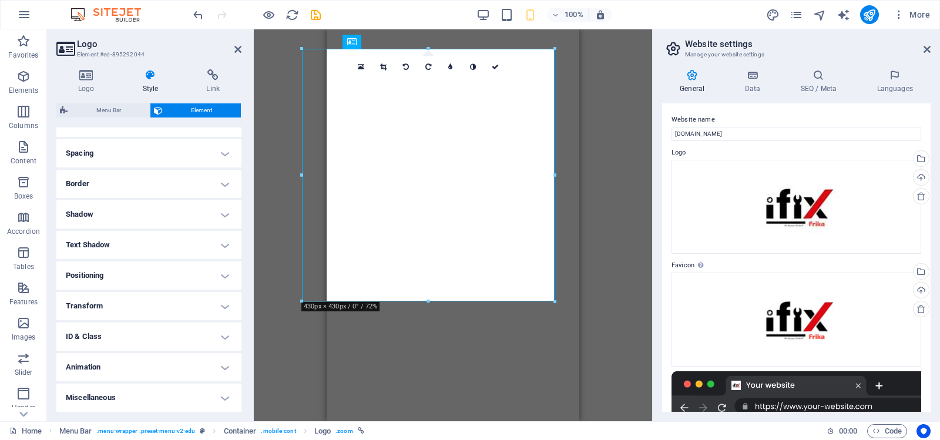
scroll to position [0, 0]
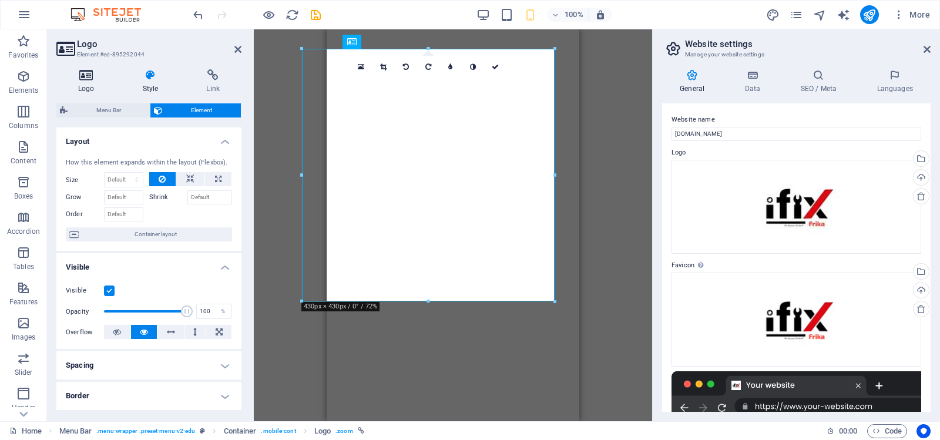
click at [86, 76] on icon at bounding box center [86, 75] width 60 height 12
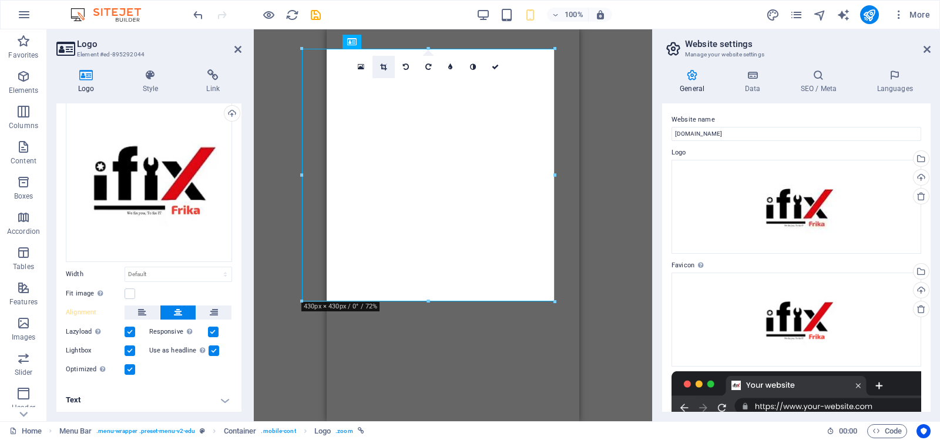
click at [382, 65] on icon at bounding box center [383, 66] width 6 height 7
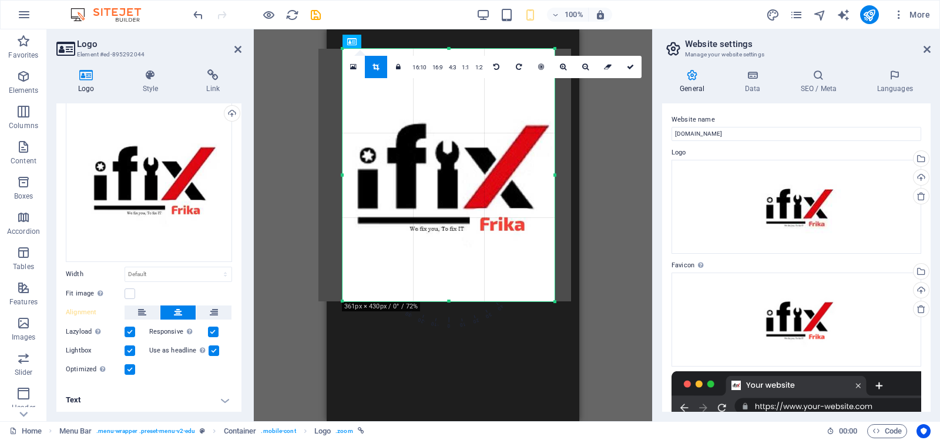
drag, startPoint x: 302, startPoint y: 174, endPoint x: 326, endPoint y: 174, distance: 24.1
click at [342, 174] on div "180 170 160 150 140 130 120 110 100 90 80 70 60 50 40 30 20 10 0 -10 -20 -30 -4…" at bounding box center [448, 175] width 212 height 253
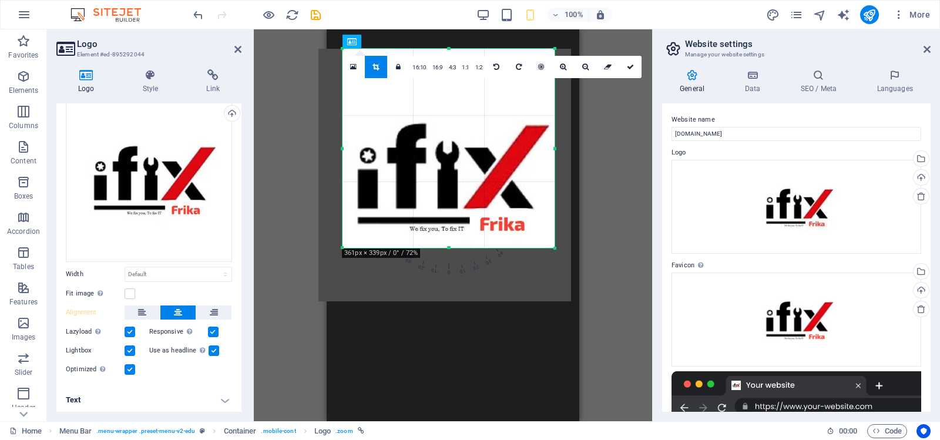
drag, startPoint x: 448, startPoint y: 300, endPoint x: 452, endPoint y: 247, distance: 53.6
click at [452, 247] on div at bounding box center [448, 248] width 212 height 4
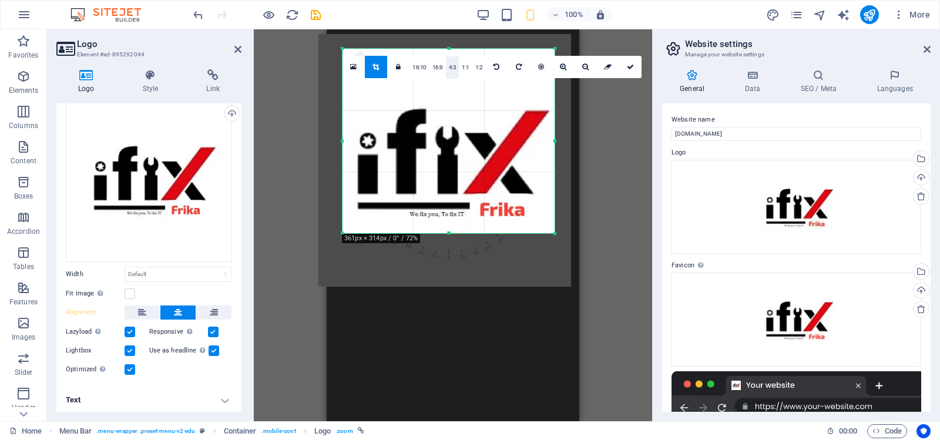
drag, startPoint x: 449, startPoint y: 48, endPoint x: 448, endPoint y: 63, distance: 14.7
click at [448, 63] on div "180 170 160 150 140 130 120 110 100 90 80 70 60 50 40 30 20 10 0 -10 -20 -30 -4…" at bounding box center [448, 141] width 212 height 184
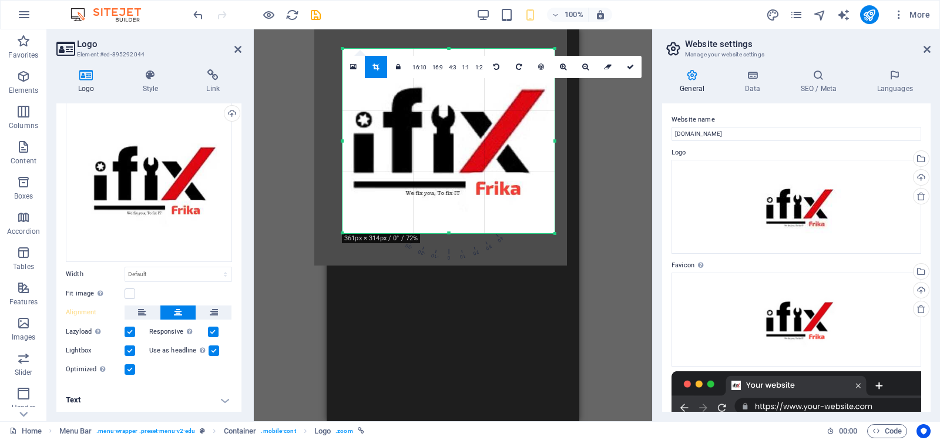
drag, startPoint x: 443, startPoint y: 149, endPoint x: 439, endPoint y: 128, distance: 21.5
click at [439, 128] on div at bounding box center [440, 139] width 253 height 253
click at [627, 66] on icon at bounding box center [630, 66] width 7 height 7
type input "361"
select select "px"
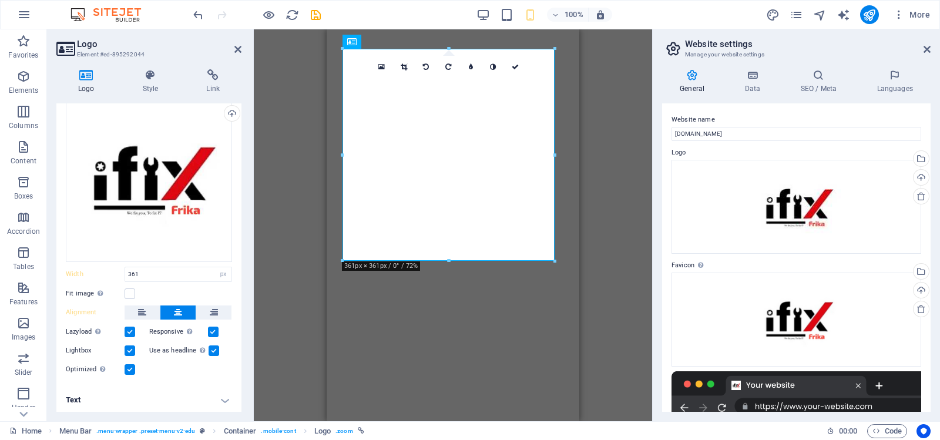
click at [623, 130] on div "Drag here to replace the existing content. Press “Ctrl” if you want to create a…" at bounding box center [453, 225] width 398 height 392
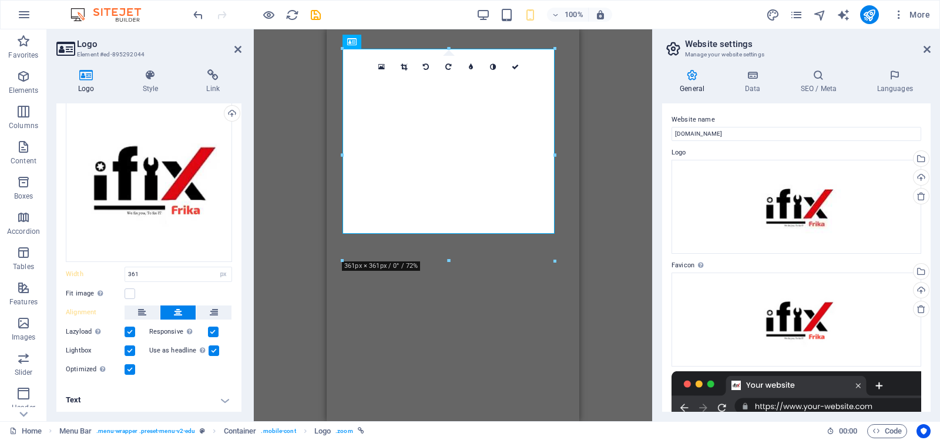
click at [623, 130] on div "Drag here to replace the existing content. Press “Ctrl” if you want to create a…" at bounding box center [453, 225] width 398 height 392
click at [283, 153] on div "Drag here to replace the existing content. Press “Ctrl” if you want to create a…" at bounding box center [453, 225] width 398 height 392
click at [515, 64] on icon at bounding box center [514, 66] width 7 height 7
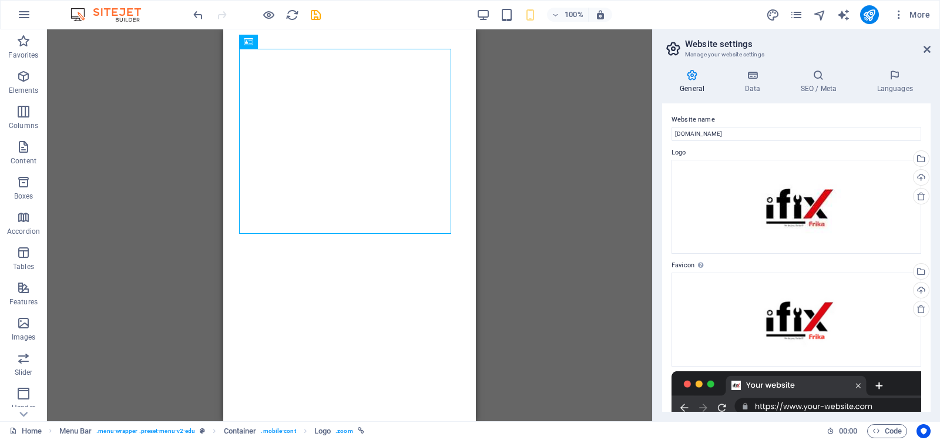
click at [568, 130] on div "Drag here to replace the existing content. Press “Ctrl” if you want to create a…" at bounding box center [349, 225] width 605 height 392
click at [315, 14] on icon "save" at bounding box center [316, 15] width 14 height 14
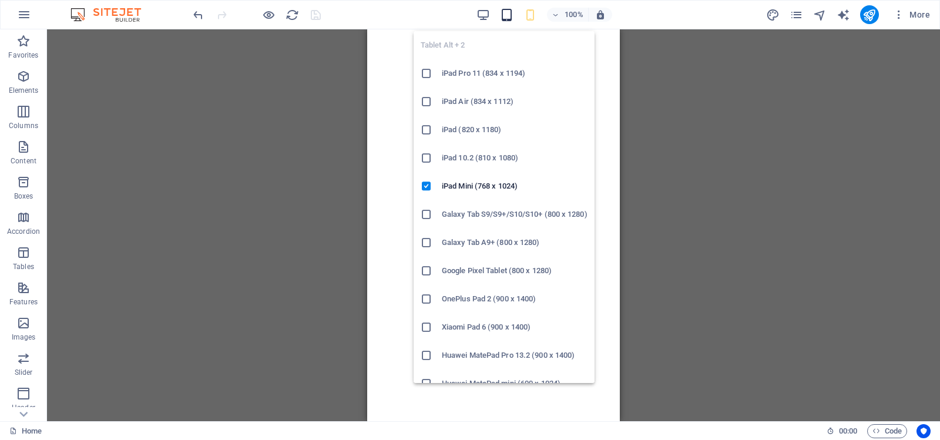
click at [506, 14] on icon "button" at bounding box center [507, 15] width 14 height 14
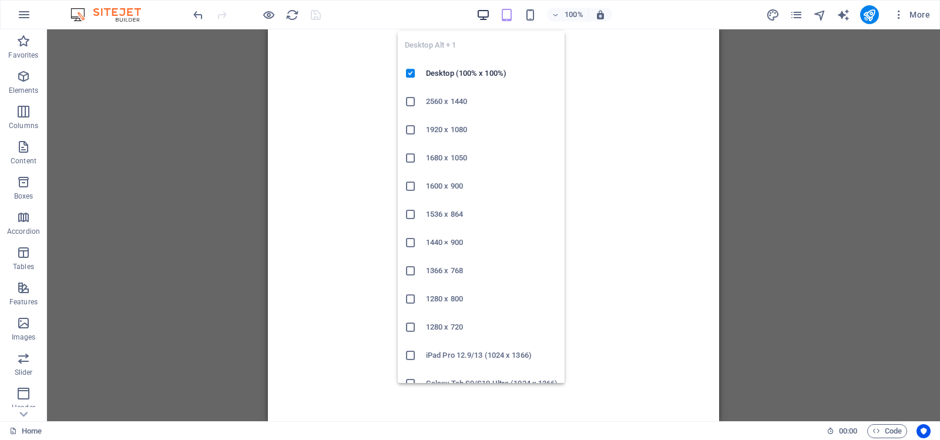
click at [486, 14] on icon "button" at bounding box center [483, 15] width 14 height 14
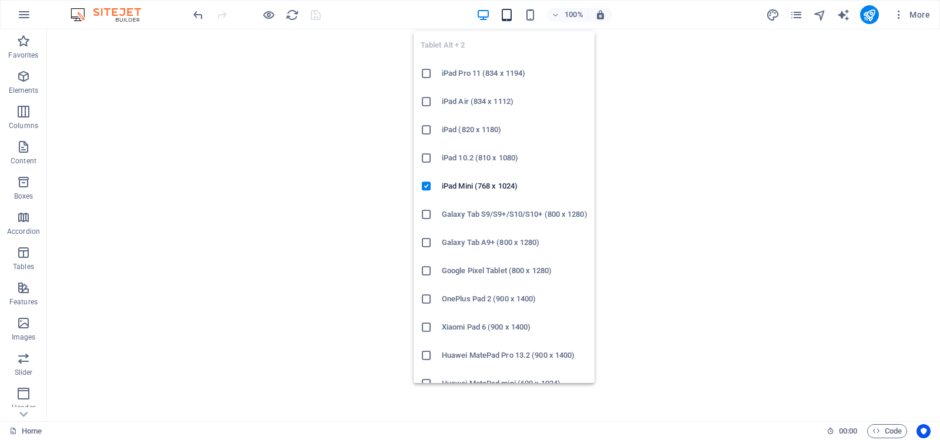
click at [504, 16] on icon "button" at bounding box center [507, 15] width 14 height 14
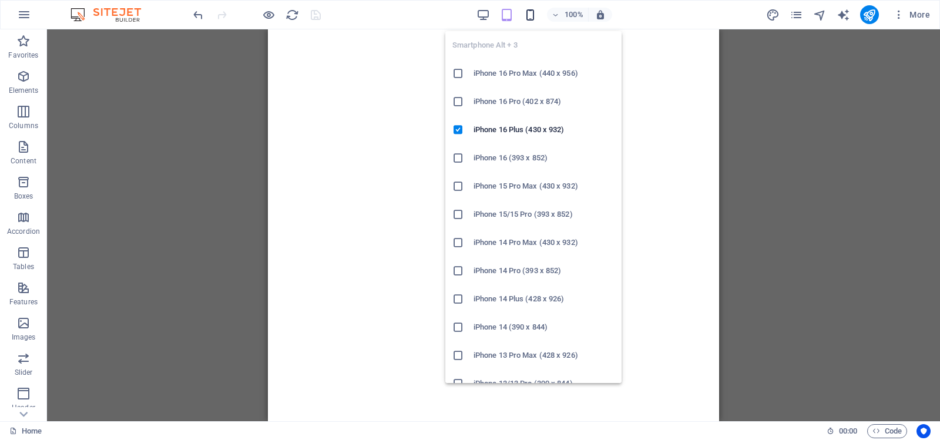
click at [529, 15] on icon "button" at bounding box center [530, 15] width 14 height 14
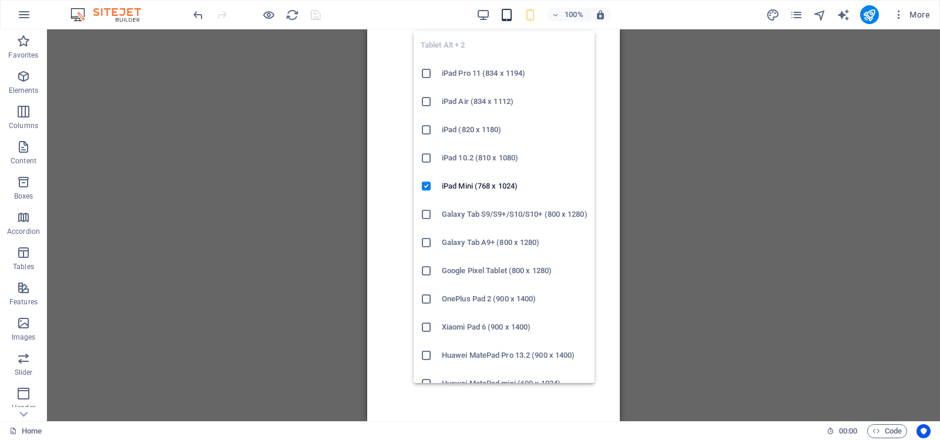
click at [508, 14] on icon "button" at bounding box center [507, 15] width 14 height 14
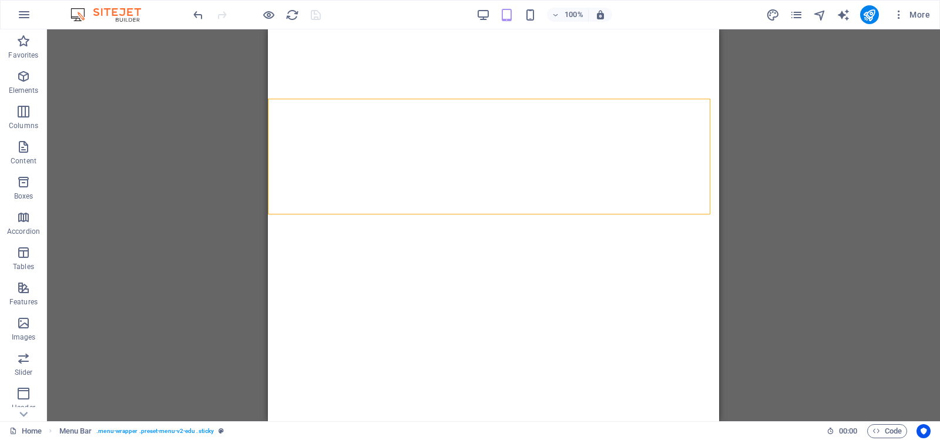
click at [797, 143] on div "Drag here to replace the existing content. Press “Ctrl” if you want to create a…" at bounding box center [493, 225] width 893 height 392
click at [196, 15] on icon "undo" at bounding box center [198, 15] width 14 height 14
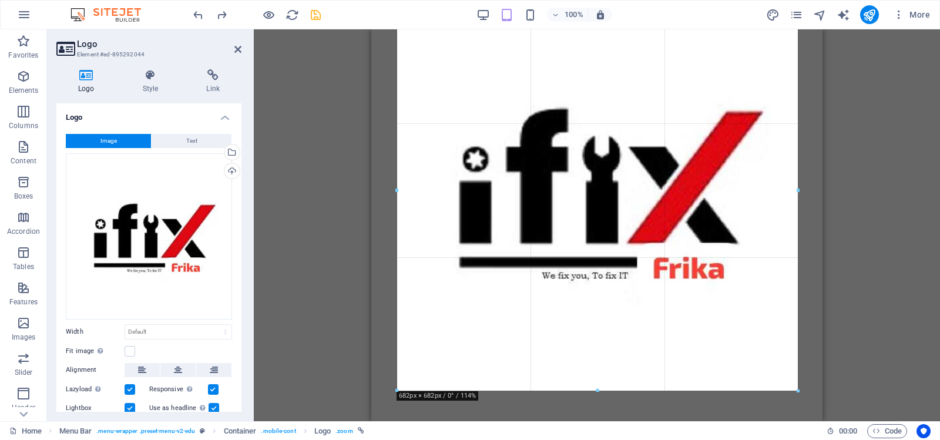
drag, startPoint x: 346, startPoint y: 215, endPoint x: 398, endPoint y: 216, distance: 51.7
type input "682"
select select "px"
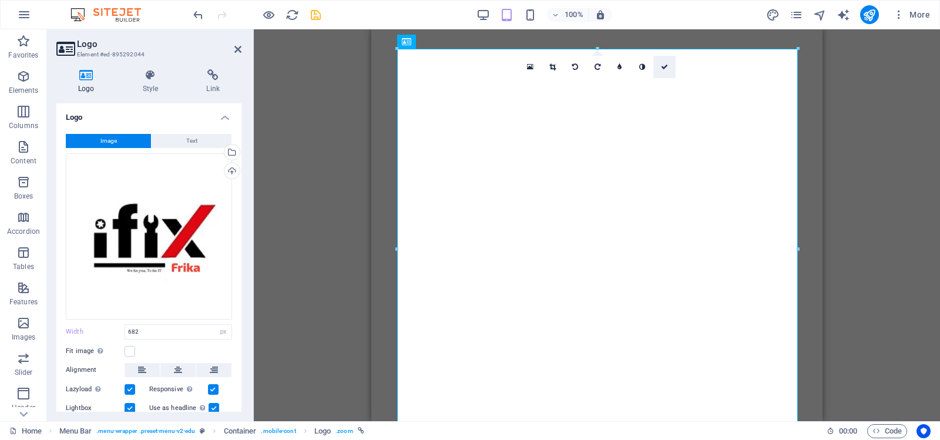
click at [665, 66] on icon at bounding box center [664, 66] width 7 height 7
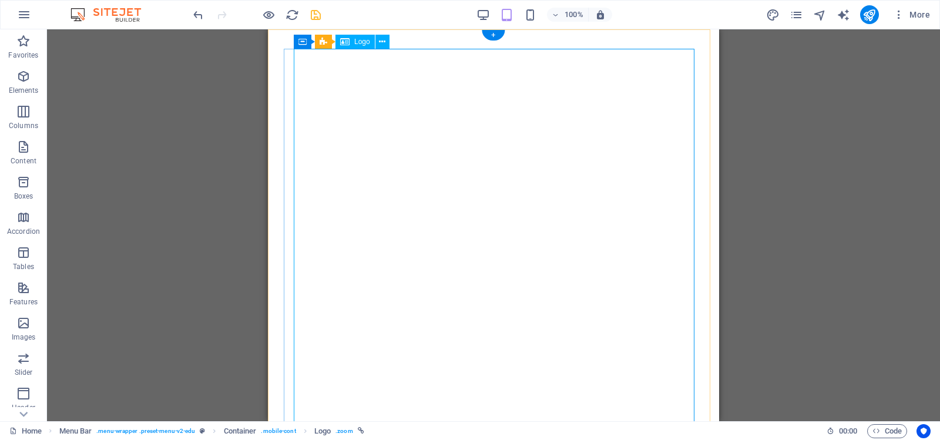
select select "px"
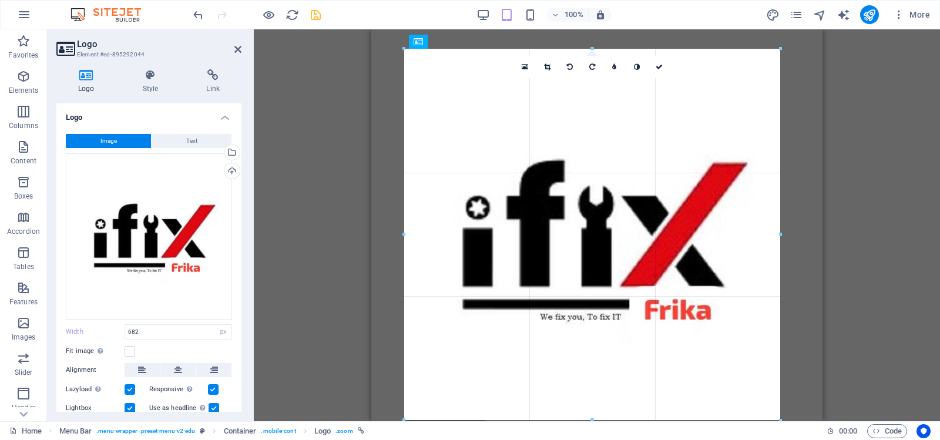
drag, startPoint x: 398, startPoint y: 249, endPoint x: 427, endPoint y: 251, distance: 29.5
type input "632"
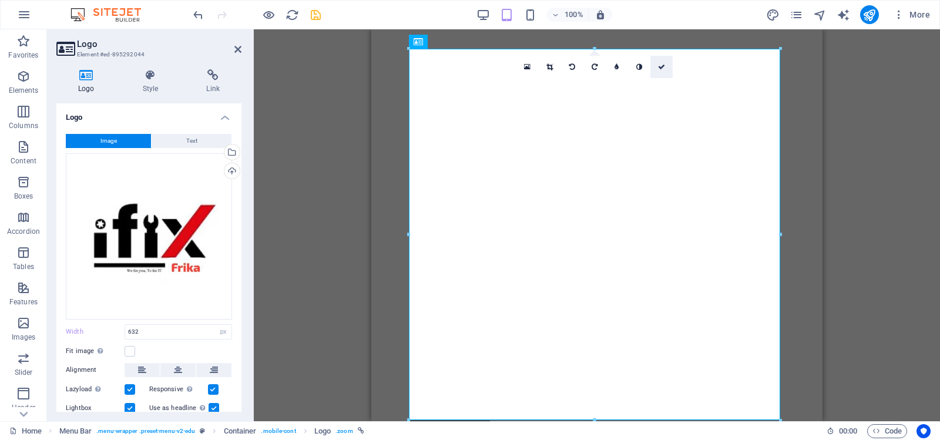
click at [659, 66] on icon at bounding box center [661, 66] width 7 height 7
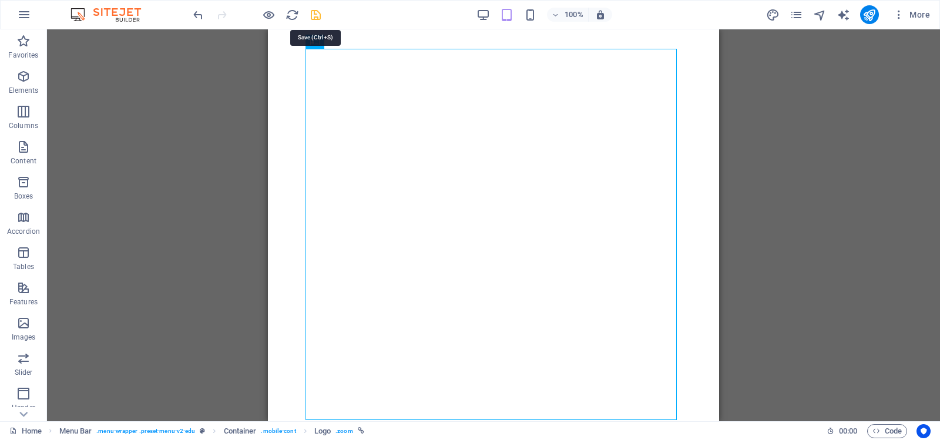
click at [317, 15] on icon "save" at bounding box center [316, 15] width 14 height 14
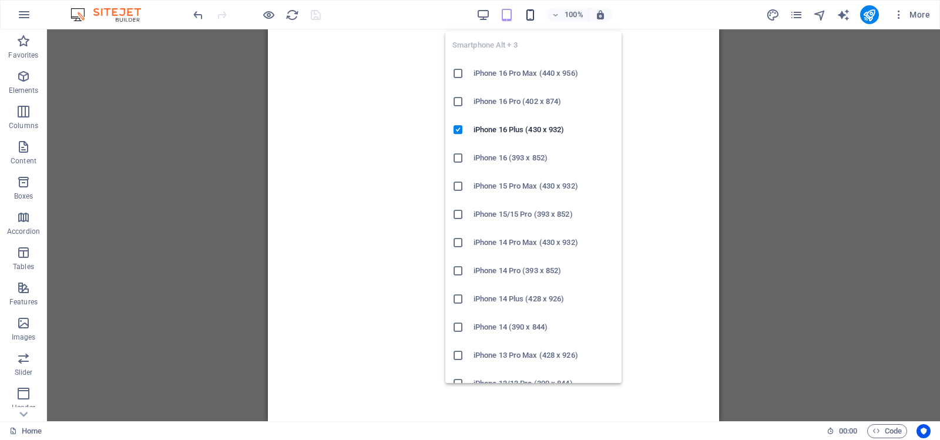
click at [530, 16] on icon "button" at bounding box center [530, 15] width 14 height 14
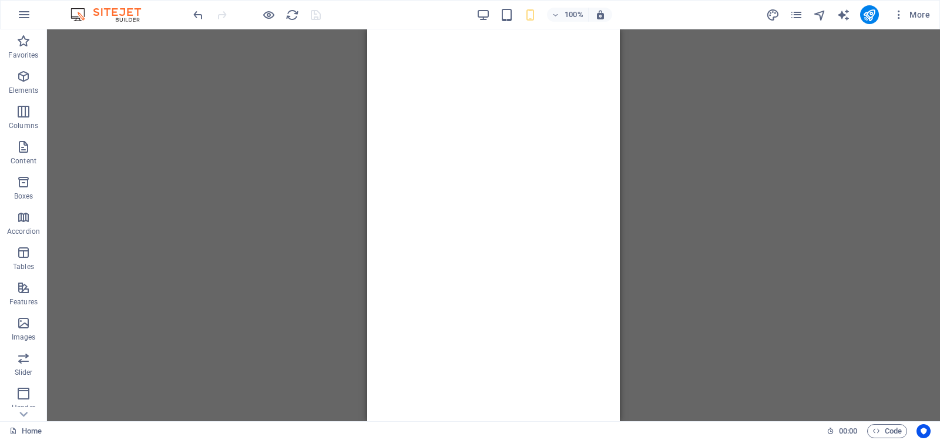
click at [739, 116] on div "Drag here to replace the existing content. Press “Ctrl” if you want to create a…" at bounding box center [493, 225] width 893 height 392
click at [750, 134] on div "Drag here to replace the existing content. Press “Ctrl” if you want to create a…" at bounding box center [493, 225] width 893 height 392
click at [637, 148] on div "Drag here to replace the existing content. Press “Ctrl” if you want to create a…" at bounding box center [493, 225] width 893 height 392
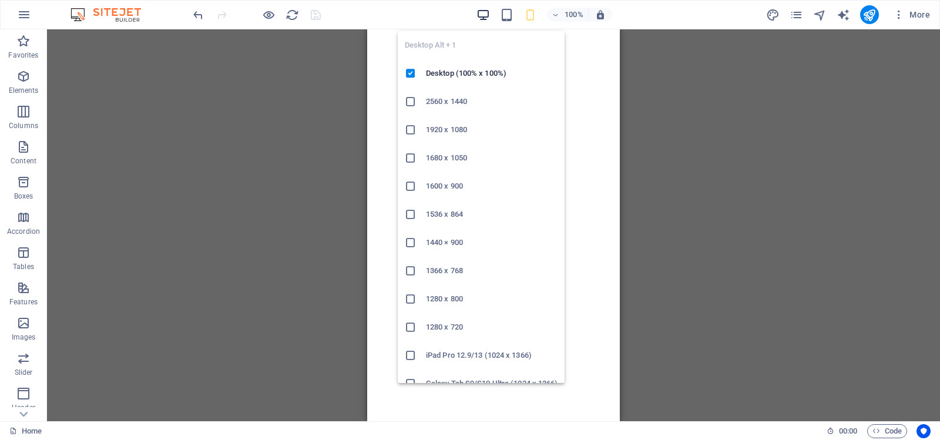
click at [482, 14] on icon "button" at bounding box center [483, 15] width 14 height 14
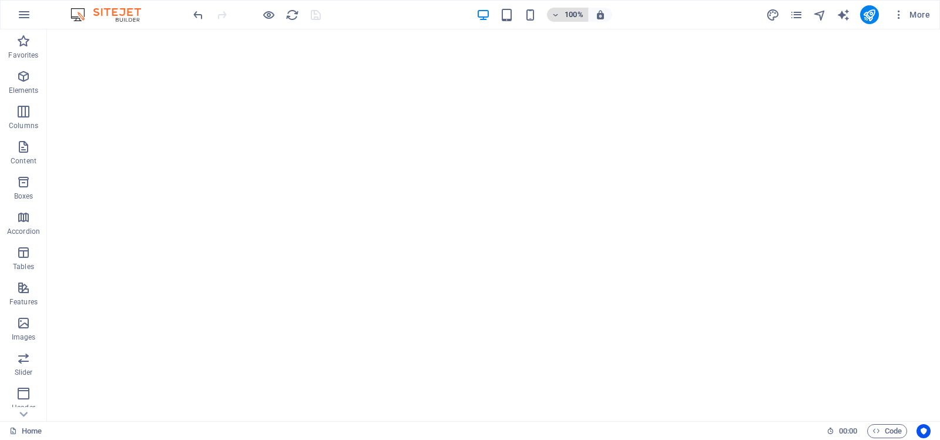
click at [554, 14] on icon "button" at bounding box center [555, 15] width 8 height 8
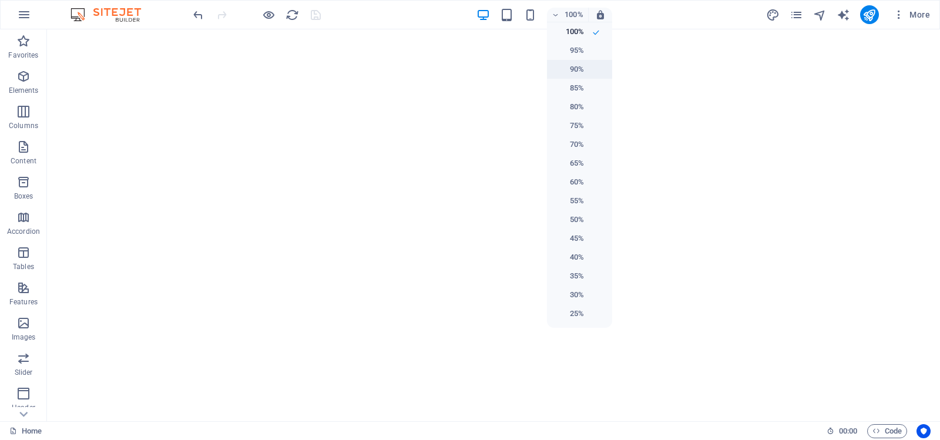
click at [573, 68] on h6 "90%" at bounding box center [569, 69] width 30 height 14
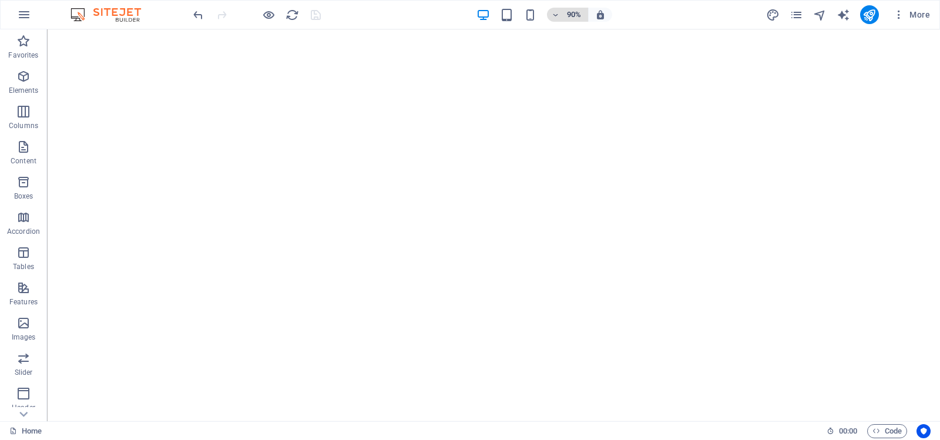
click at [555, 14] on icon "button" at bounding box center [555, 15] width 8 height 8
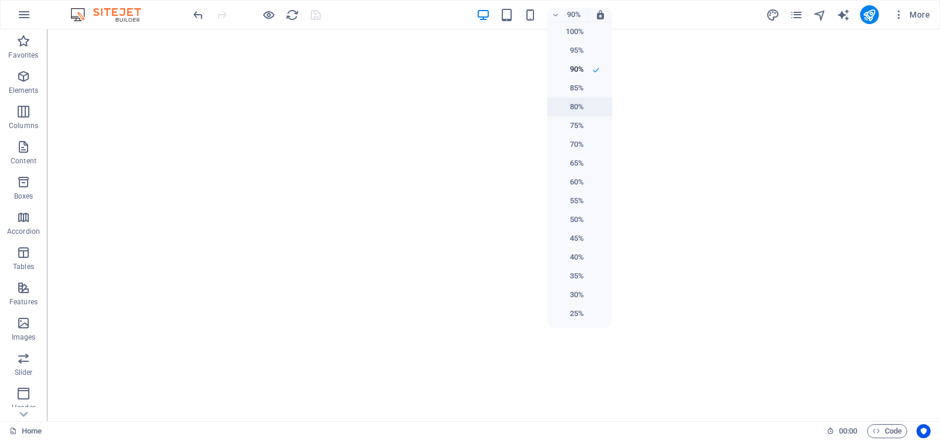
click at [572, 109] on h6 "80%" at bounding box center [569, 107] width 30 height 14
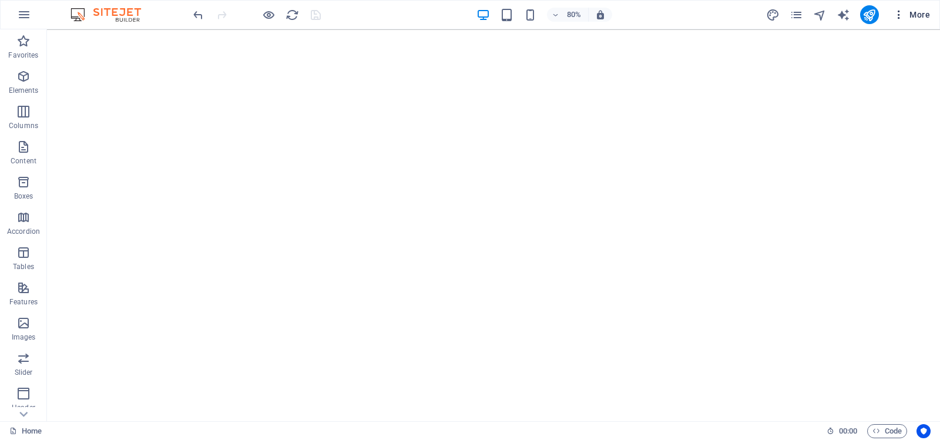
click at [917, 12] on span "More" at bounding box center [911, 15] width 37 height 12
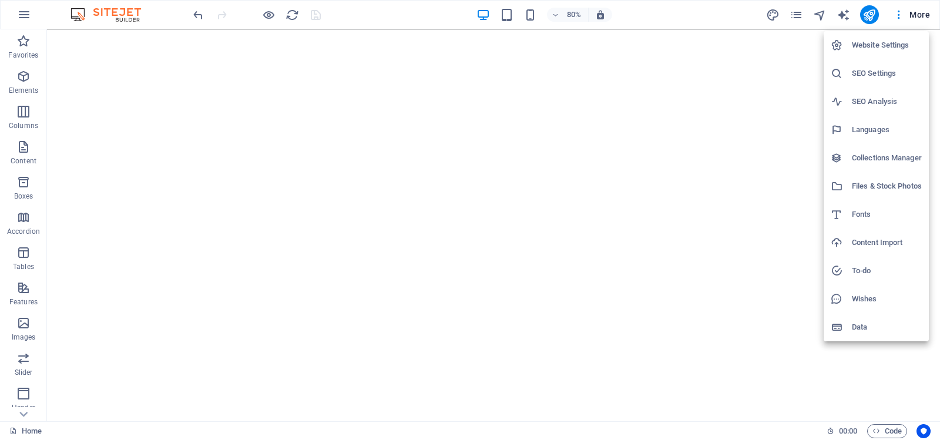
click at [872, 41] on h6 "Website Settings" at bounding box center [886, 45] width 70 height 14
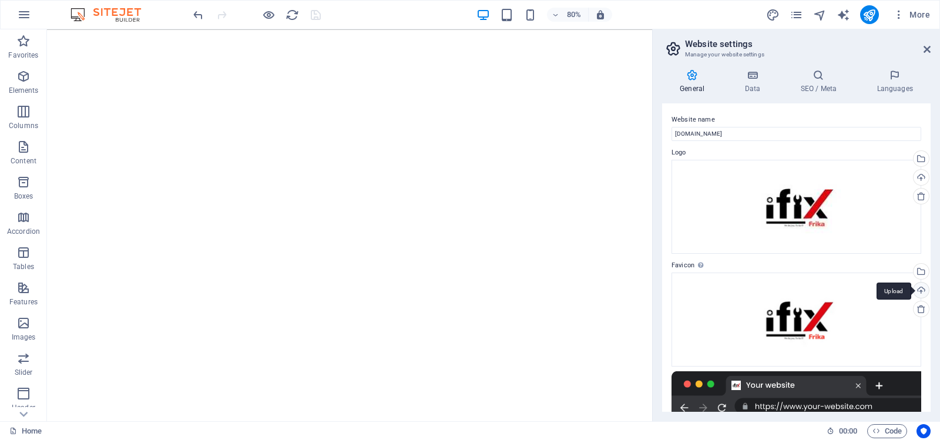
click at [920, 289] on div "Upload" at bounding box center [920, 291] width 18 height 18
